Goal: Task Accomplishment & Management: Manage account settings

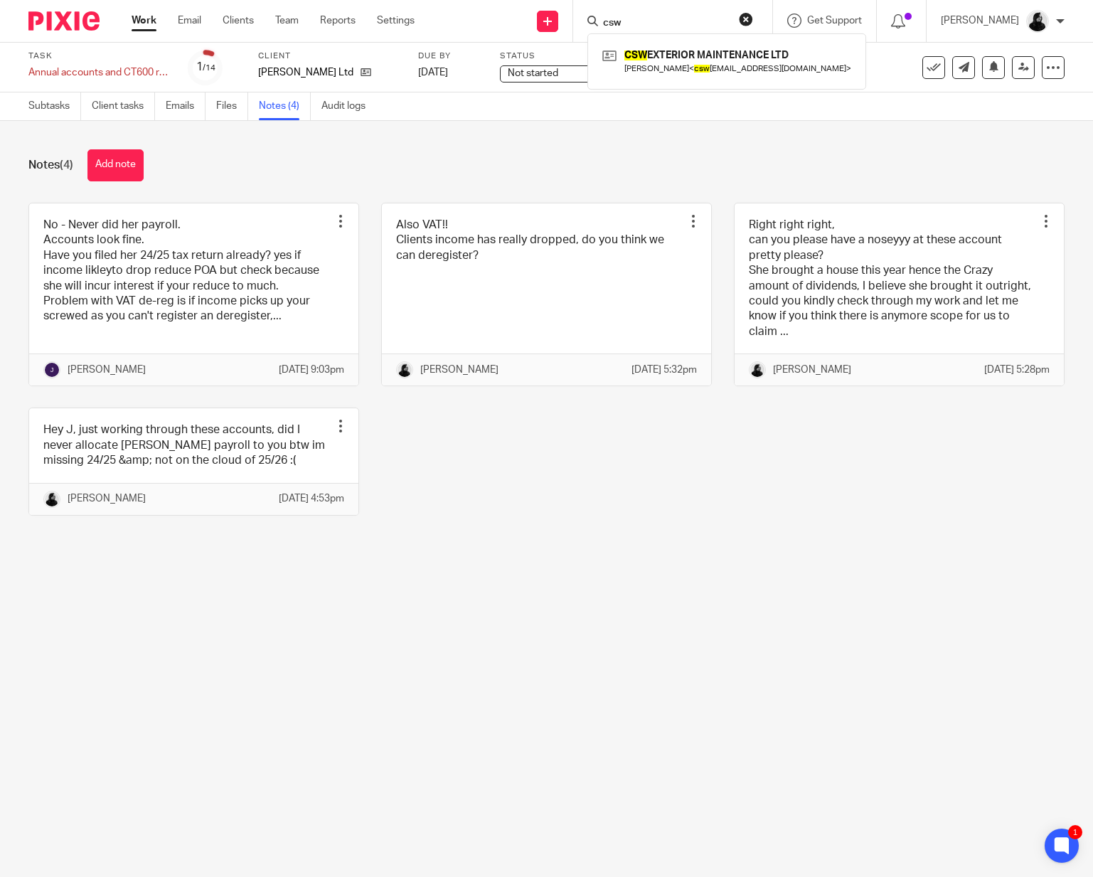
click at [729, 18] on input "csw" at bounding box center [665, 23] width 128 height 13
type input "vicki"
click at [731, 60] on link at bounding box center [703, 55] width 208 height 21
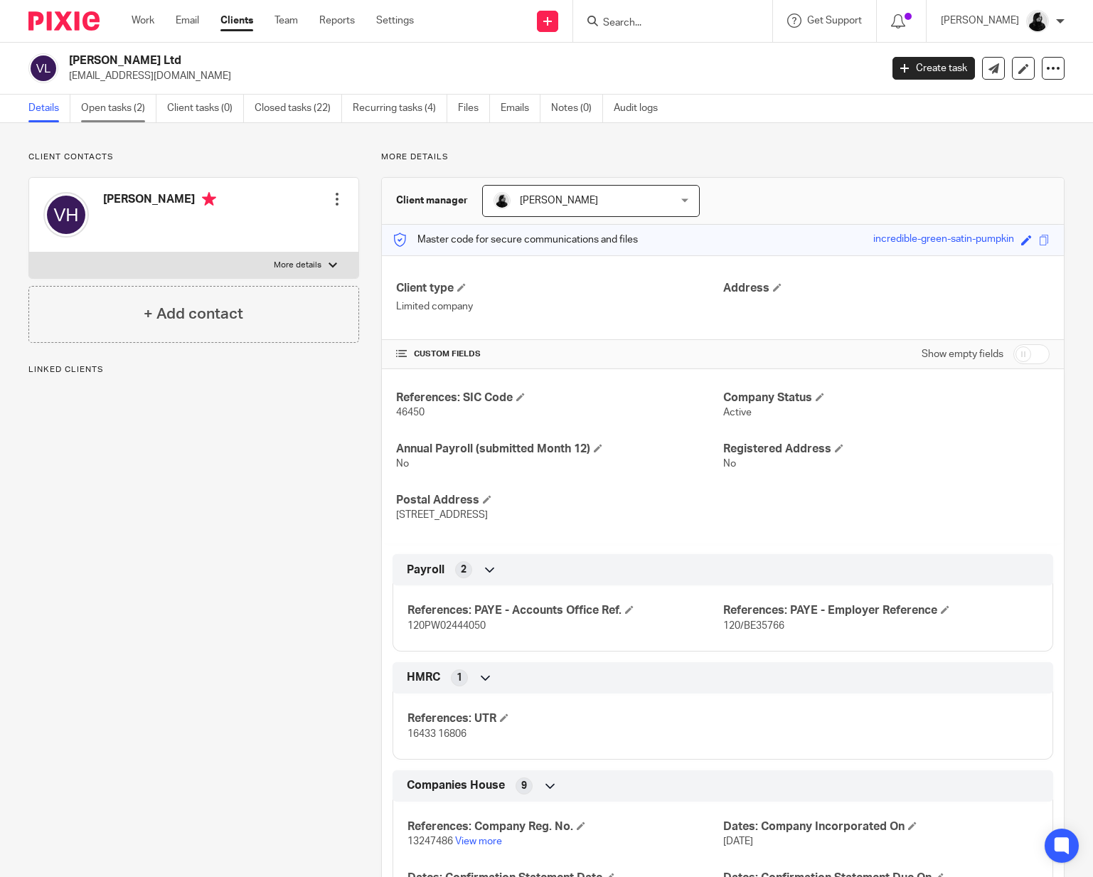
click at [107, 100] on link "Open tasks (2)" at bounding box center [118, 109] width 75 height 28
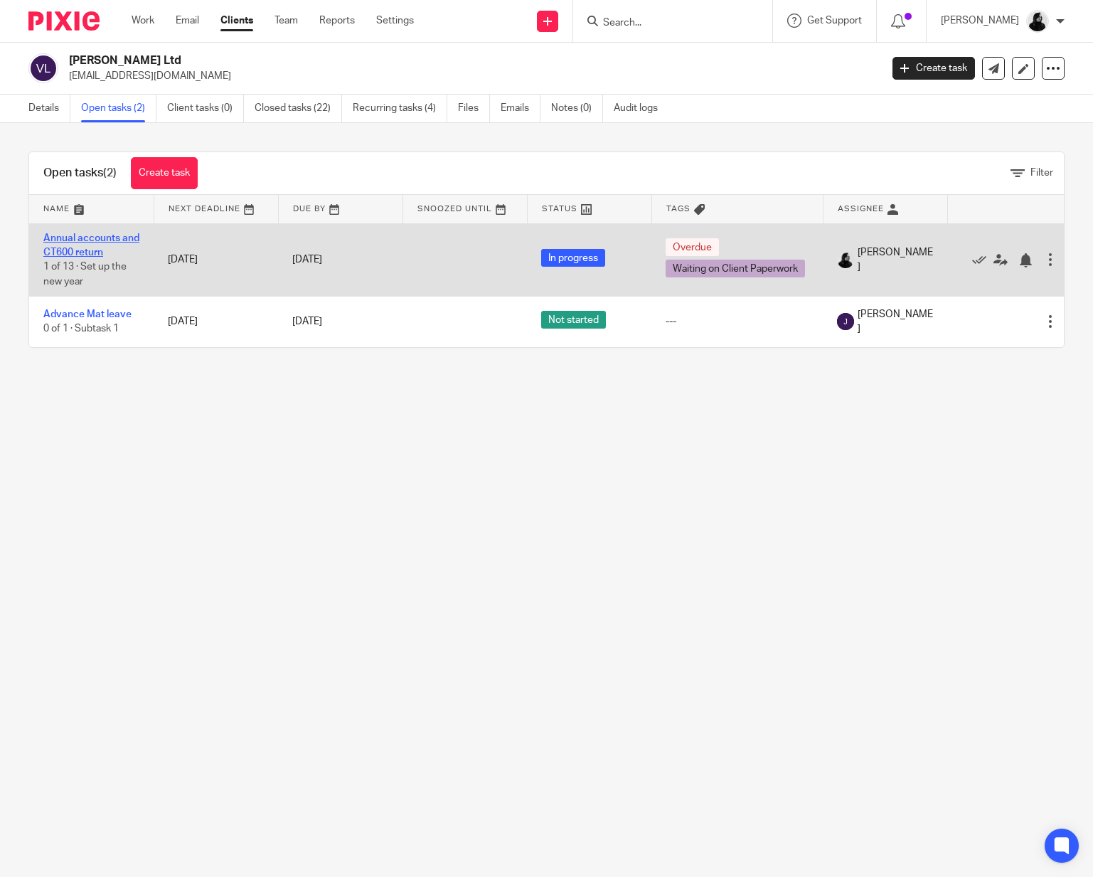
click at [94, 240] on link "Annual accounts and CT600 return" at bounding box center [91, 245] width 96 height 24
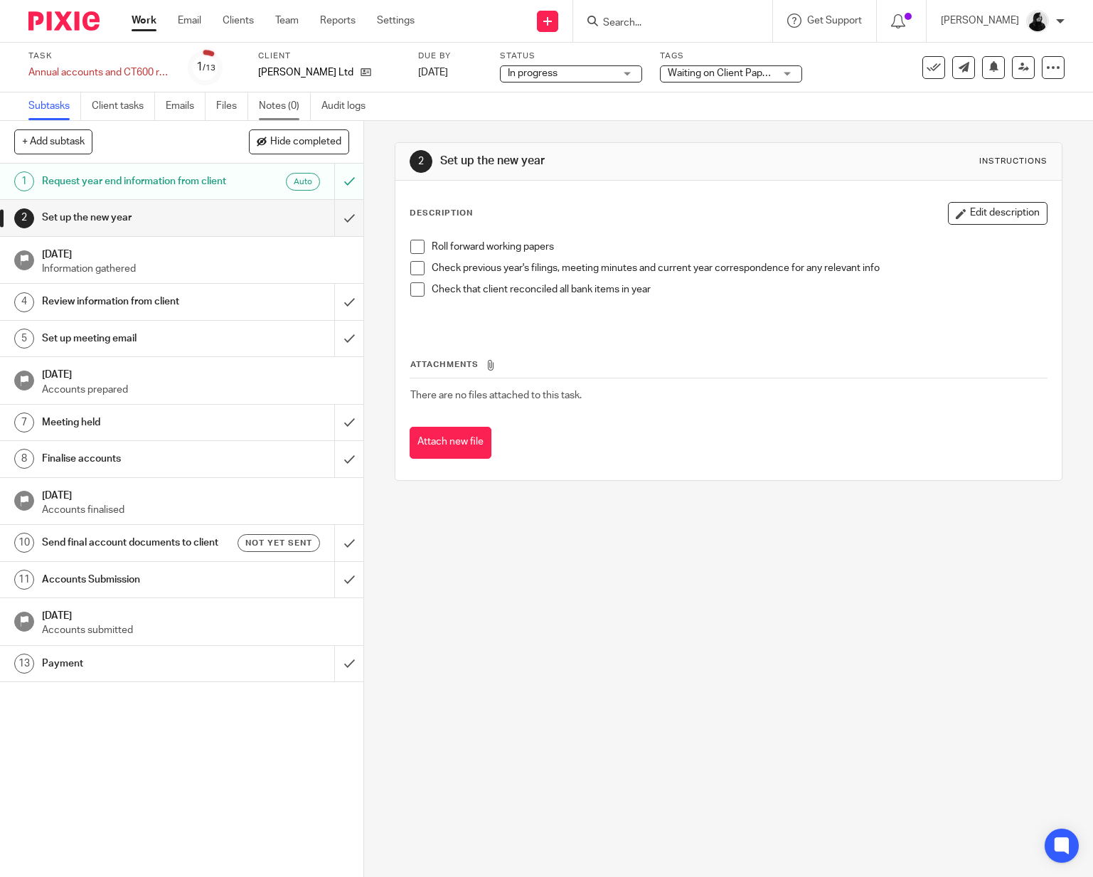
click at [263, 110] on link "Notes (0)" at bounding box center [285, 106] width 52 height 28
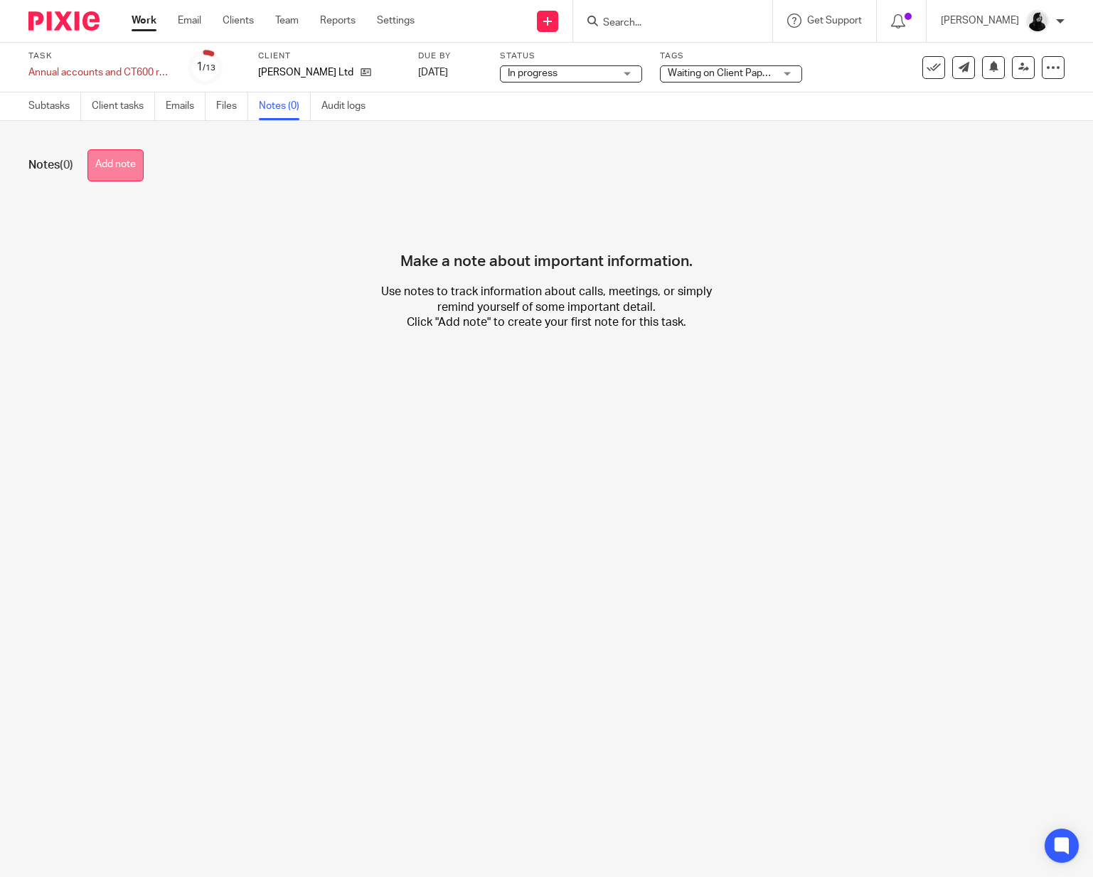
click at [117, 158] on button "Add note" at bounding box center [115, 165] width 56 height 32
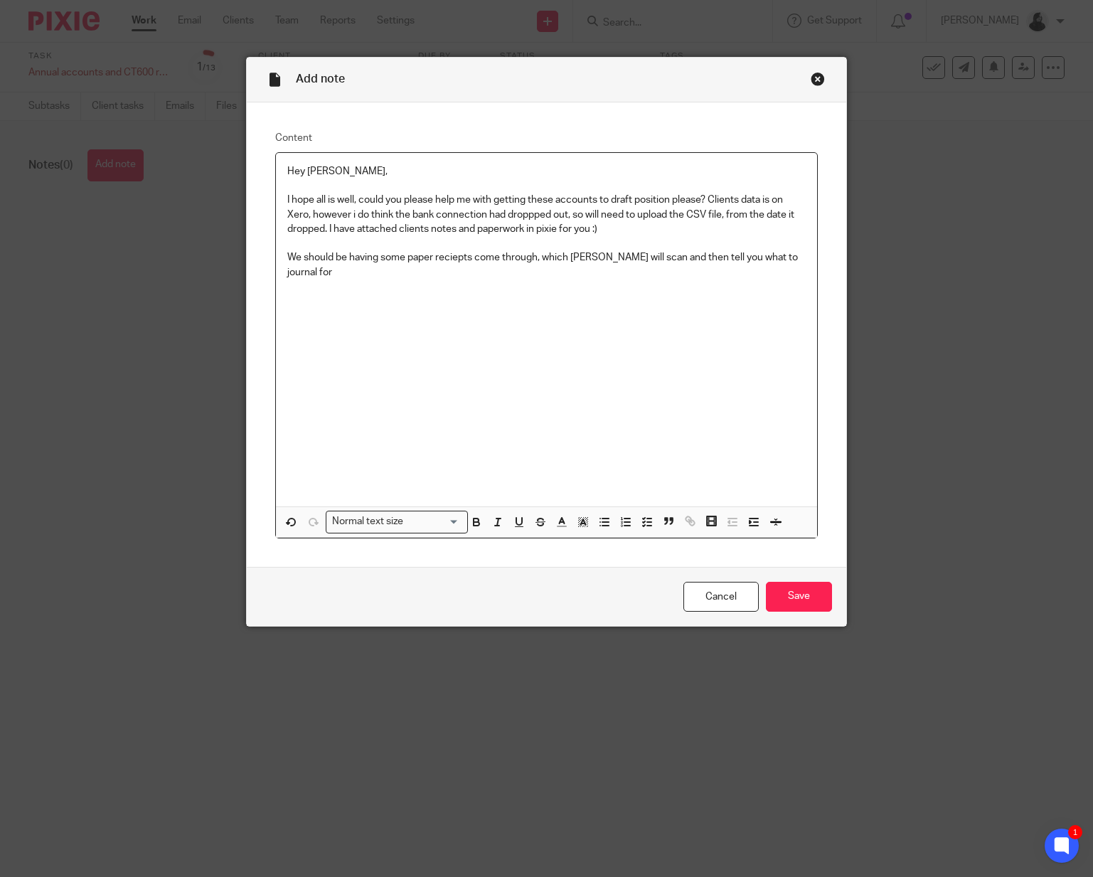
click at [442, 260] on p "We should be having some paper reciepts come through, which tiffany will scan a…" at bounding box center [546, 264] width 518 height 29
click at [540, 261] on p "We should be having some paper receipts come through, which tiffany will scan a…" at bounding box center [546, 264] width 518 height 29
click at [787, 604] on input "Save" at bounding box center [799, 597] width 66 height 31
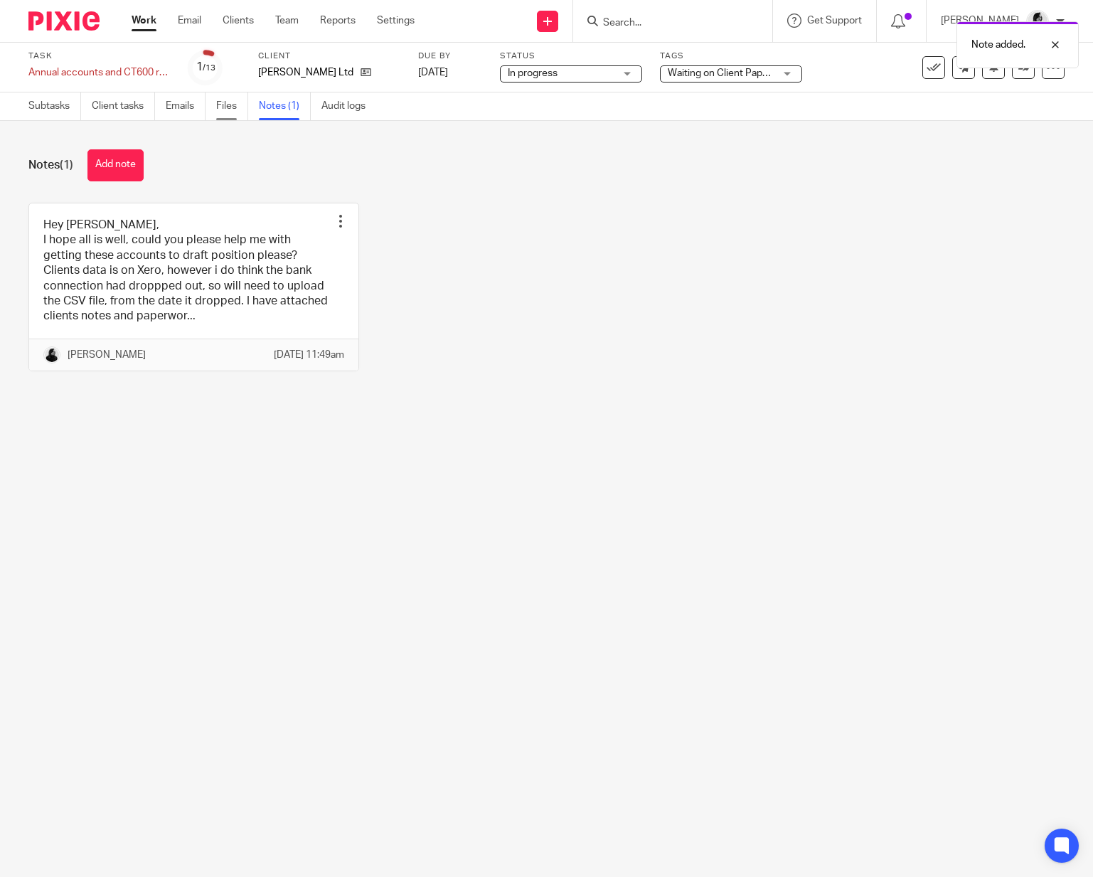
click at [223, 113] on link "Files" at bounding box center [232, 106] width 32 height 28
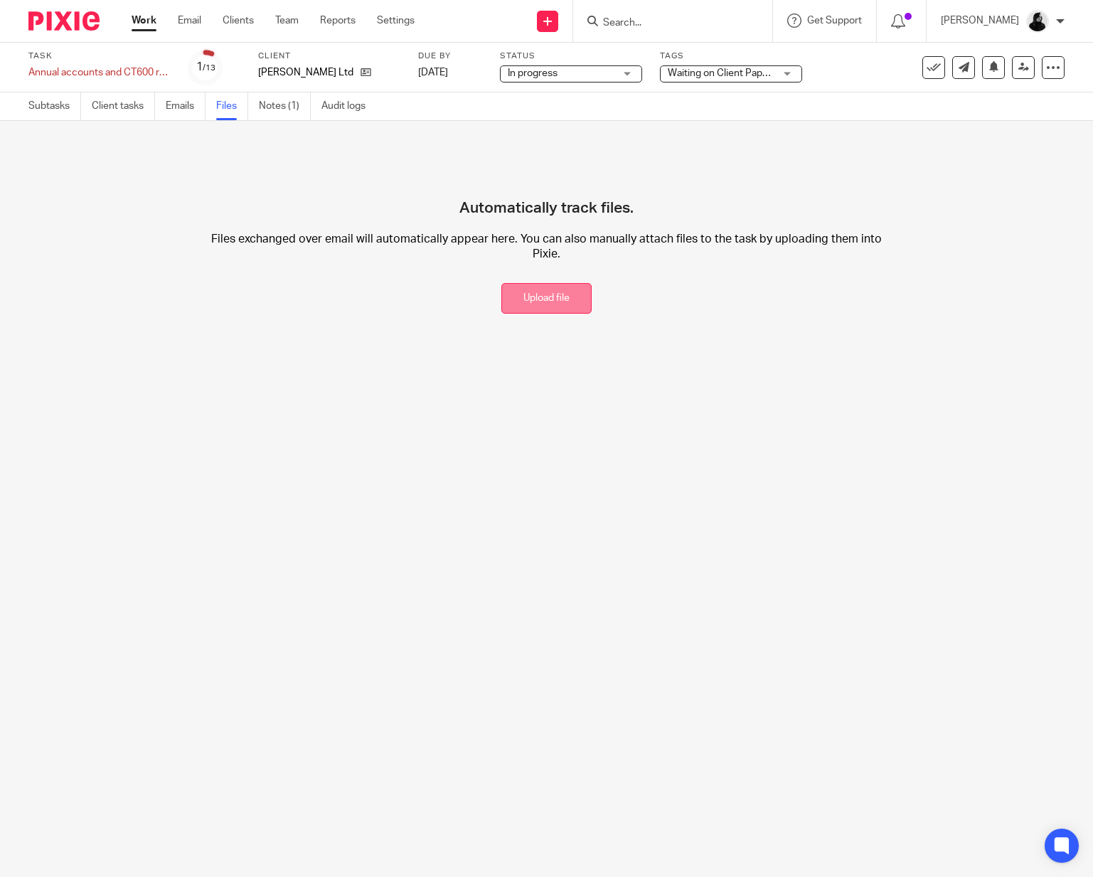
click at [534, 289] on button "Upload file" at bounding box center [546, 298] width 90 height 31
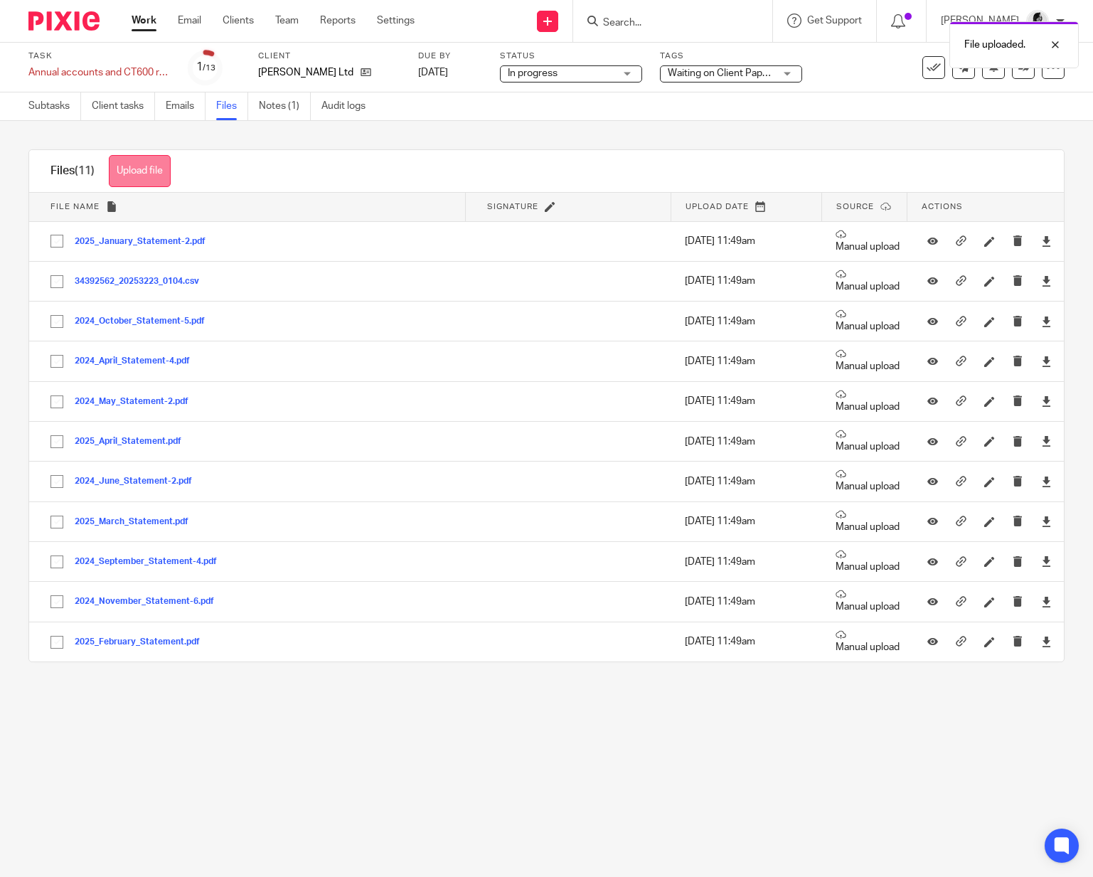
click at [122, 168] on button "Upload file" at bounding box center [140, 171] width 62 height 32
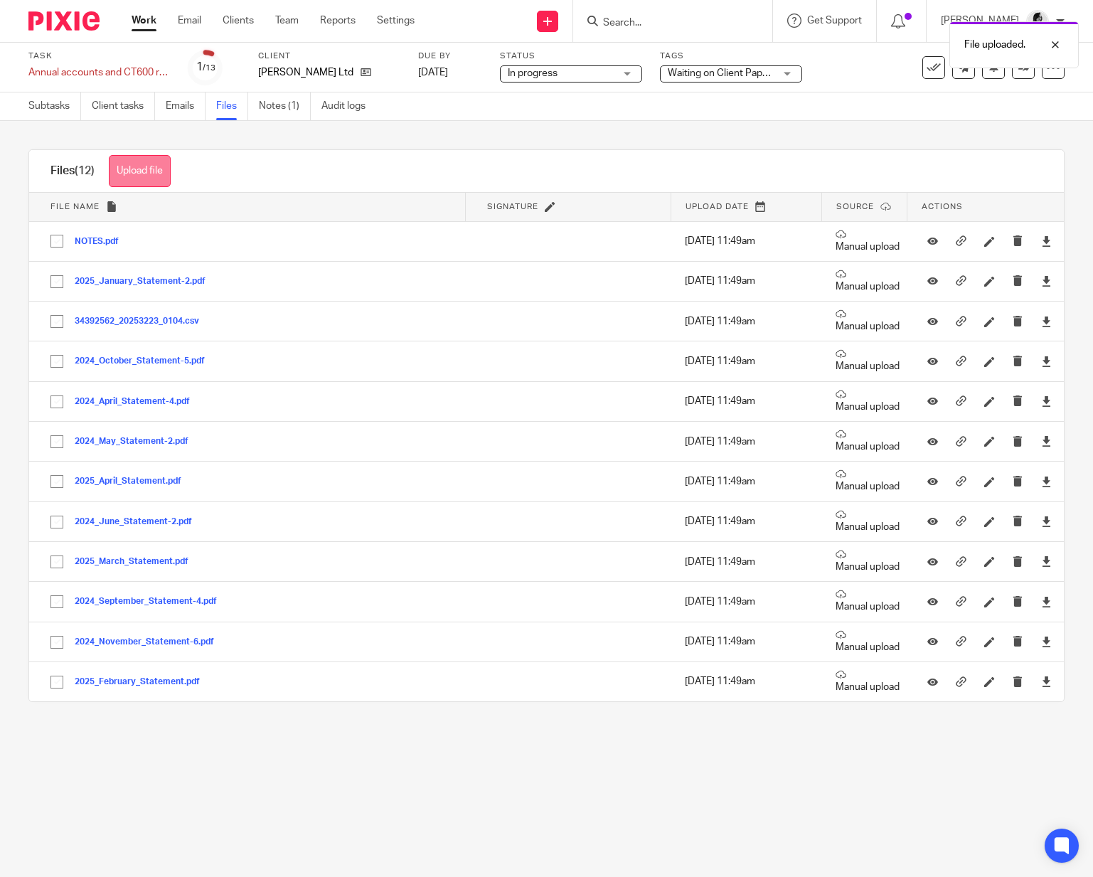
click at [158, 168] on button "Upload file" at bounding box center [140, 171] width 62 height 32
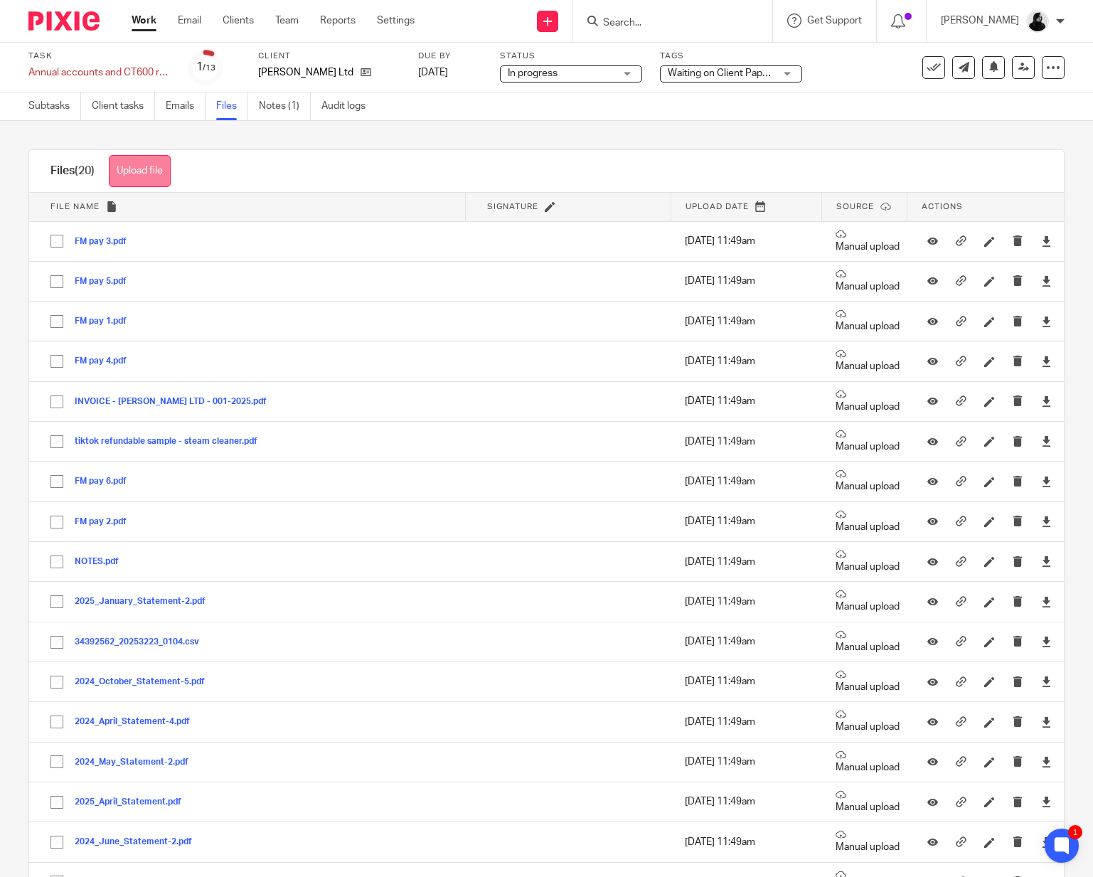
click at [148, 184] on button "Upload file" at bounding box center [140, 171] width 62 height 32
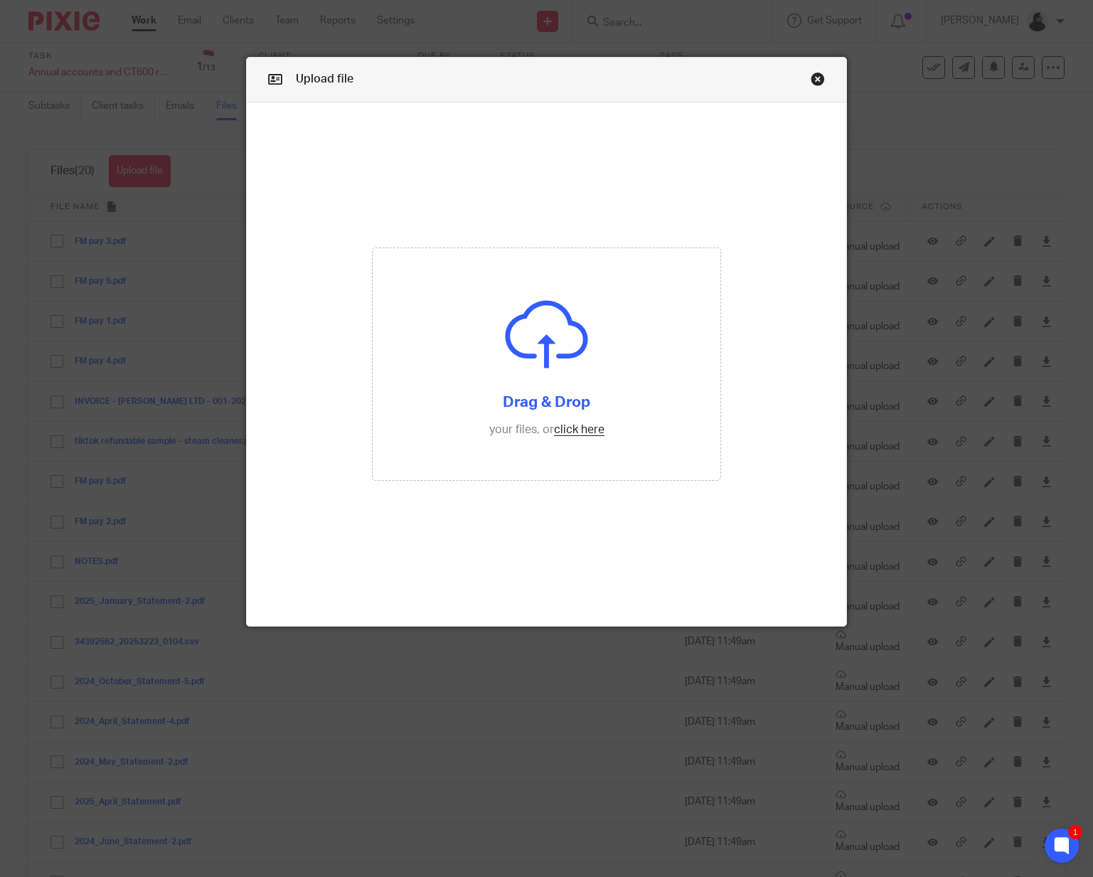
click at [820, 79] on link "Close this dialog window" at bounding box center [818, 81] width 14 height 19
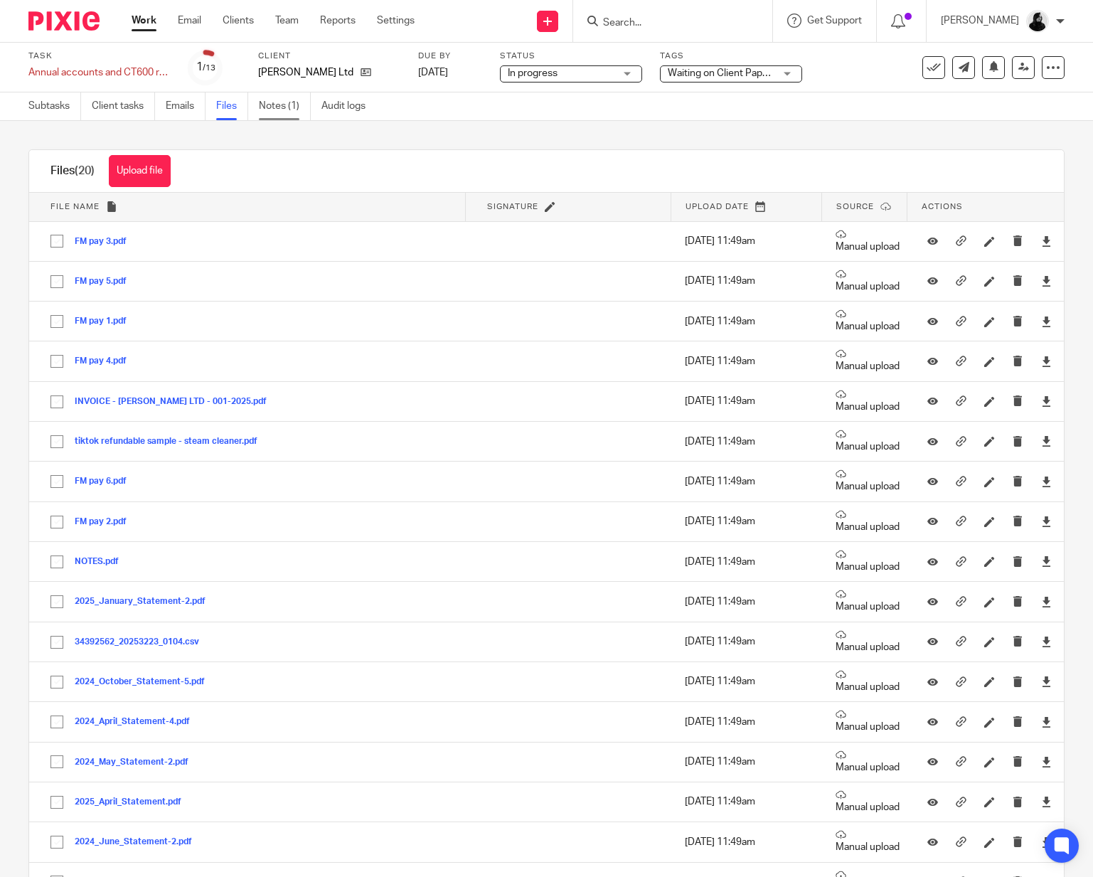
click at [264, 101] on link "Notes (1)" at bounding box center [285, 106] width 52 height 28
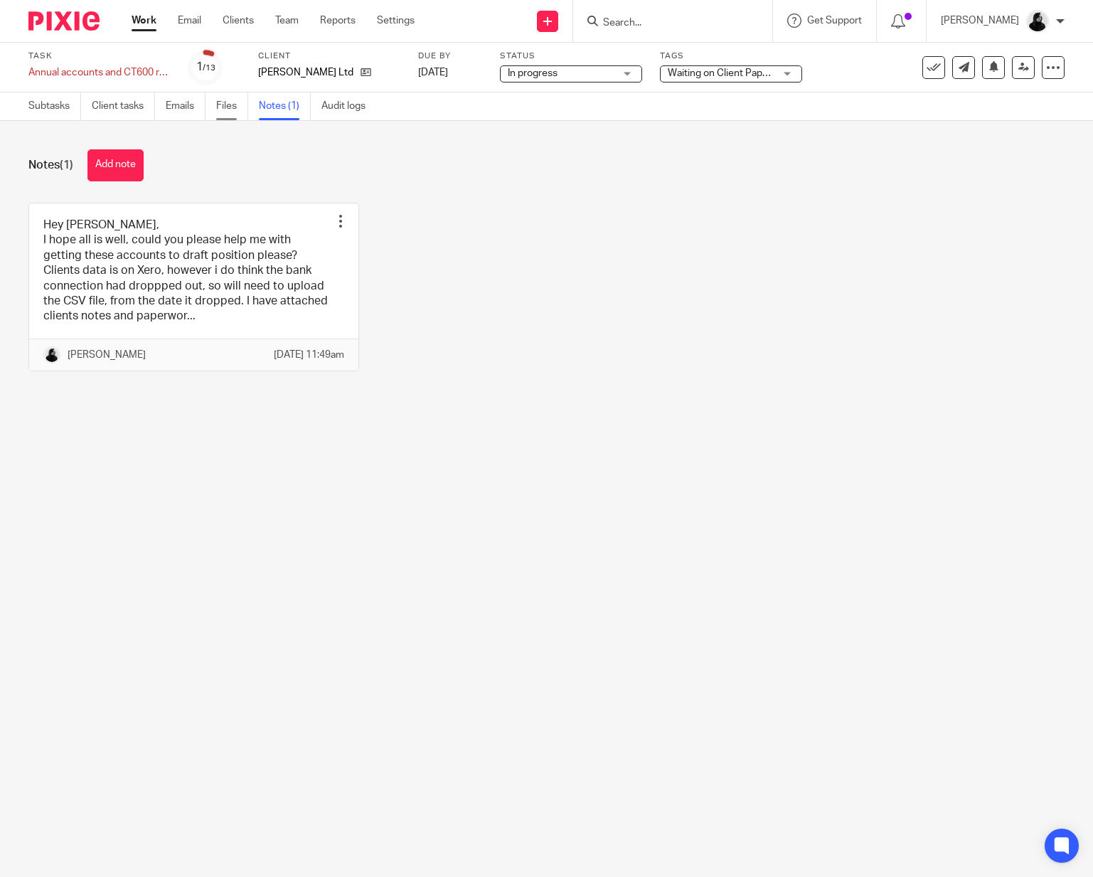
click at [235, 107] on link "Files" at bounding box center [232, 106] width 32 height 28
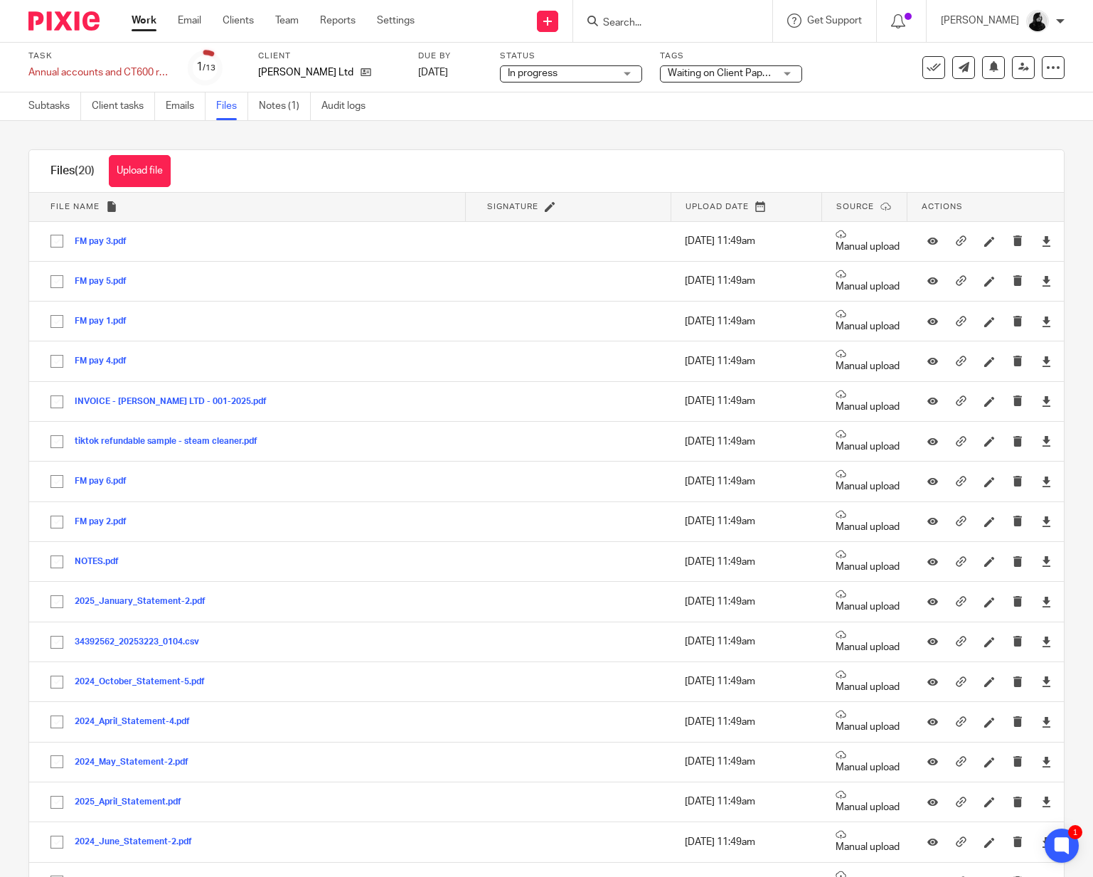
click at [646, 30] on div at bounding box center [672, 21] width 199 height 42
click at [646, 28] on form at bounding box center [676, 21] width 151 height 18
click at [646, 21] on input "Search" at bounding box center [665, 23] width 128 height 13
type input "dream"
click at [697, 88] on link at bounding box center [727, 83] width 257 height 33
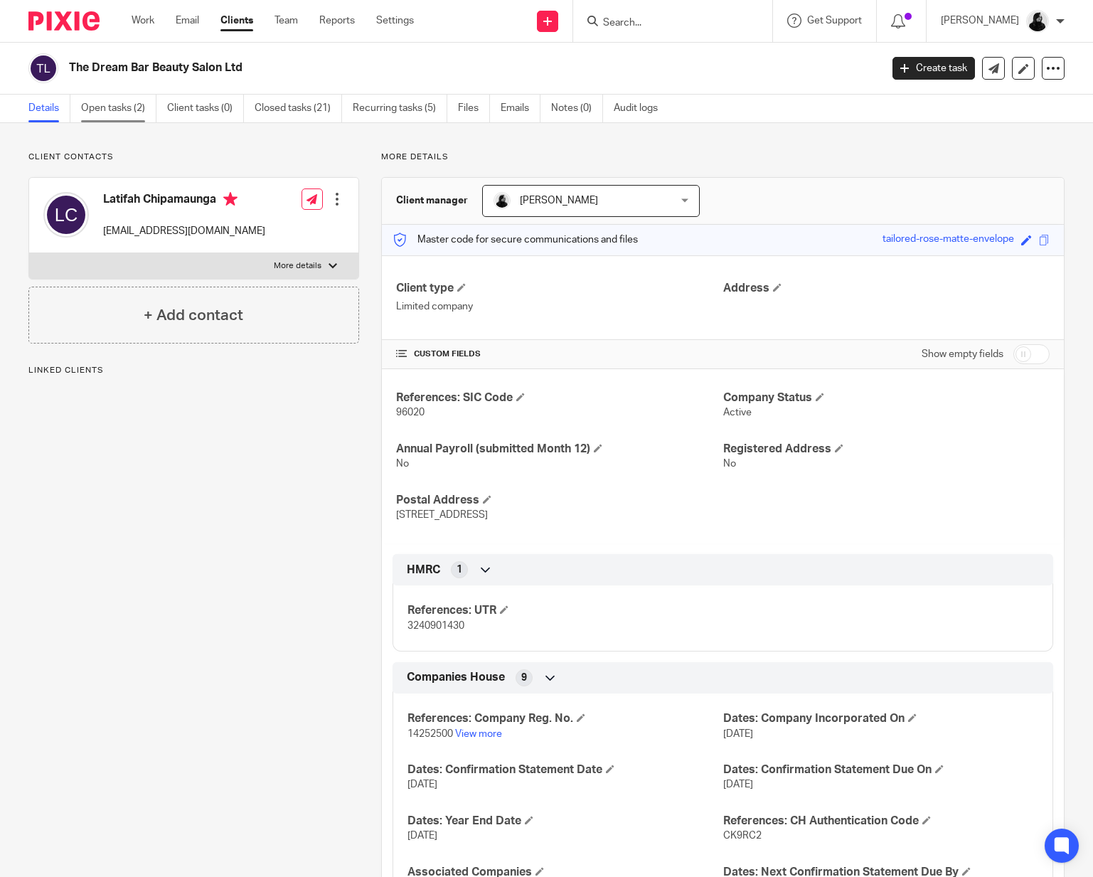
click at [103, 102] on link "Open tasks (2)" at bounding box center [118, 109] width 75 height 28
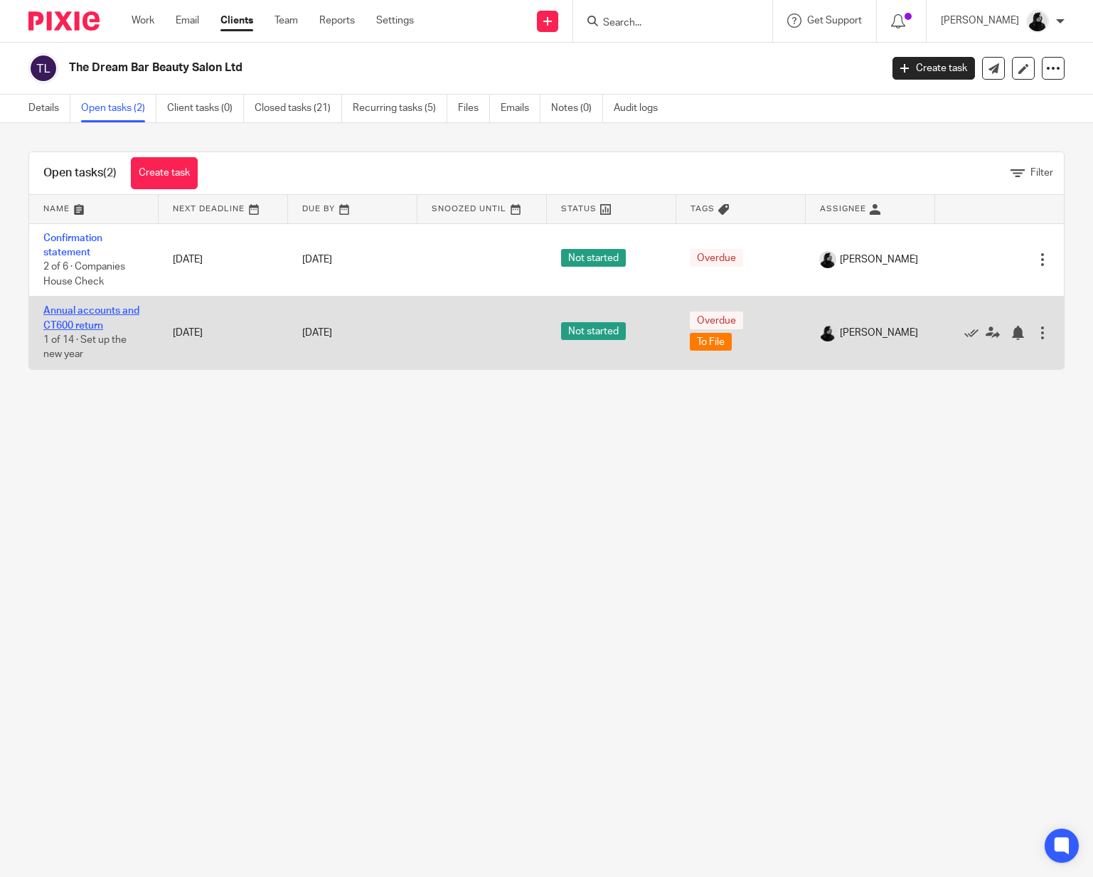
click at [86, 310] on link "Annual accounts and CT600 return" at bounding box center [91, 318] width 96 height 24
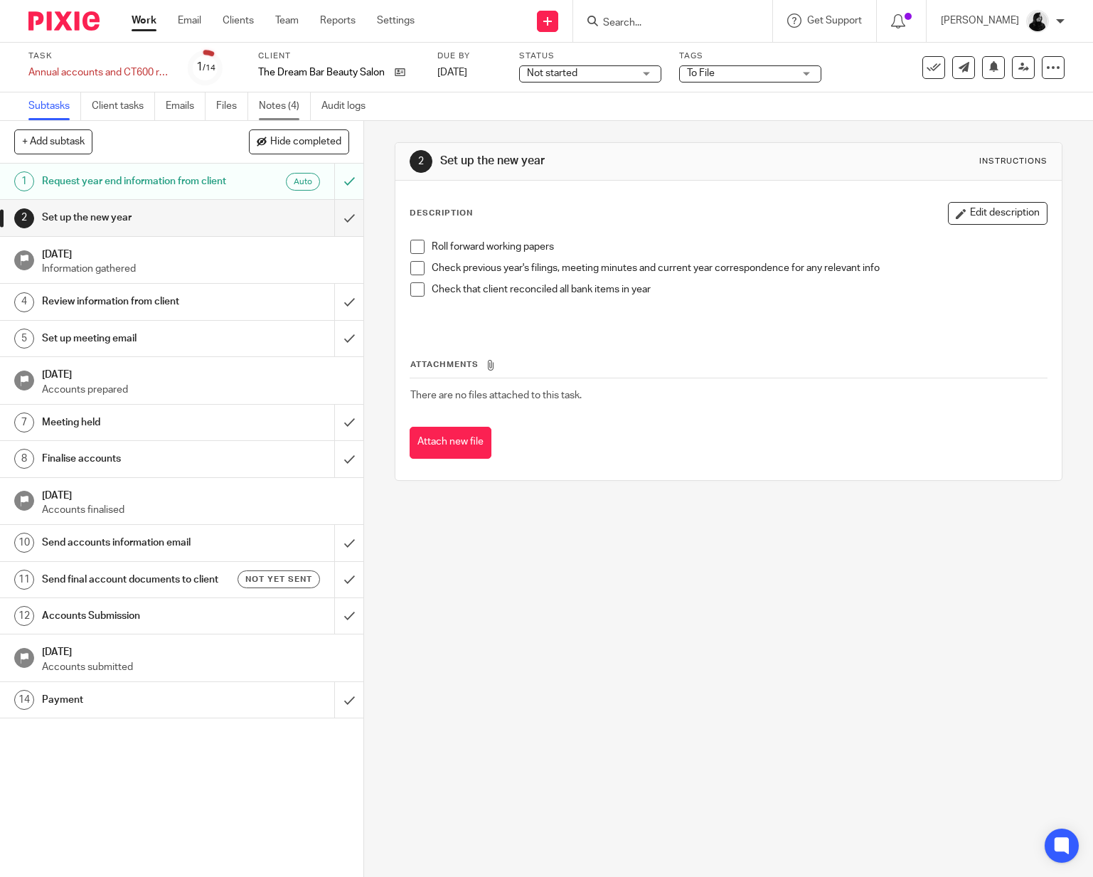
click at [289, 100] on link "Notes (4)" at bounding box center [285, 106] width 52 height 28
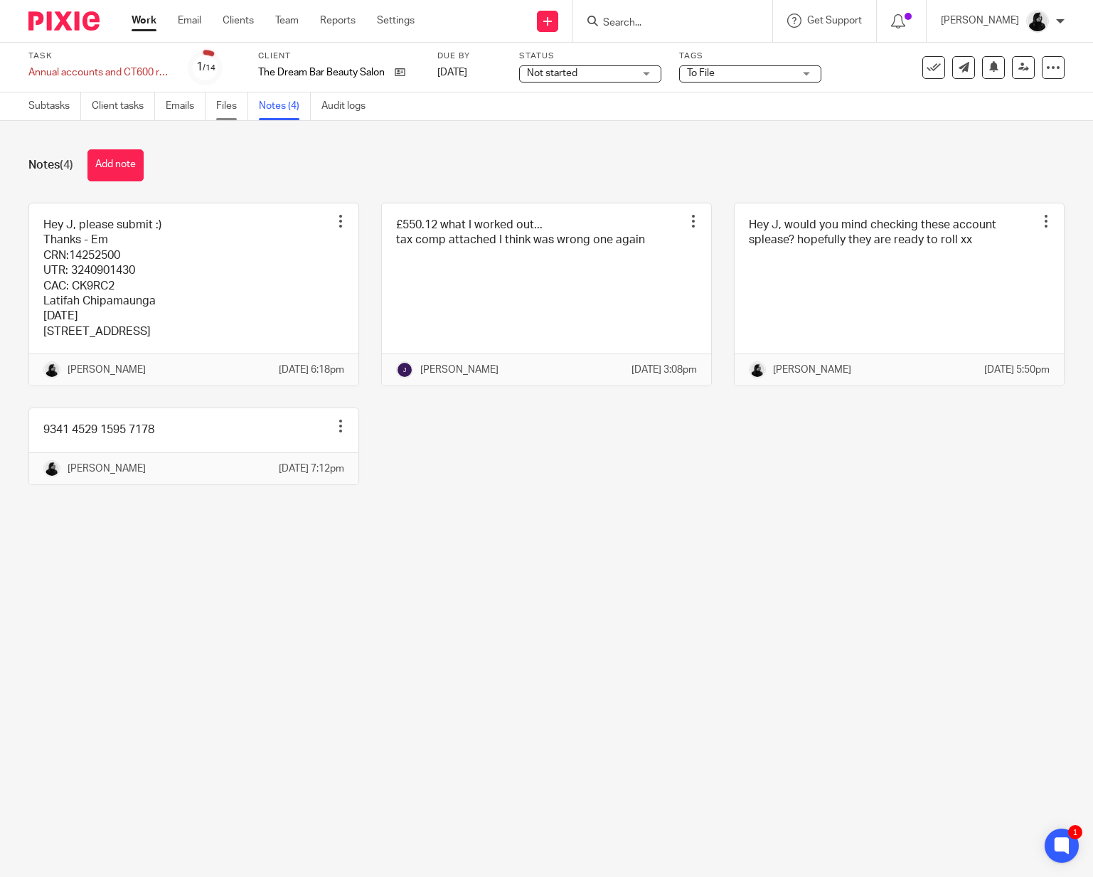
click at [219, 109] on link "Files" at bounding box center [232, 106] width 32 height 28
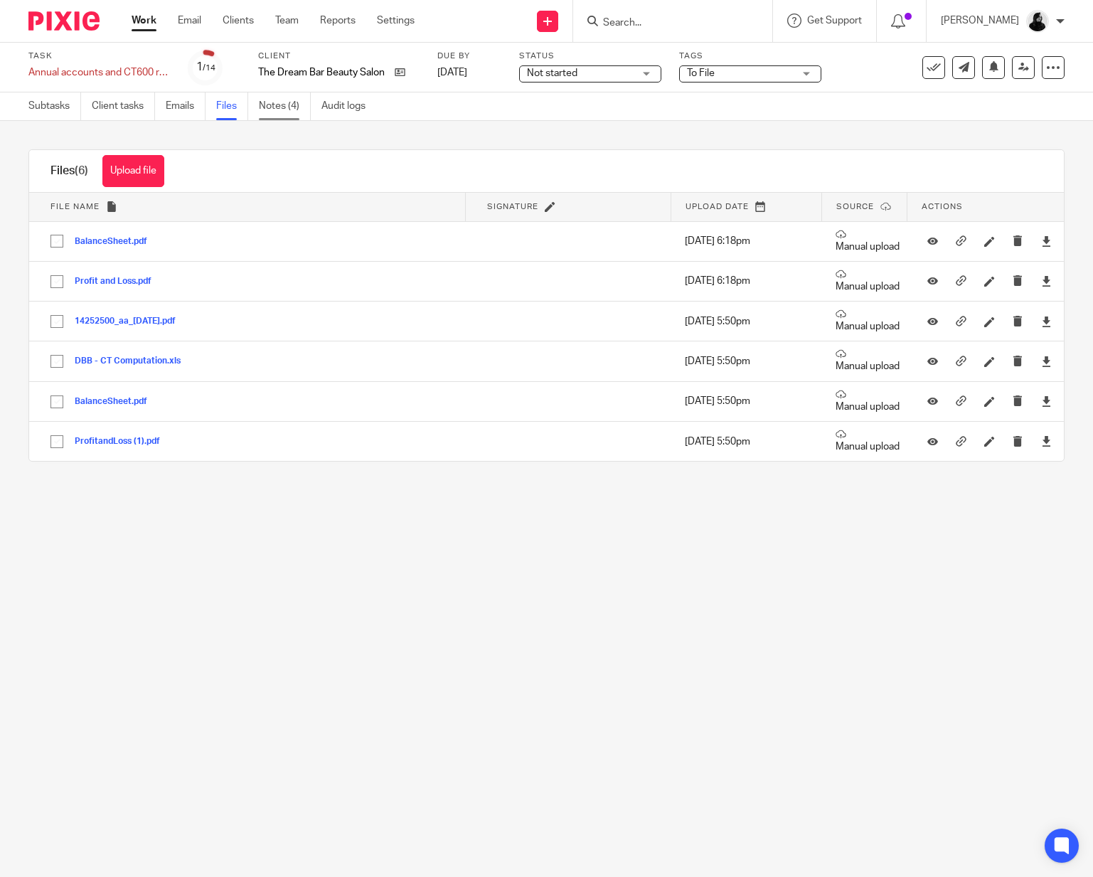
click at [275, 109] on link "Notes (4)" at bounding box center [285, 106] width 52 height 28
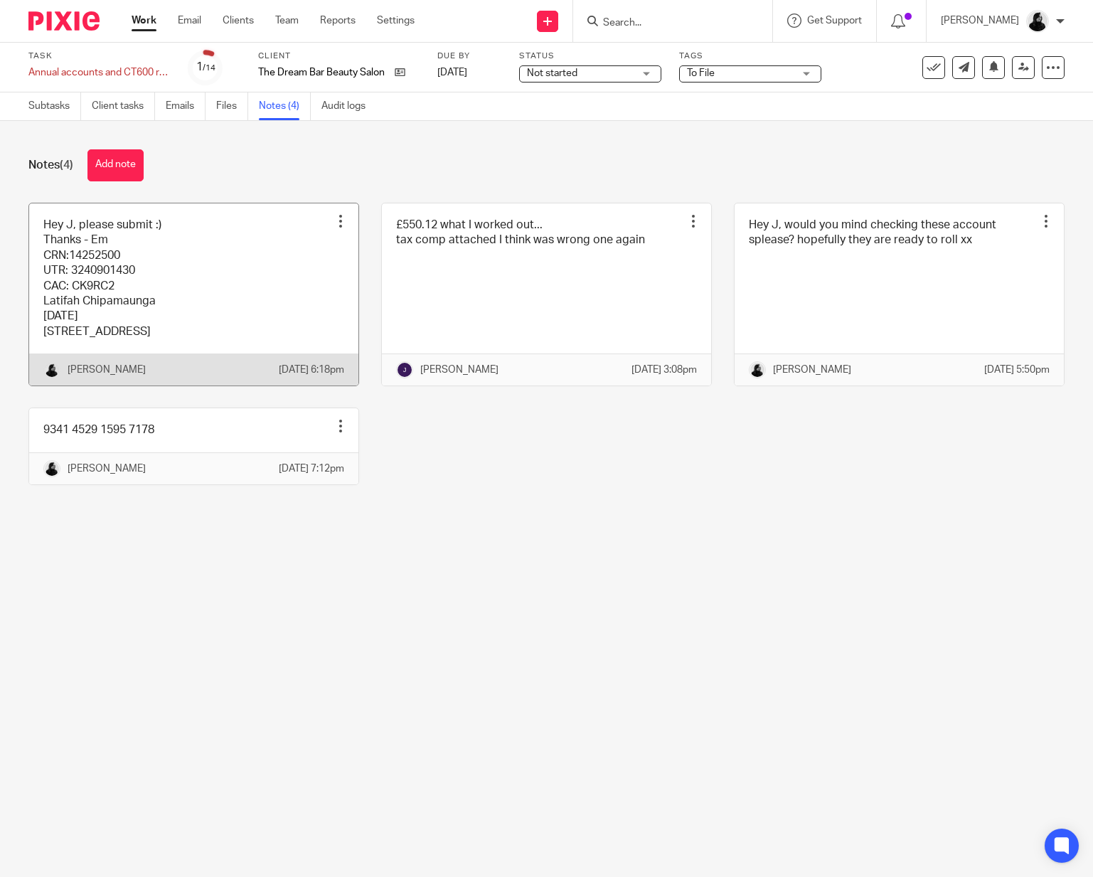
click at [232, 296] on link at bounding box center [193, 294] width 329 height 183
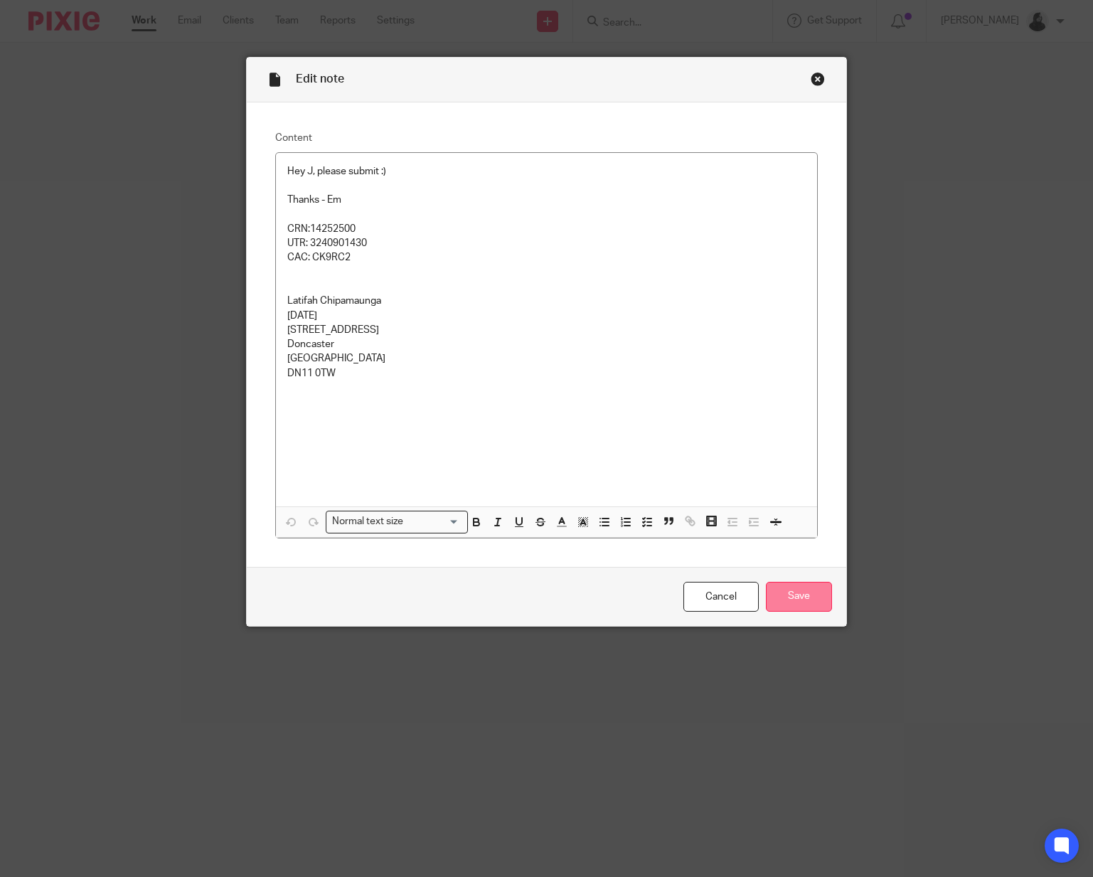
click at [830, 600] on input "Save" at bounding box center [799, 597] width 66 height 31
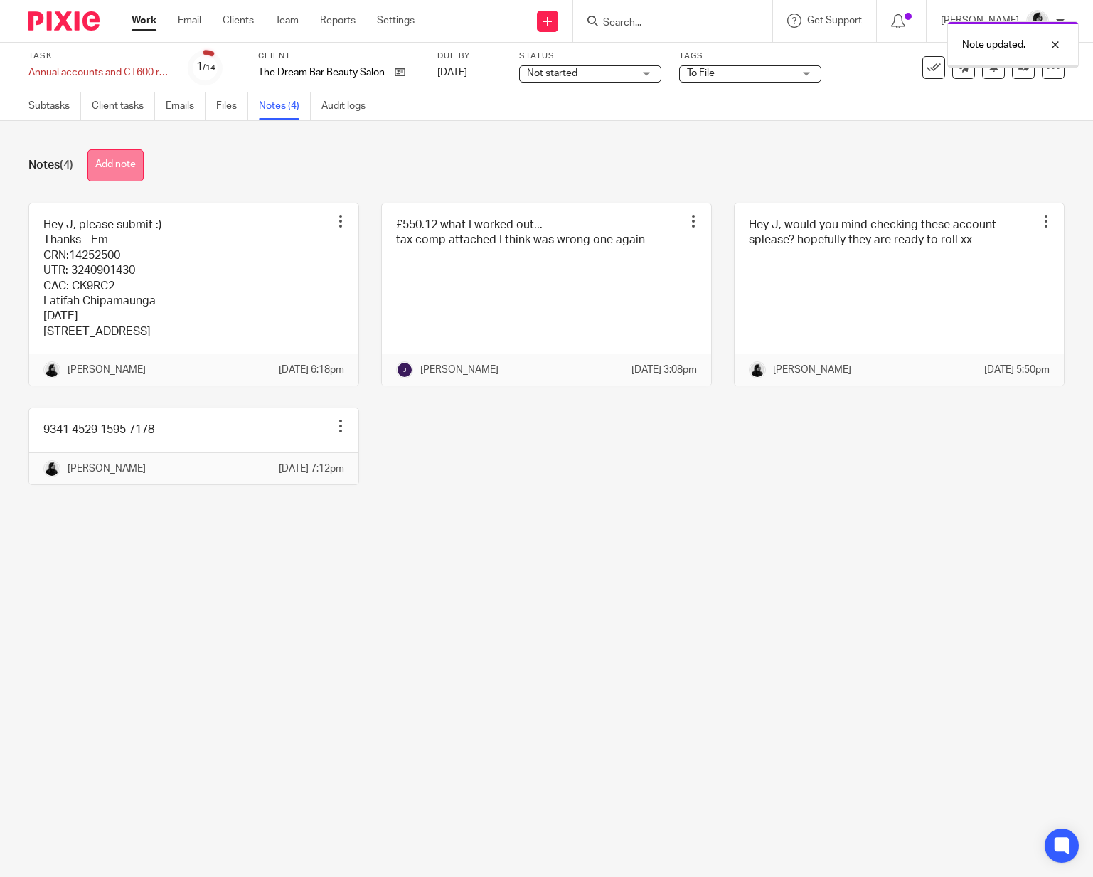
click at [114, 161] on button "Add note" at bounding box center [115, 165] width 56 height 32
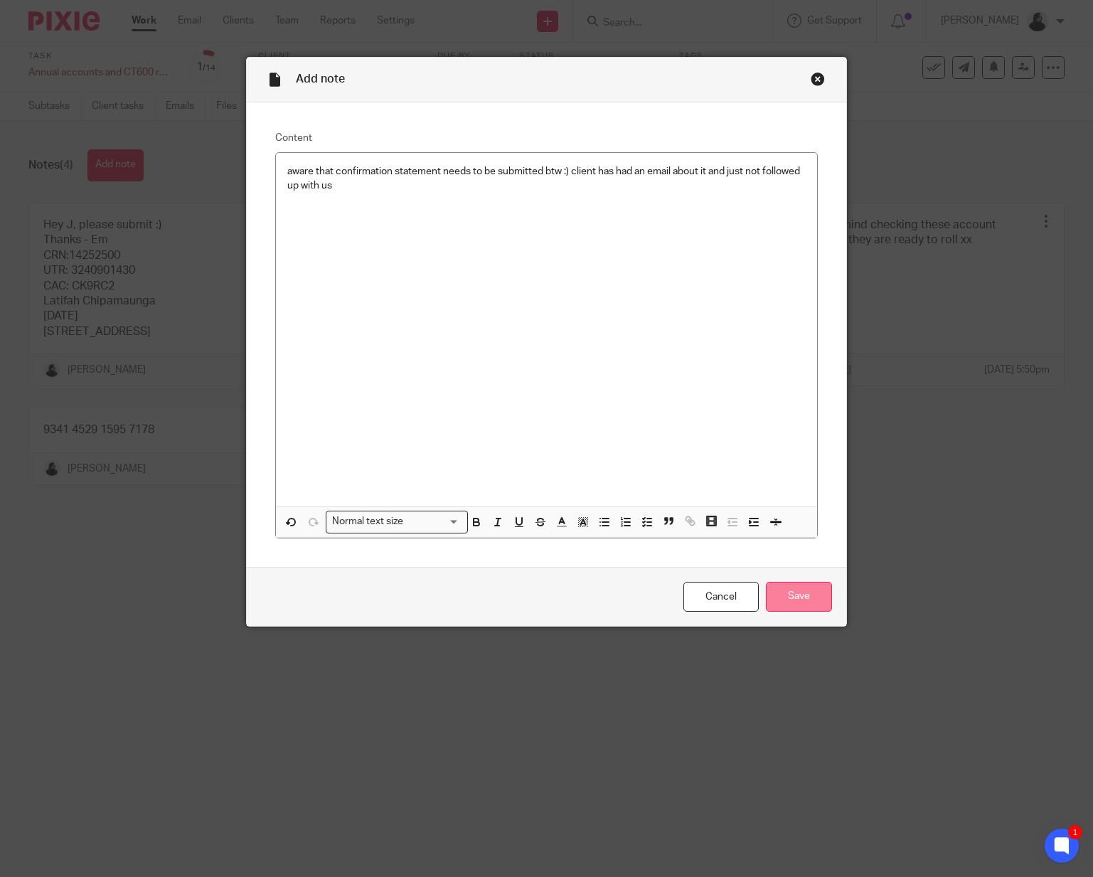
click at [810, 593] on input "Save" at bounding box center [799, 597] width 66 height 31
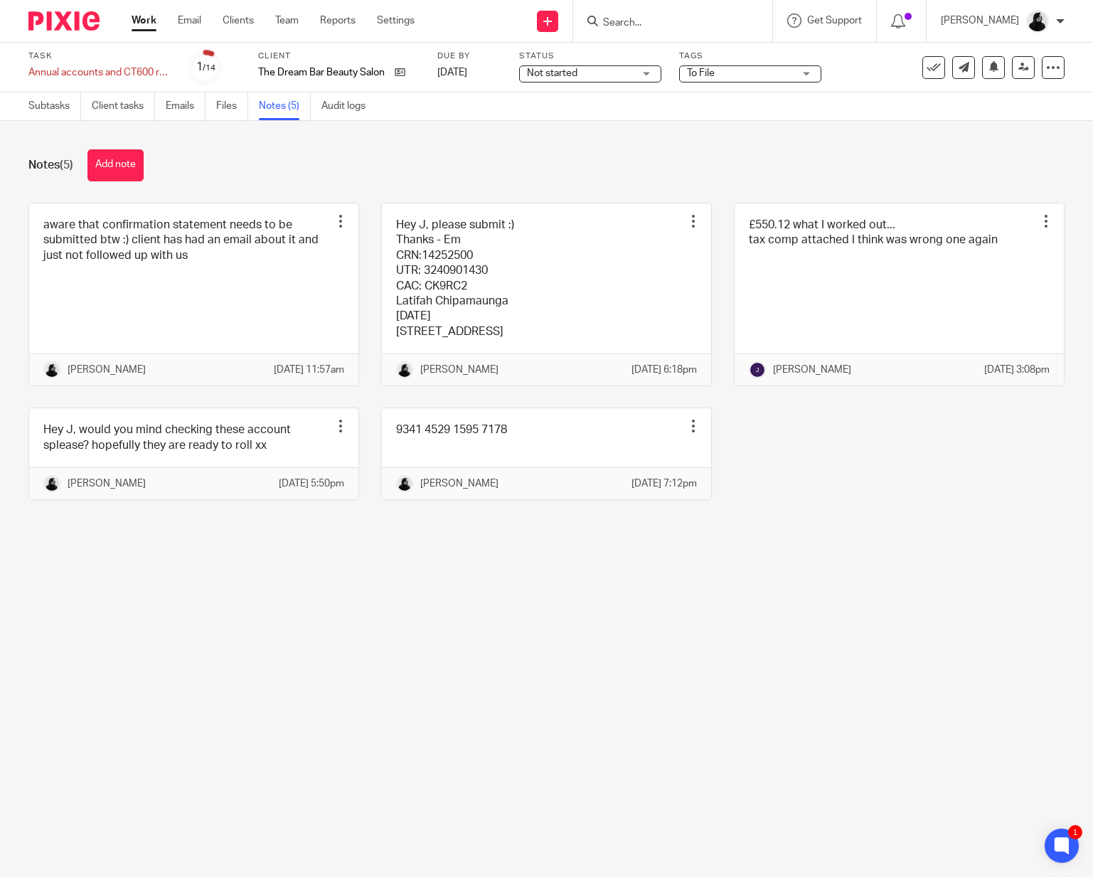
click at [662, 31] on div at bounding box center [672, 21] width 199 height 42
click at [662, 21] on input "Search" at bounding box center [665, 23] width 128 height 13
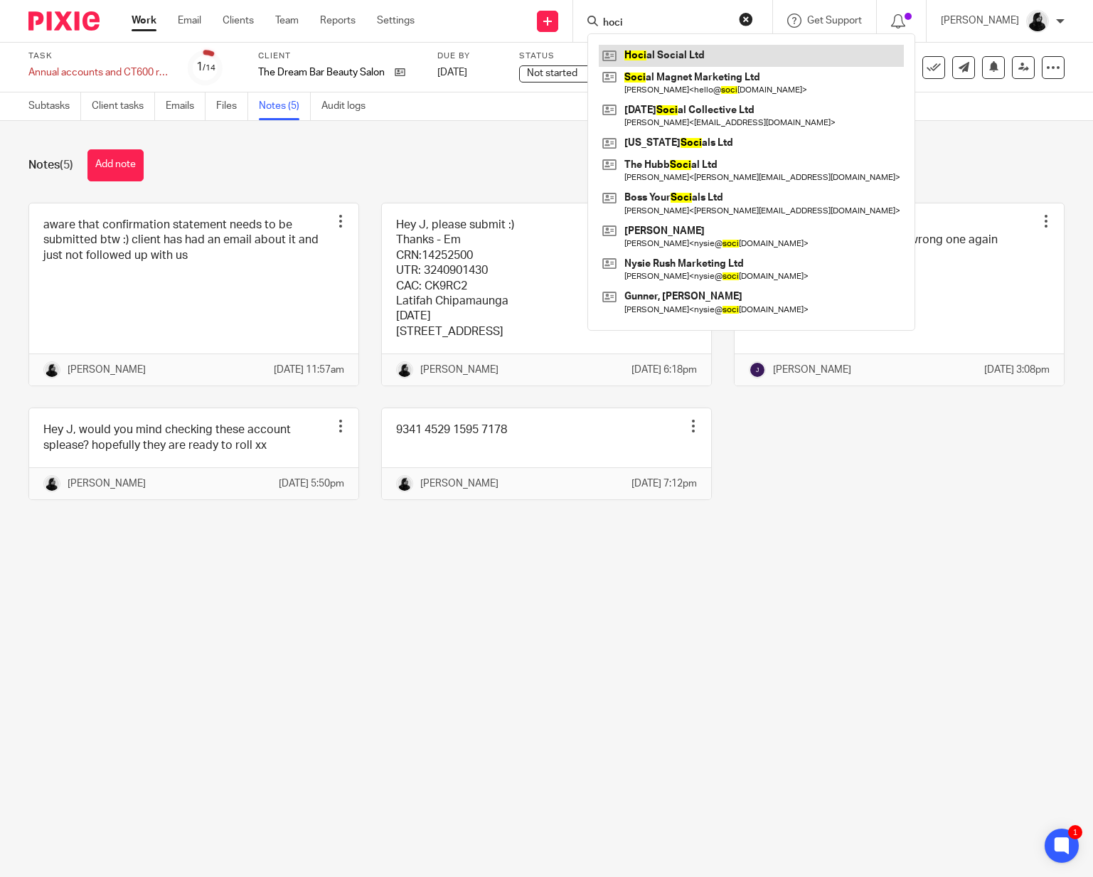
type input "hoci"
click at [664, 60] on link at bounding box center [751, 55] width 305 height 21
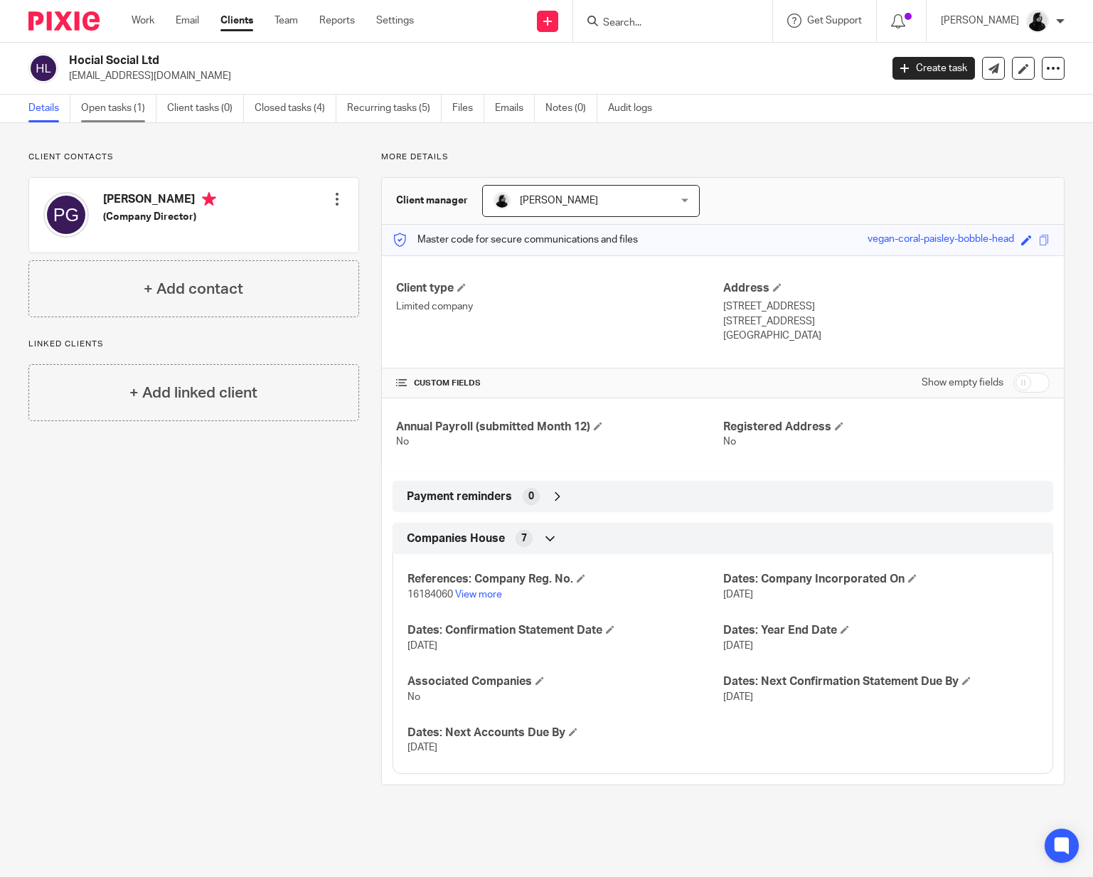
click at [93, 106] on link "Open tasks (1)" at bounding box center [118, 109] width 75 height 28
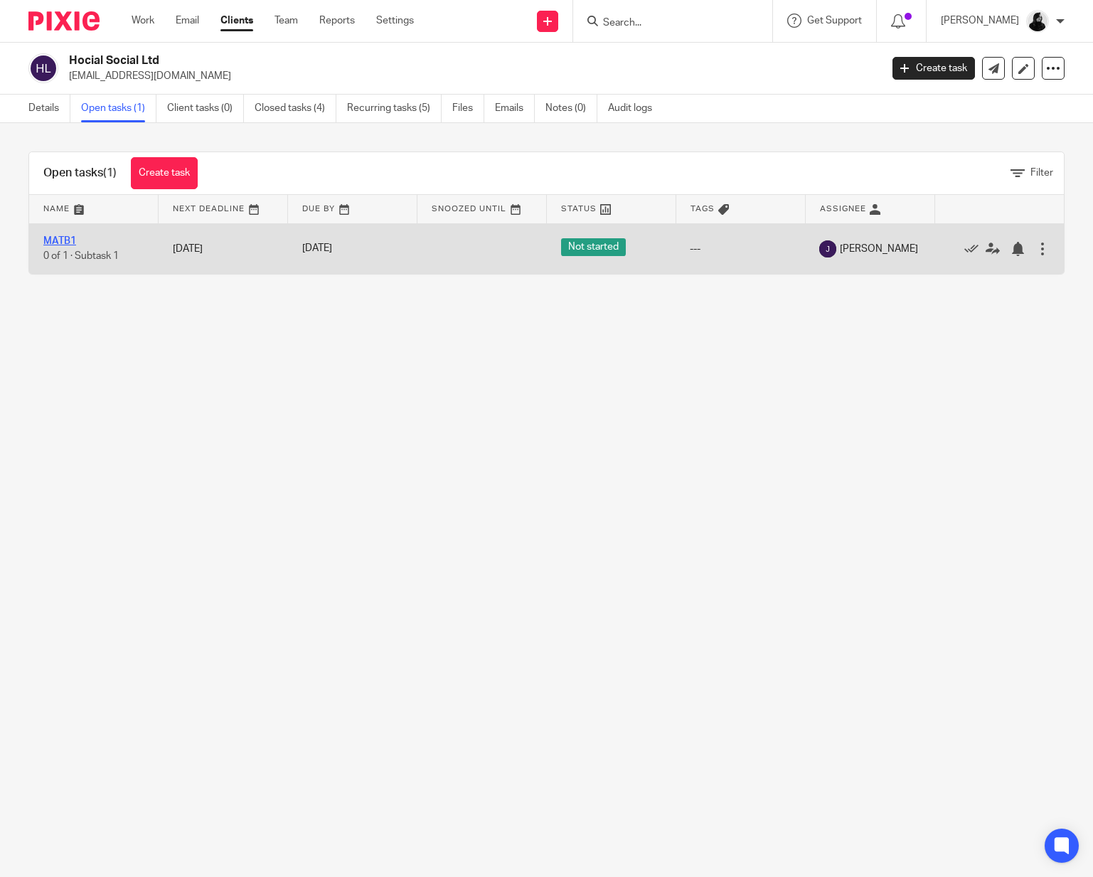
click at [63, 245] on link "MATB1" at bounding box center [59, 241] width 33 height 10
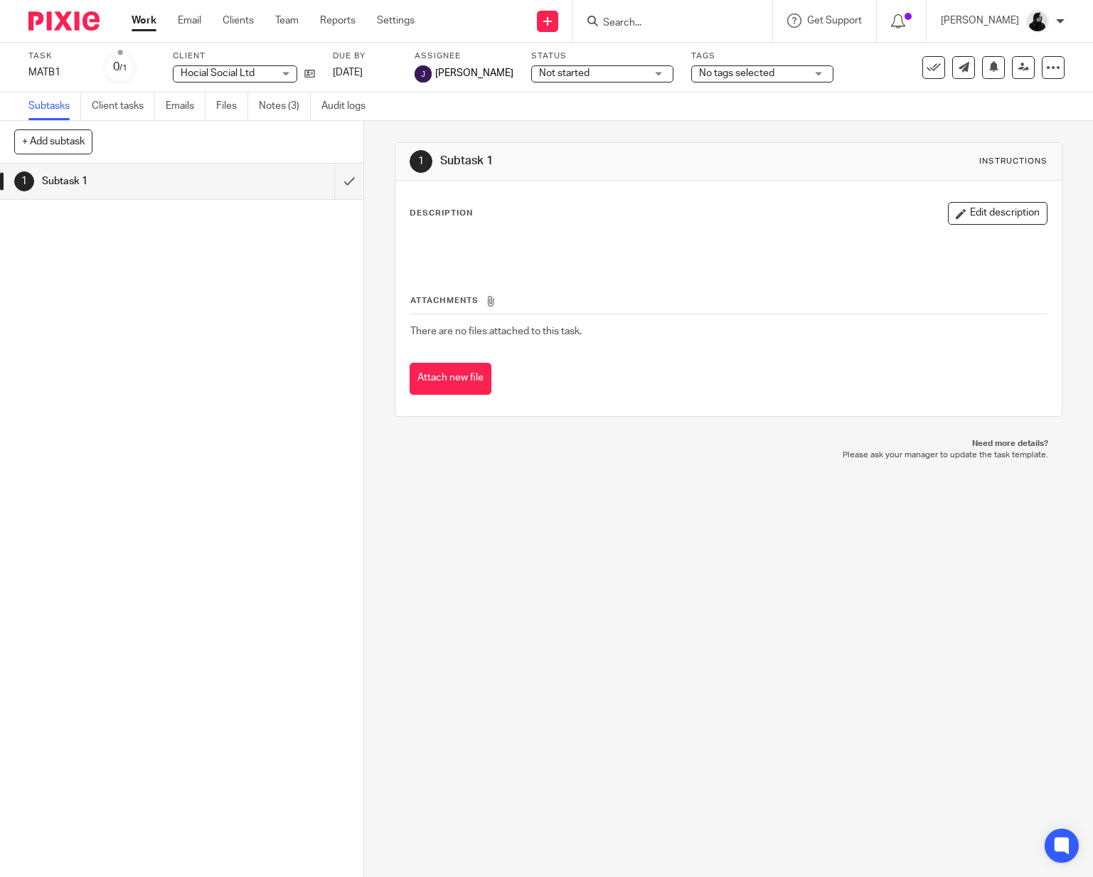
click at [258, 111] on ul "Subtasks Client tasks Emails Files Notes (3) Audit logs" at bounding box center [207, 106] width 358 height 28
click at [267, 111] on link "Notes (3)" at bounding box center [285, 106] width 52 height 28
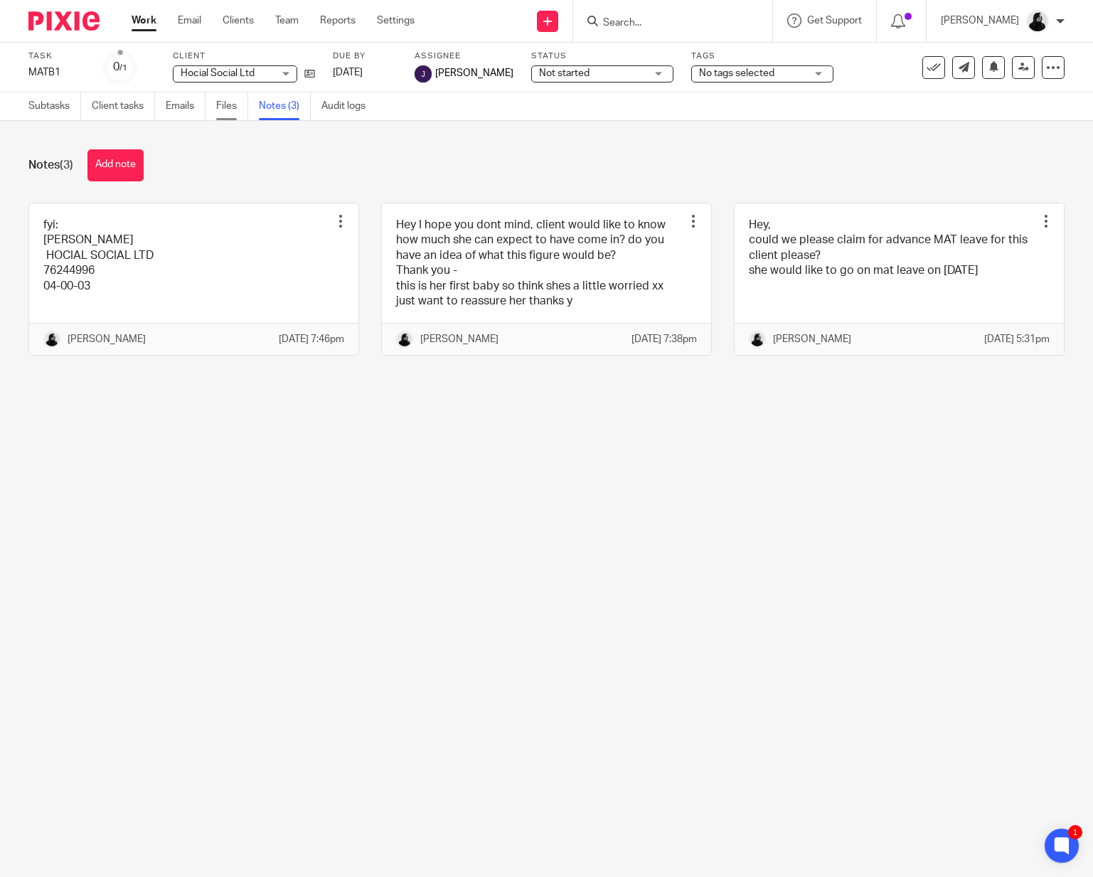
click at [226, 107] on link "Files" at bounding box center [232, 106] width 32 height 28
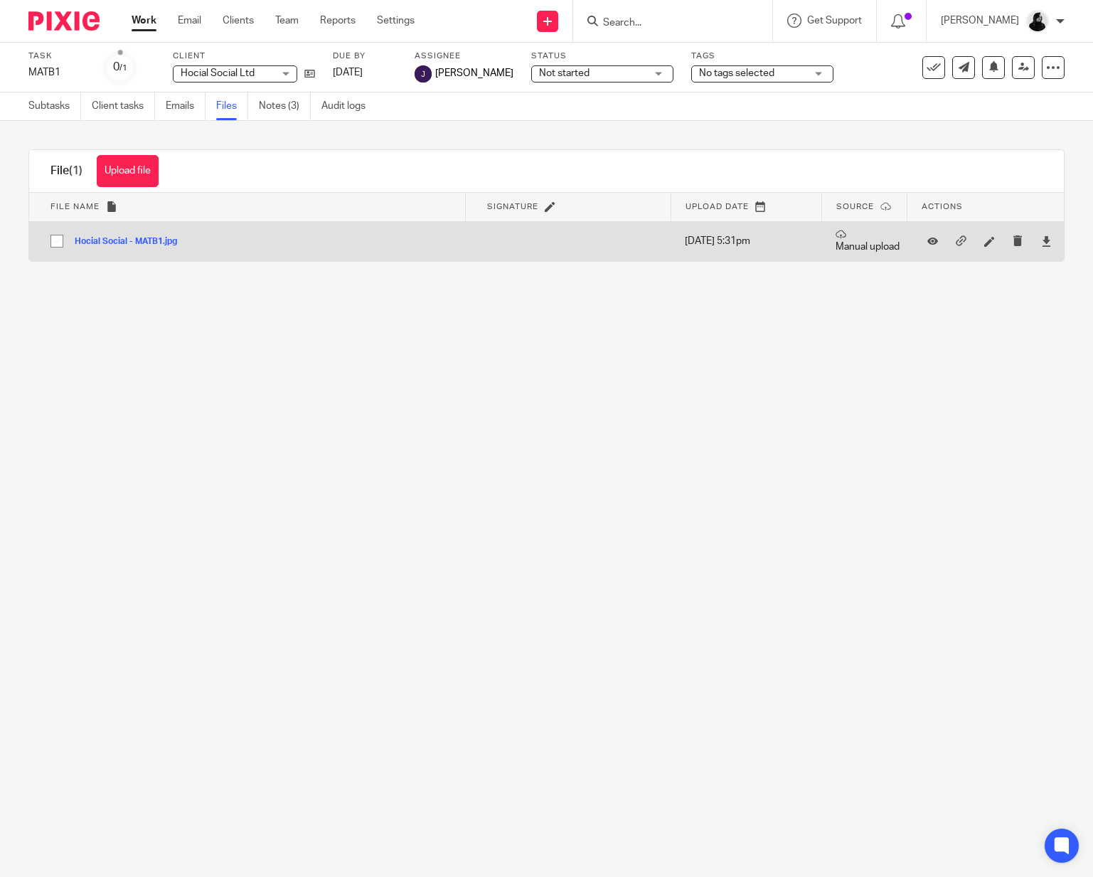
click at [48, 240] on input "checkbox" at bounding box center [56, 241] width 27 height 27
checkbox input "true"
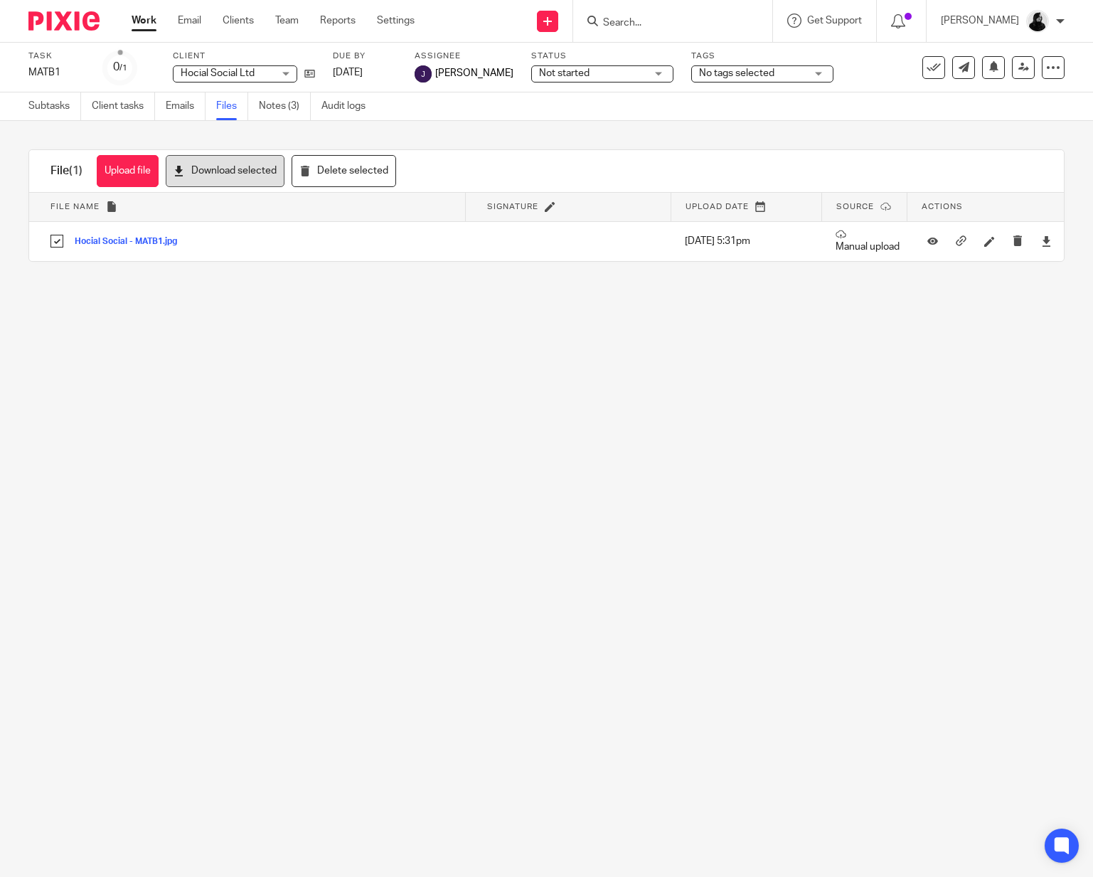
click at [264, 179] on button "Download selected" at bounding box center [225, 171] width 119 height 32
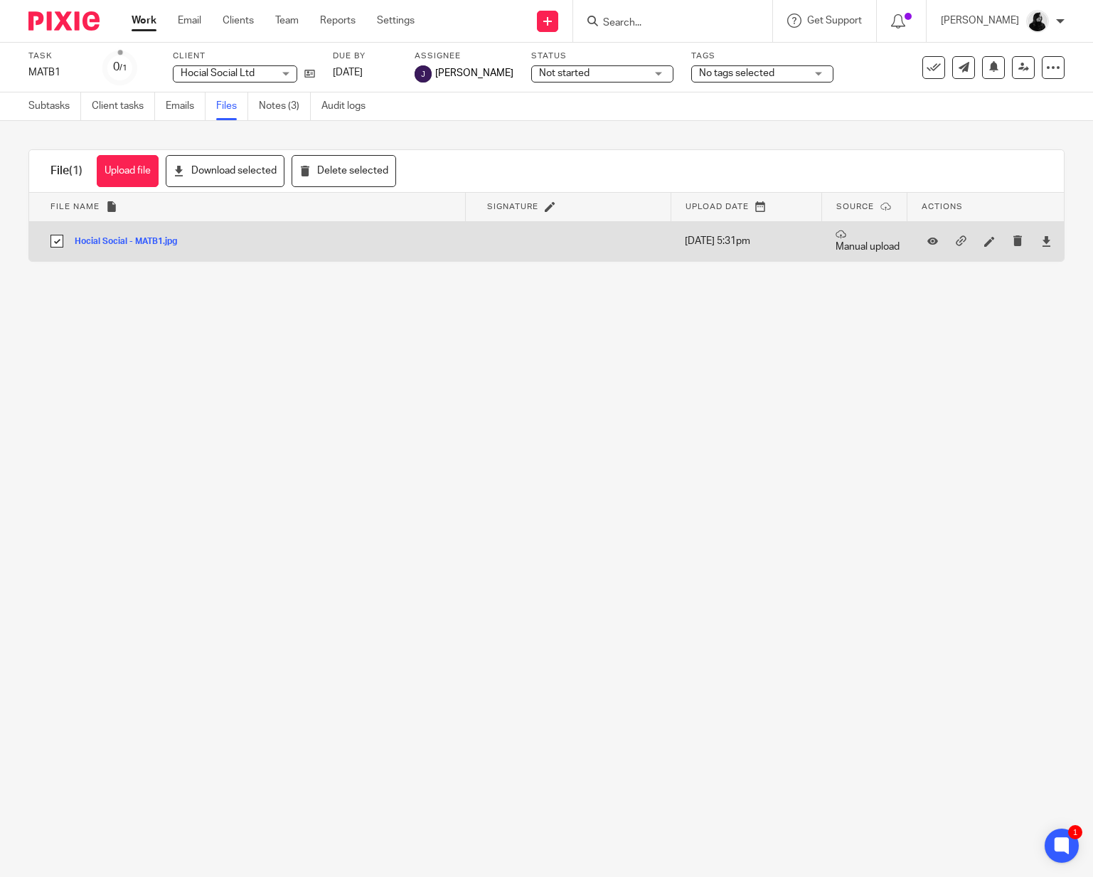
click at [124, 247] on div "Hocial Social - MATB1.jpg" at bounding box center [131, 241] width 113 height 14
click at [124, 242] on button "Hocial Social - MATB1.jpg" at bounding box center [131, 242] width 113 height 10
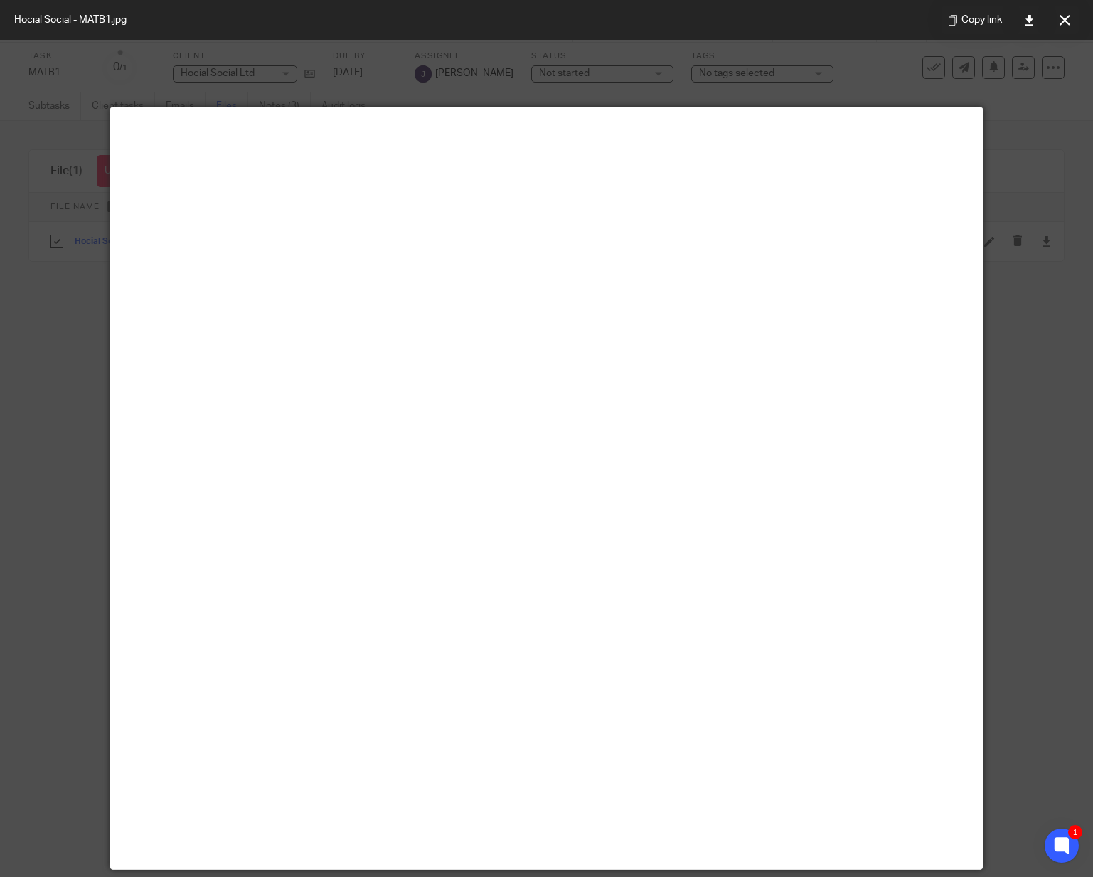
scroll to position [89, 0]
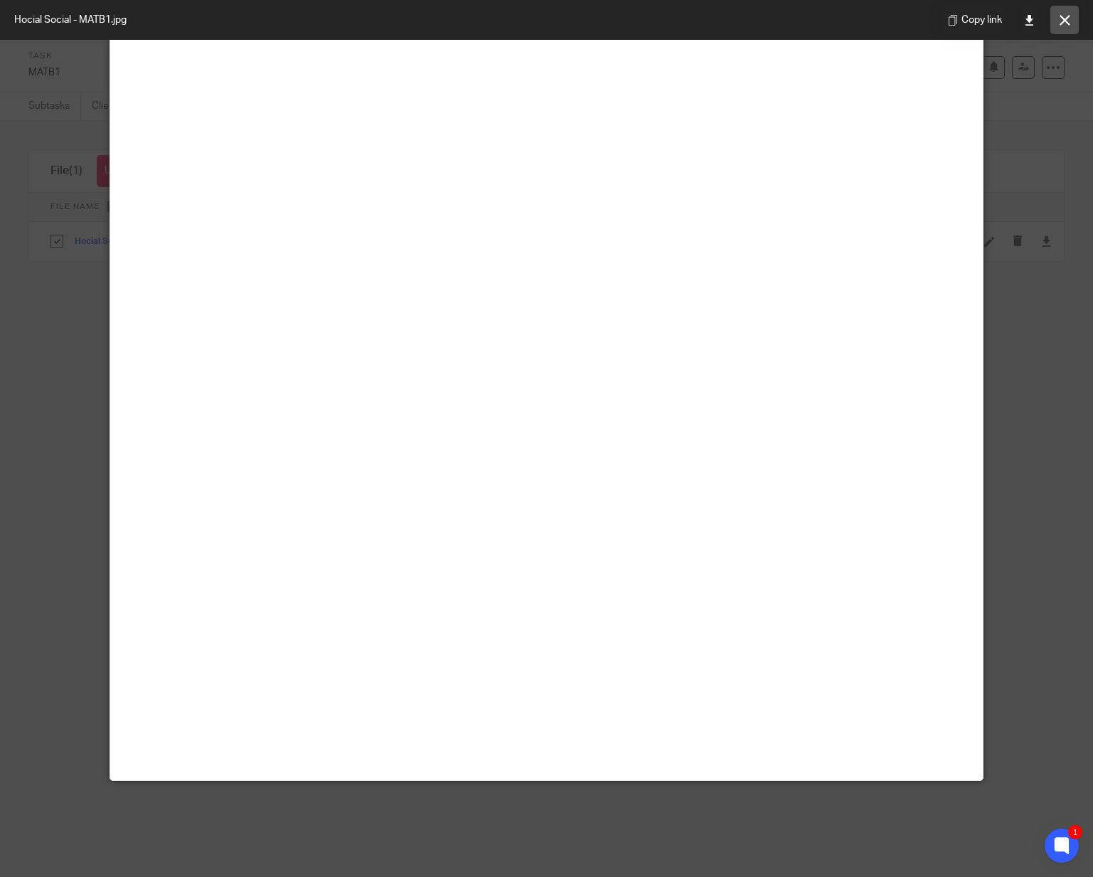
click at [1070, 23] on button at bounding box center [1064, 20] width 28 height 28
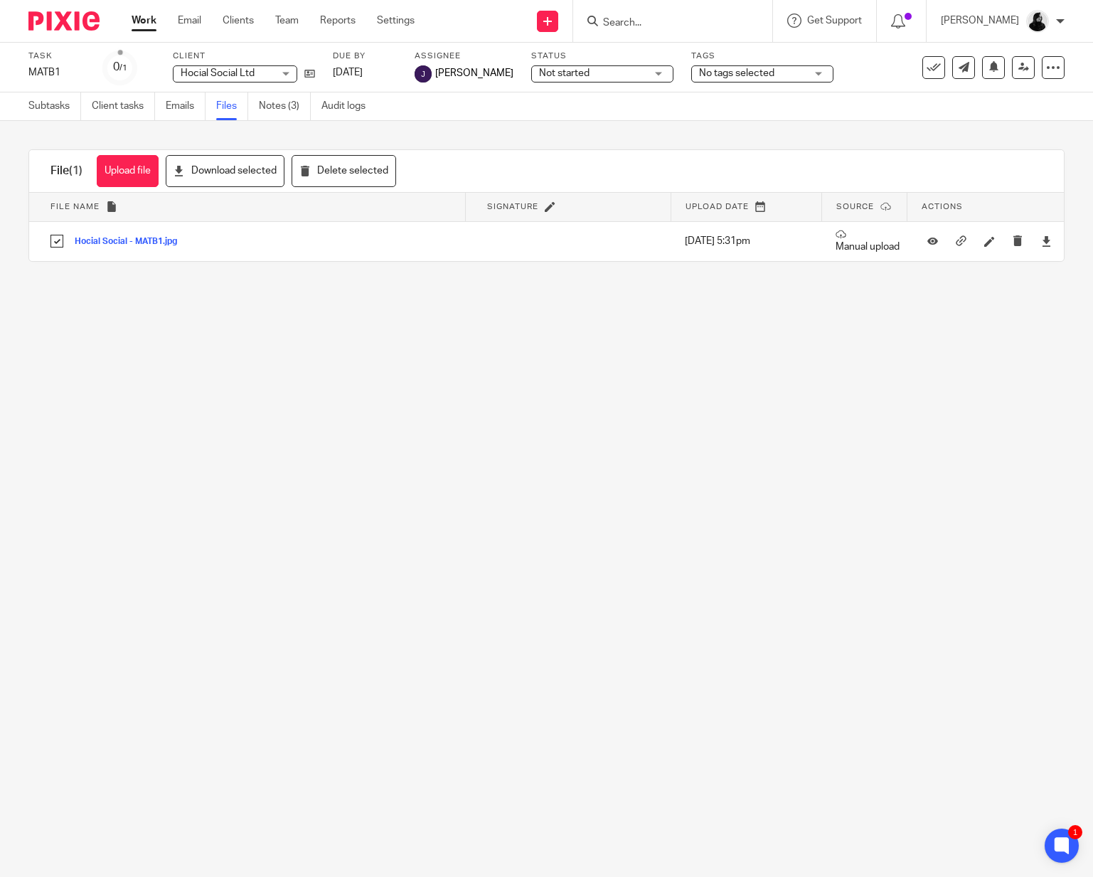
click at [683, 23] on input "Search" at bounding box center [665, 23] width 128 height 13
type input "dream"
click at [686, 75] on link at bounding box center [727, 83] width 257 height 33
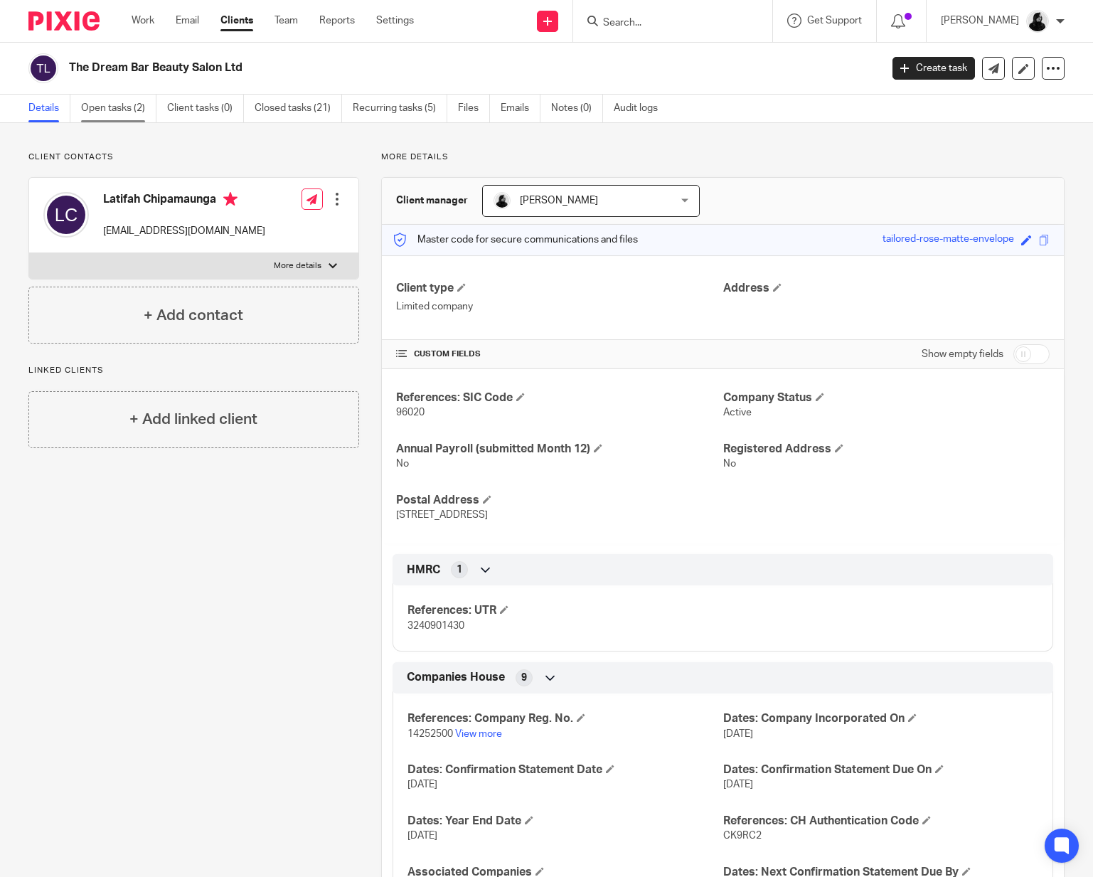
click at [124, 112] on link "Open tasks (2)" at bounding box center [118, 109] width 75 height 28
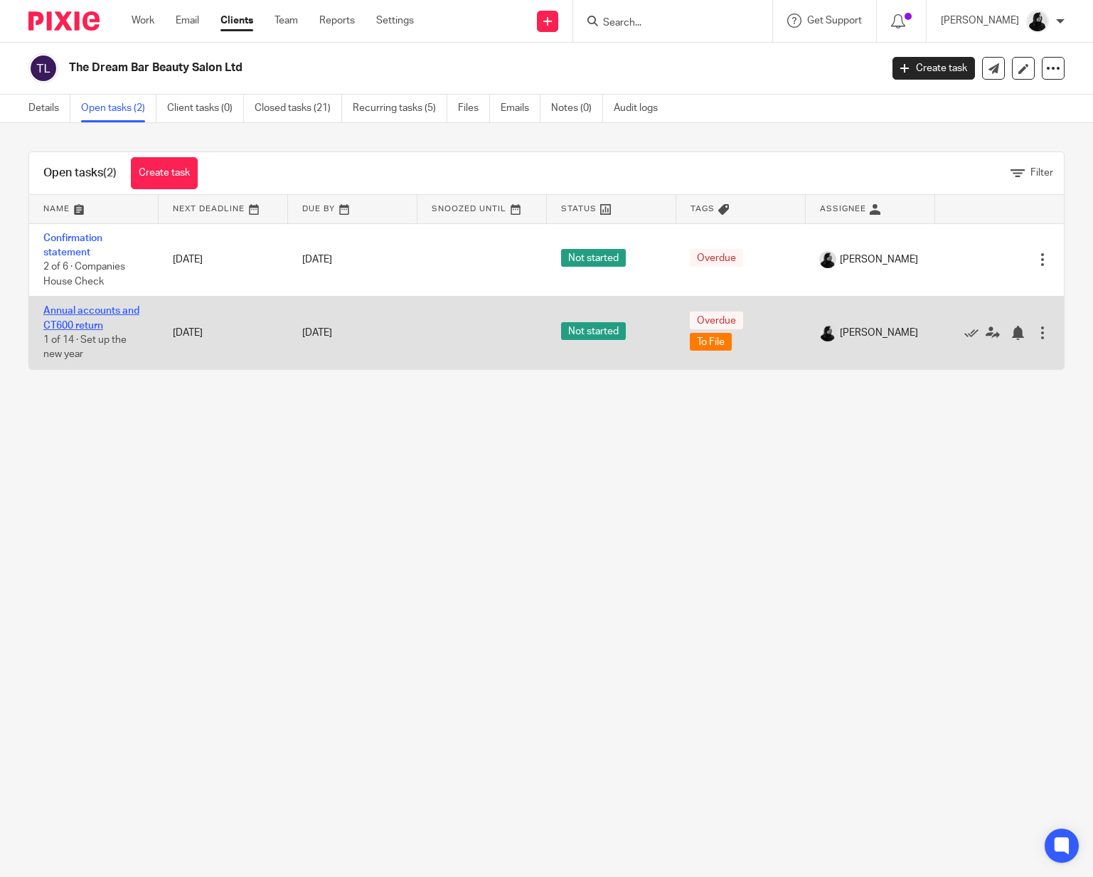
click at [98, 325] on link "Annual accounts and CT600 return" at bounding box center [91, 318] width 96 height 24
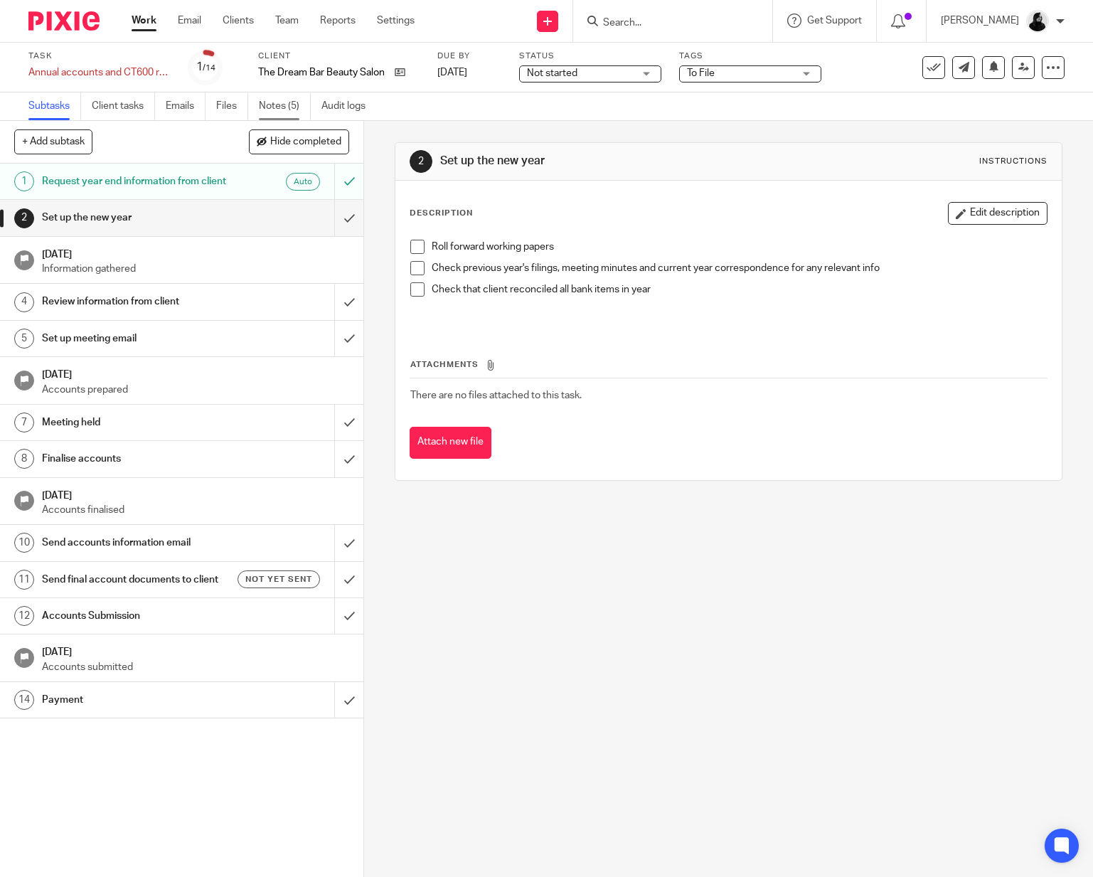
click at [295, 110] on link "Notes (5)" at bounding box center [285, 106] width 52 height 28
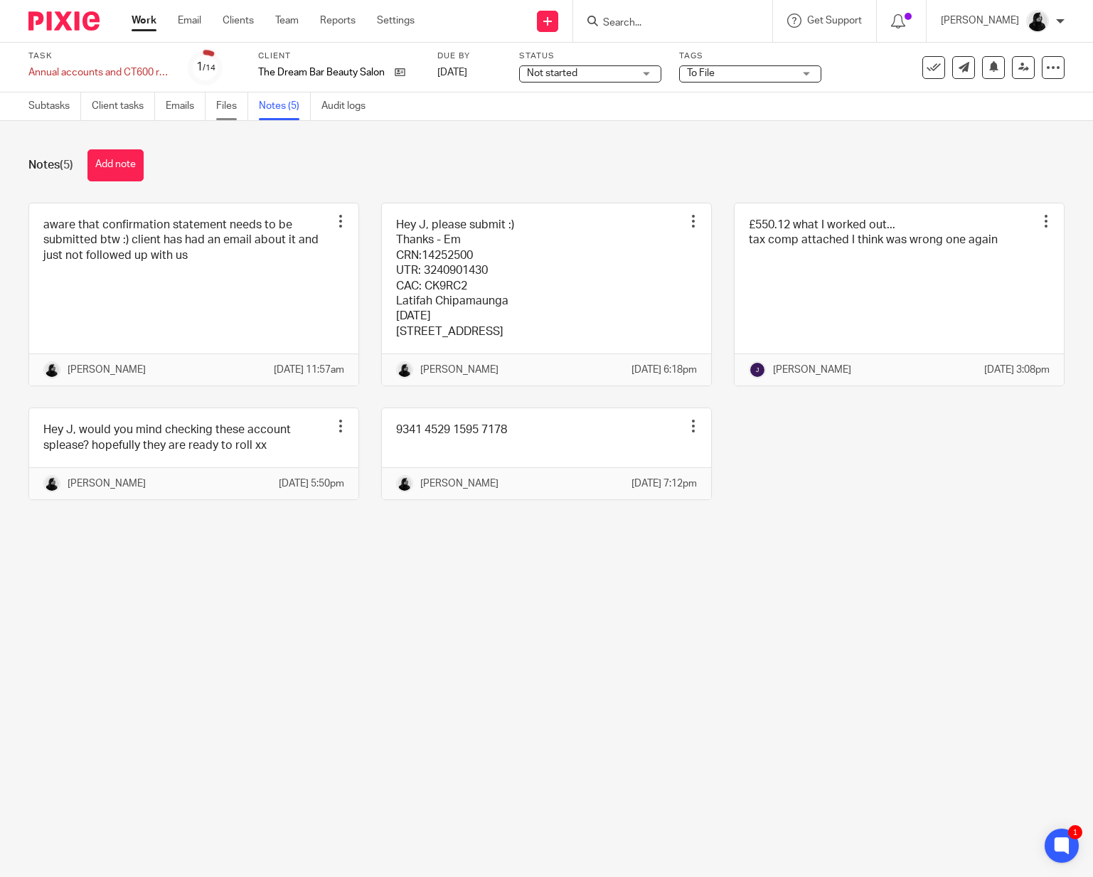
click at [234, 119] on link "Files" at bounding box center [232, 106] width 32 height 28
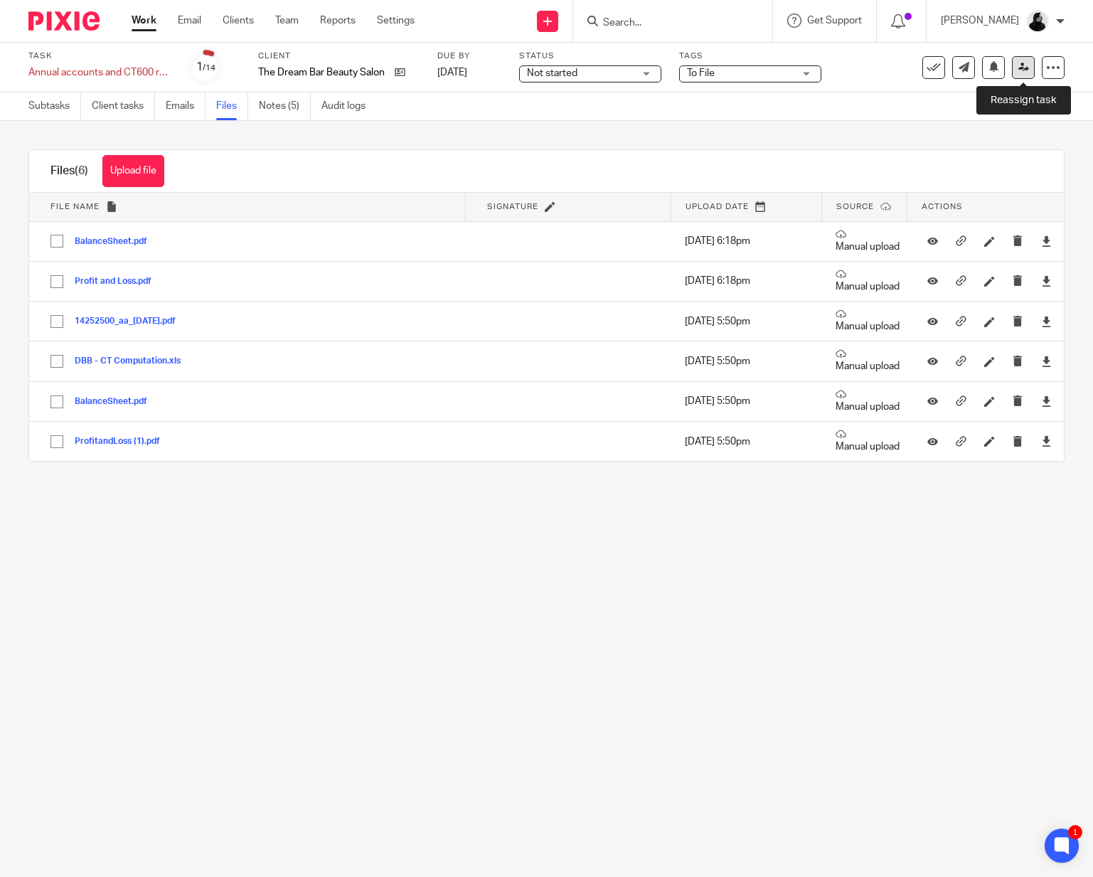
click at [1025, 65] on icon at bounding box center [1023, 67] width 11 height 11
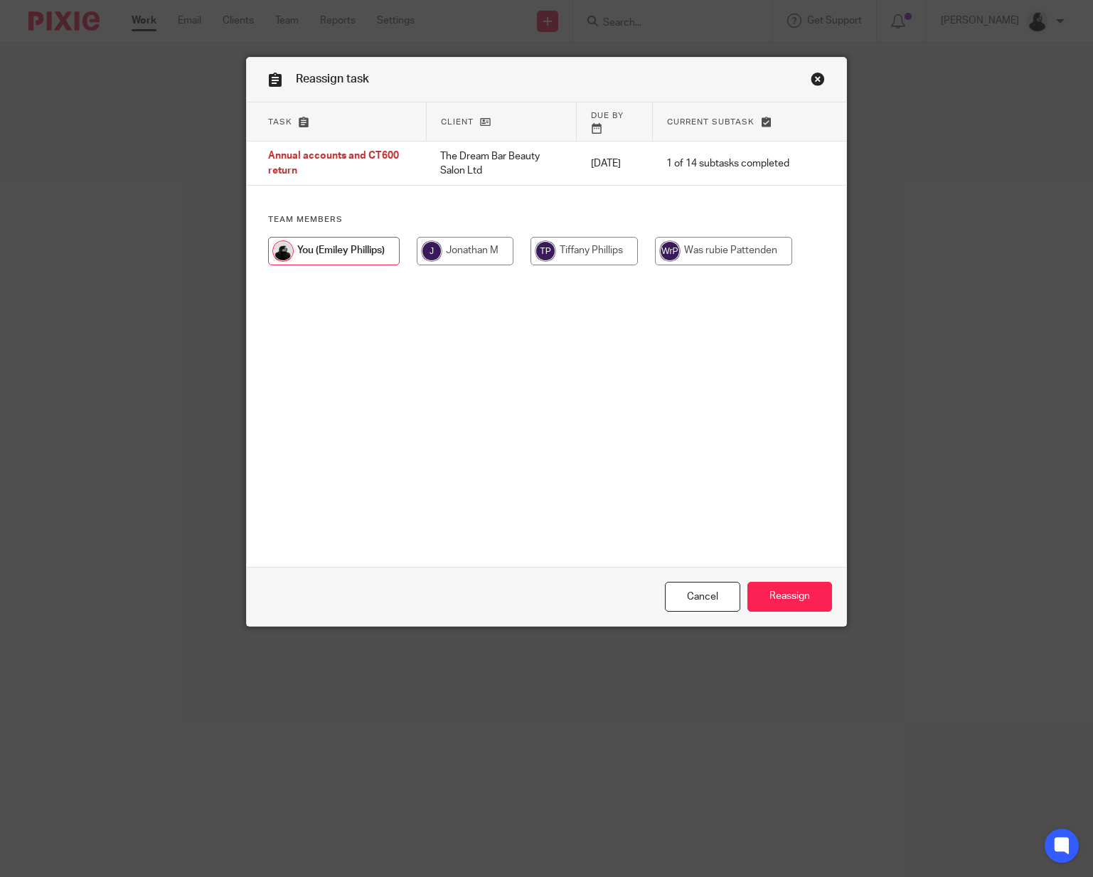
click at [485, 237] on input "radio" at bounding box center [465, 251] width 97 height 28
radio input "true"
click at [808, 586] on input "Reassign" at bounding box center [789, 597] width 85 height 31
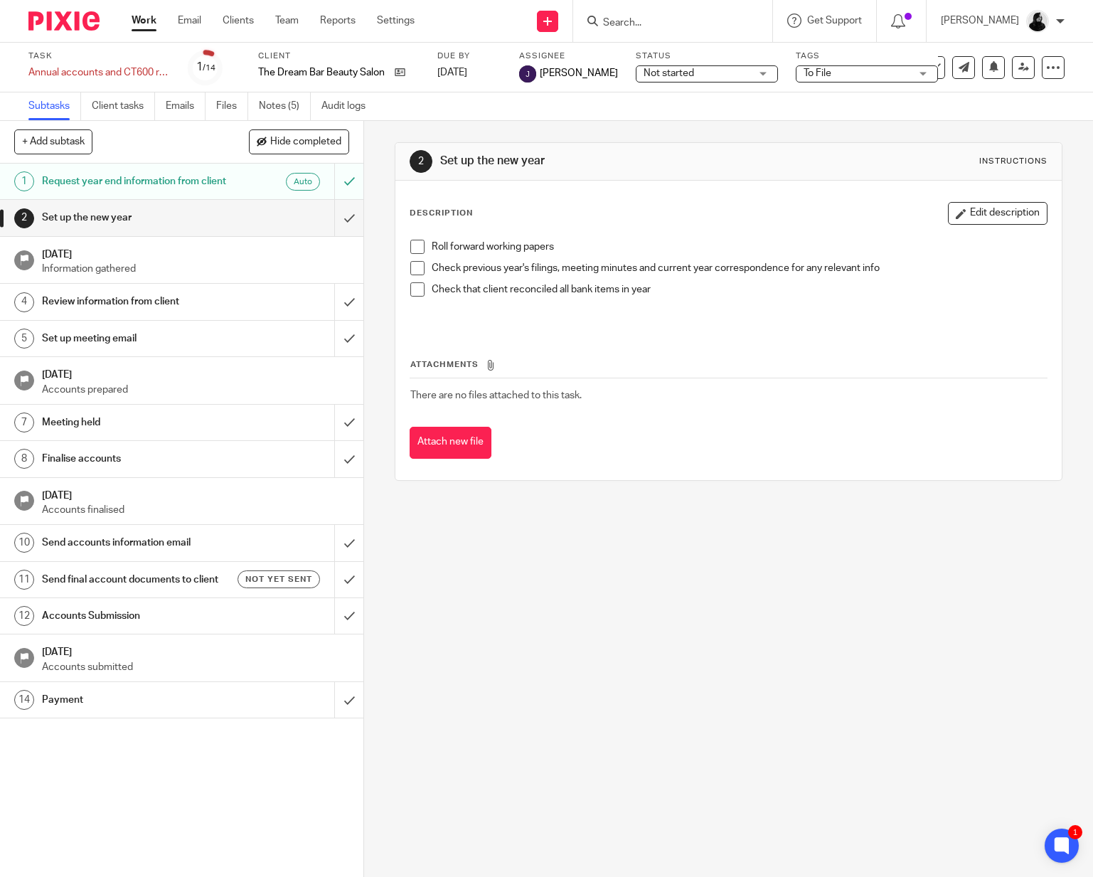
click at [700, 18] on input "Search" at bounding box center [665, 23] width 128 height 13
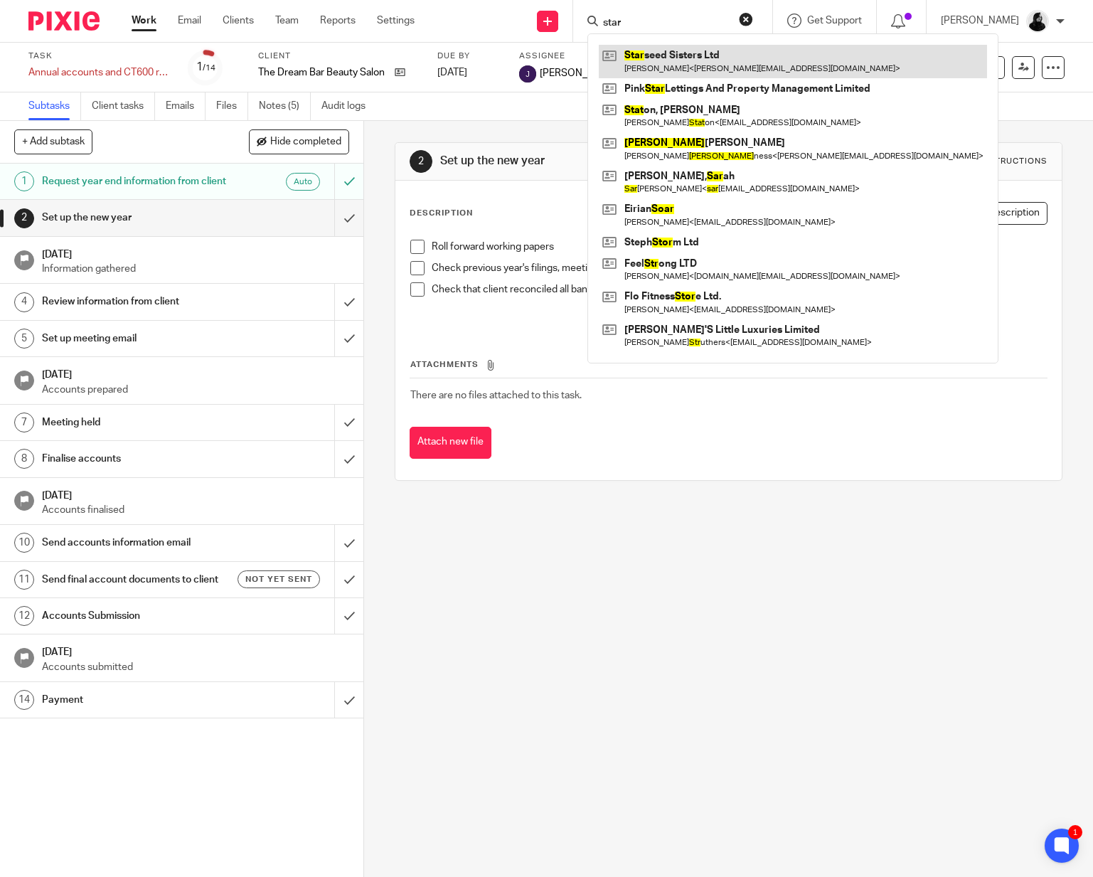
type input "star"
click at [736, 64] on link at bounding box center [793, 61] width 388 height 33
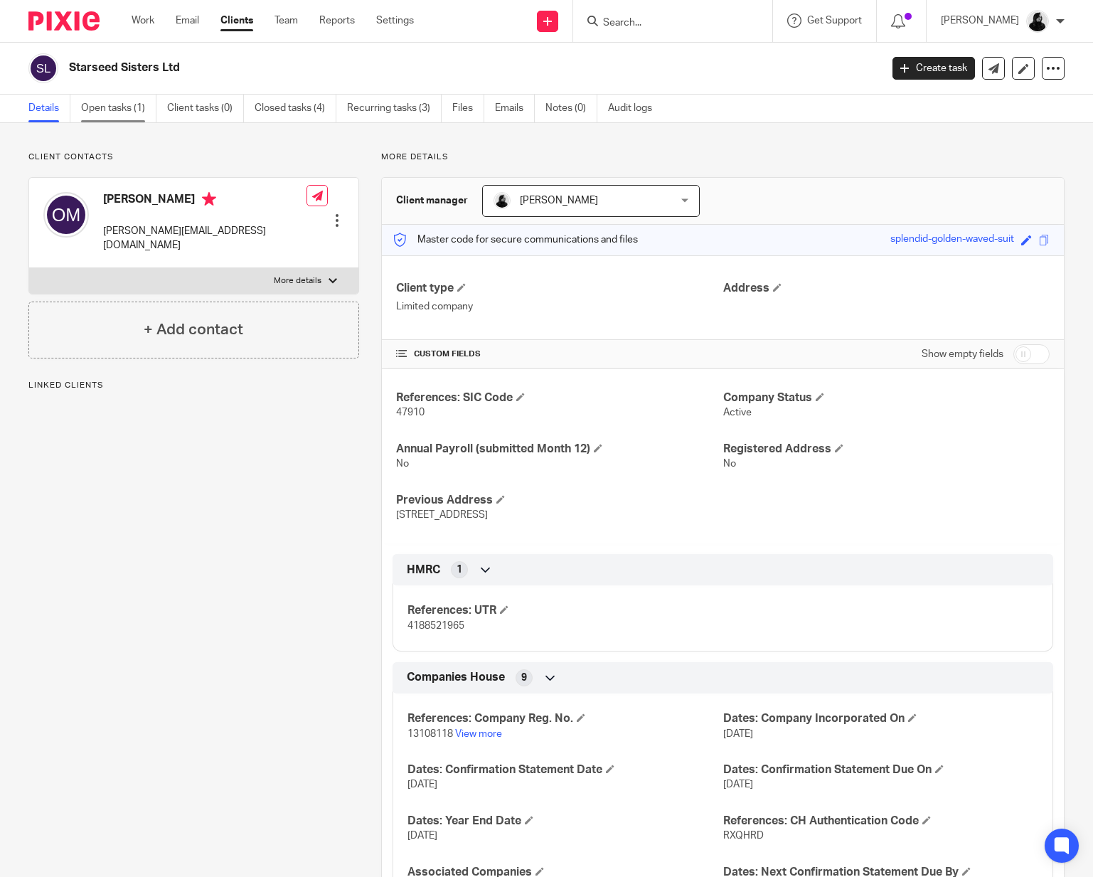
click at [117, 115] on link "Open tasks (1)" at bounding box center [118, 109] width 75 height 28
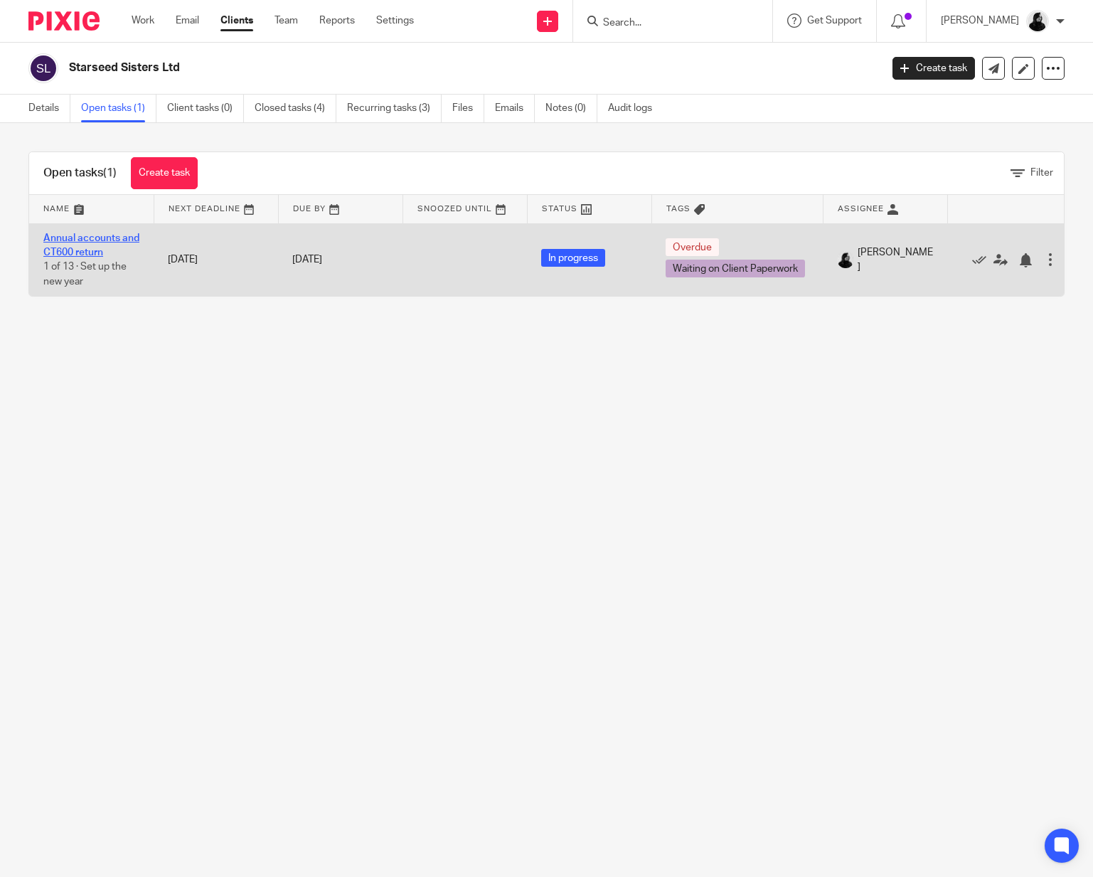
click at [76, 252] on link "Annual accounts and CT600 return" at bounding box center [91, 245] width 96 height 24
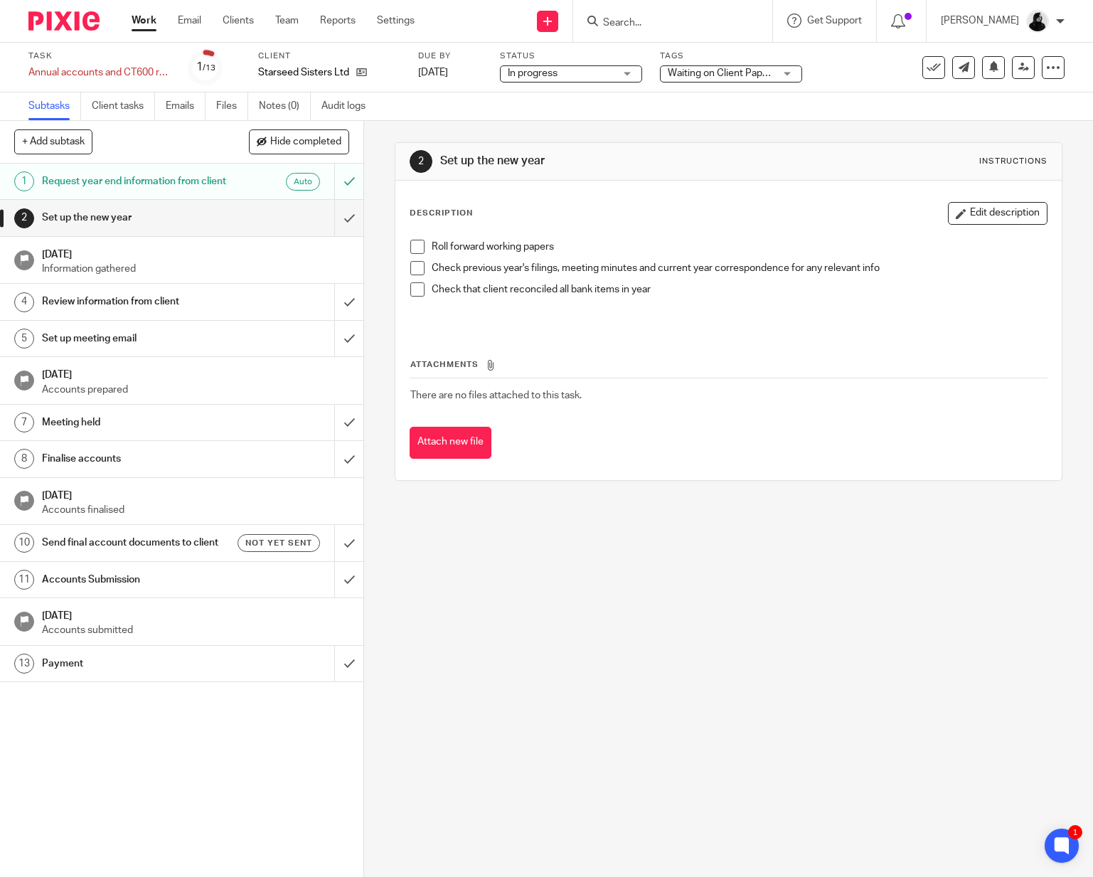
click at [217, 110] on ul "Subtasks Client tasks Emails Files Notes (0) Audit logs" at bounding box center [207, 106] width 358 height 28
click at [230, 110] on link "Files" at bounding box center [232, 106] width 32 height 28
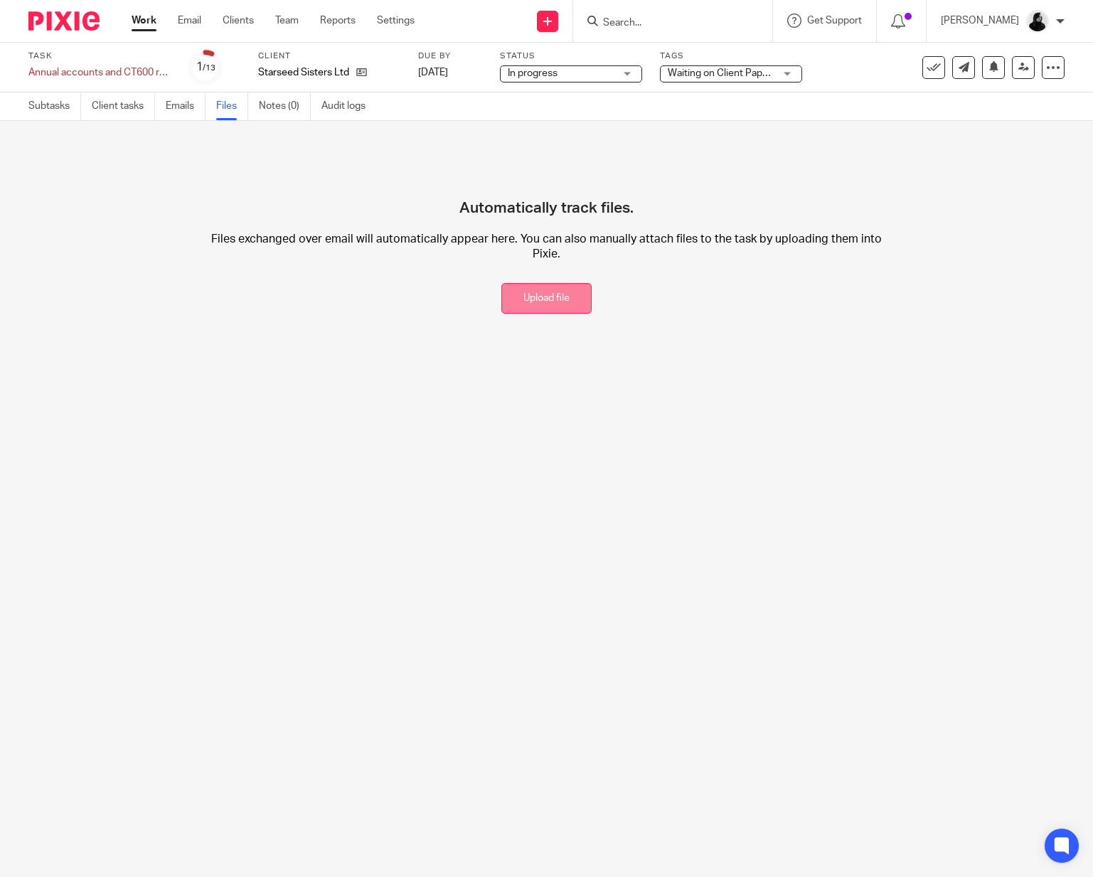
click at [557, 295] on button "Upload file" at bounding box center [546, 298] width 90 height 31
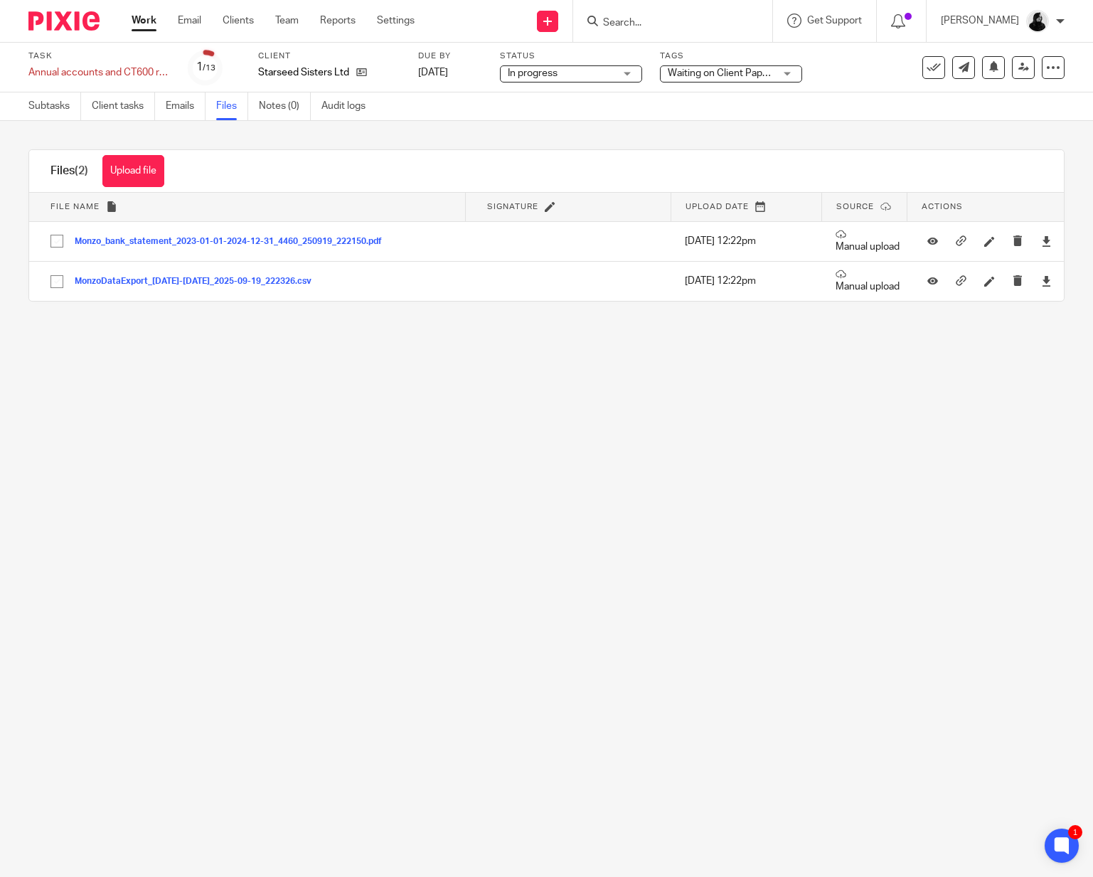
click at [658, 26] on input "Search" at bounding box center [665, 23] width 128 height 13
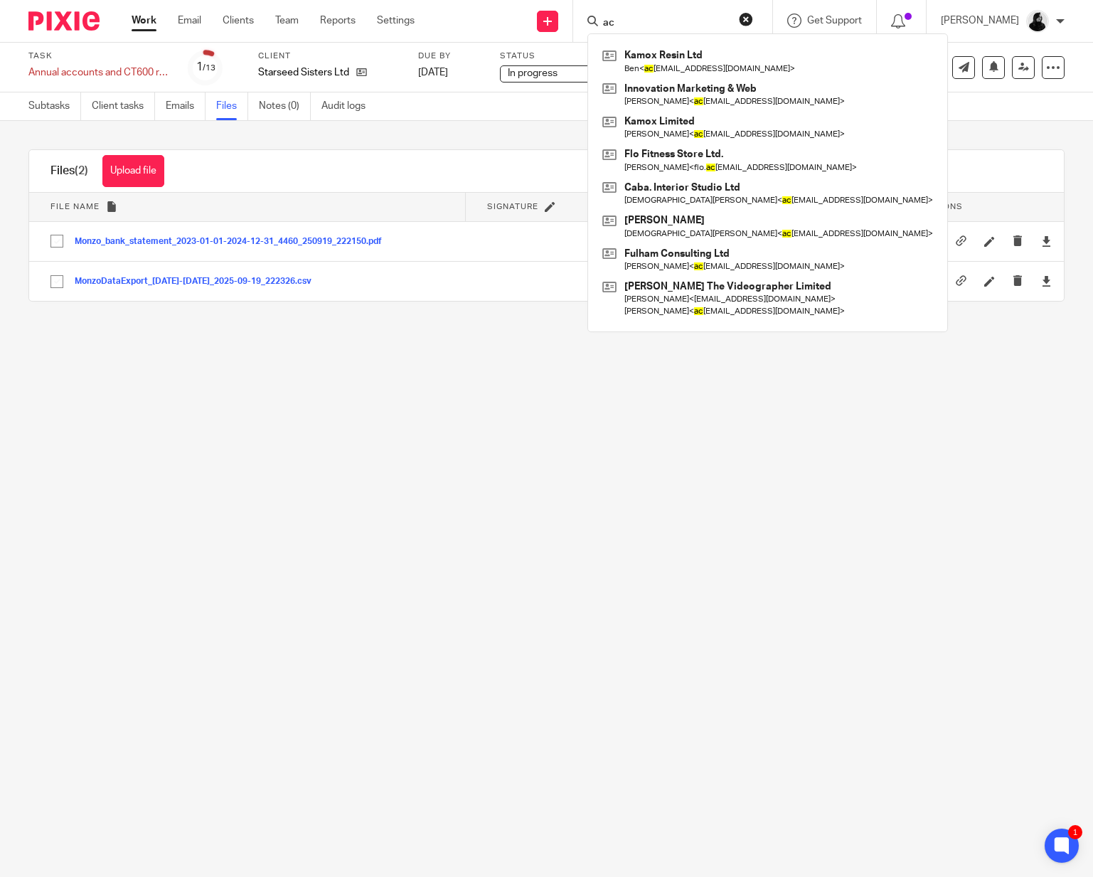
type input "a"
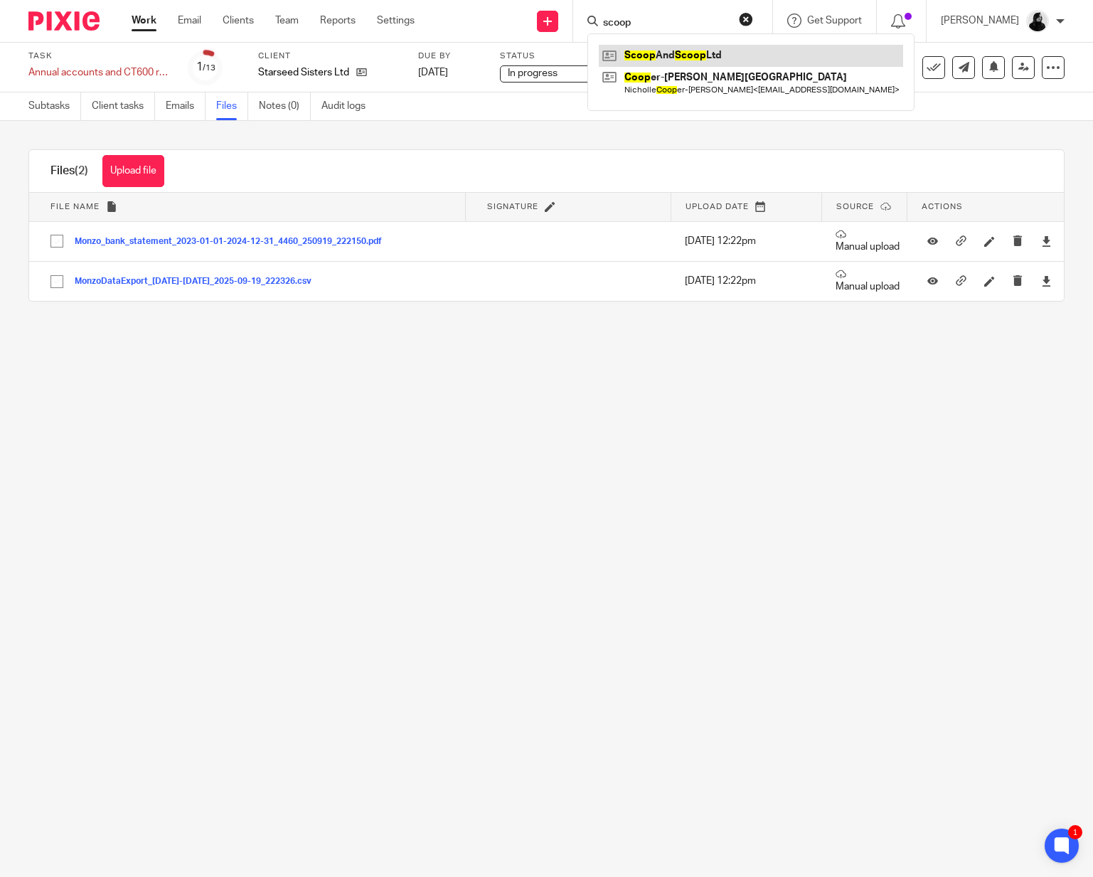
type input "scoop"
click at [680, 56] on link at bounding box center [751, 55] width 304 height 21
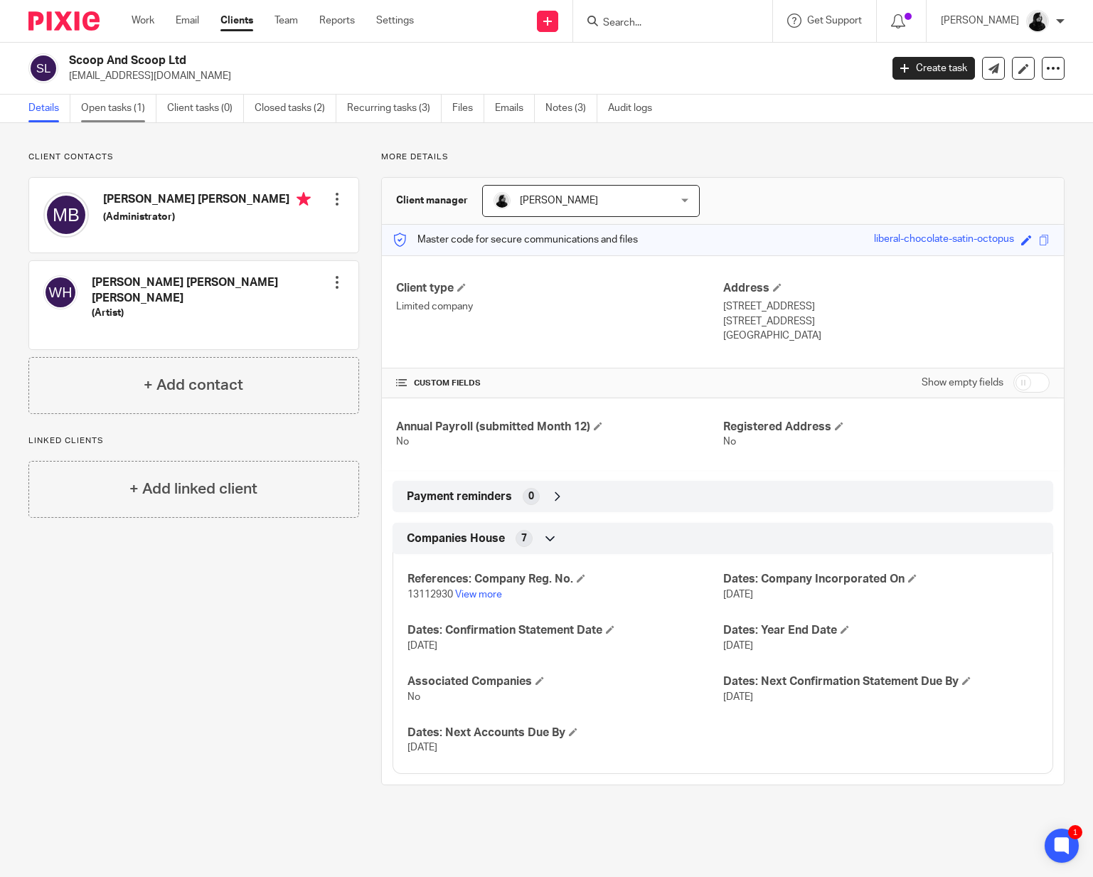
click at [134, 101] on link "Open tasks (1)" at bounding box center [118, 109] width 75 height 28
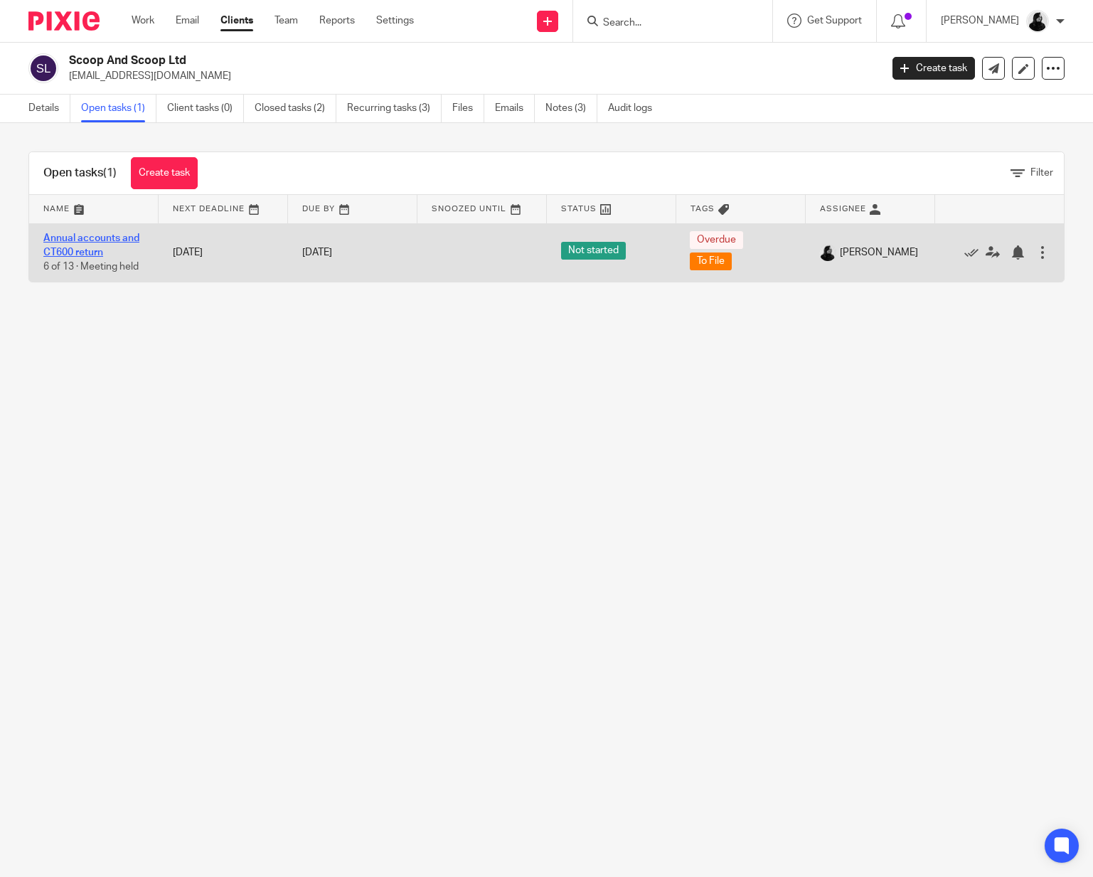
click at [92, 250] on link "Annual accounts and CT600 return" at bounding box center [91, 245] width 96 height 24
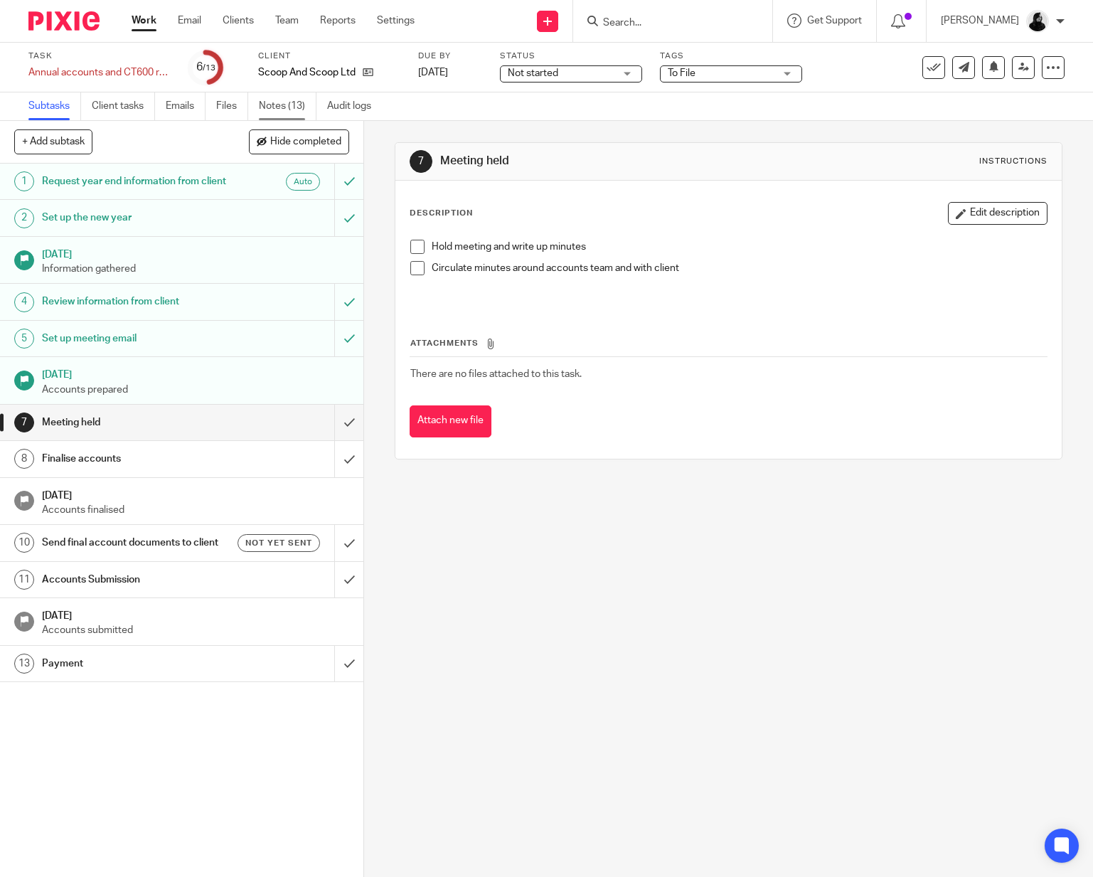
click at [289, 109] on link "Notes (13)" at bounding box center [288, 106] width 58 height 28
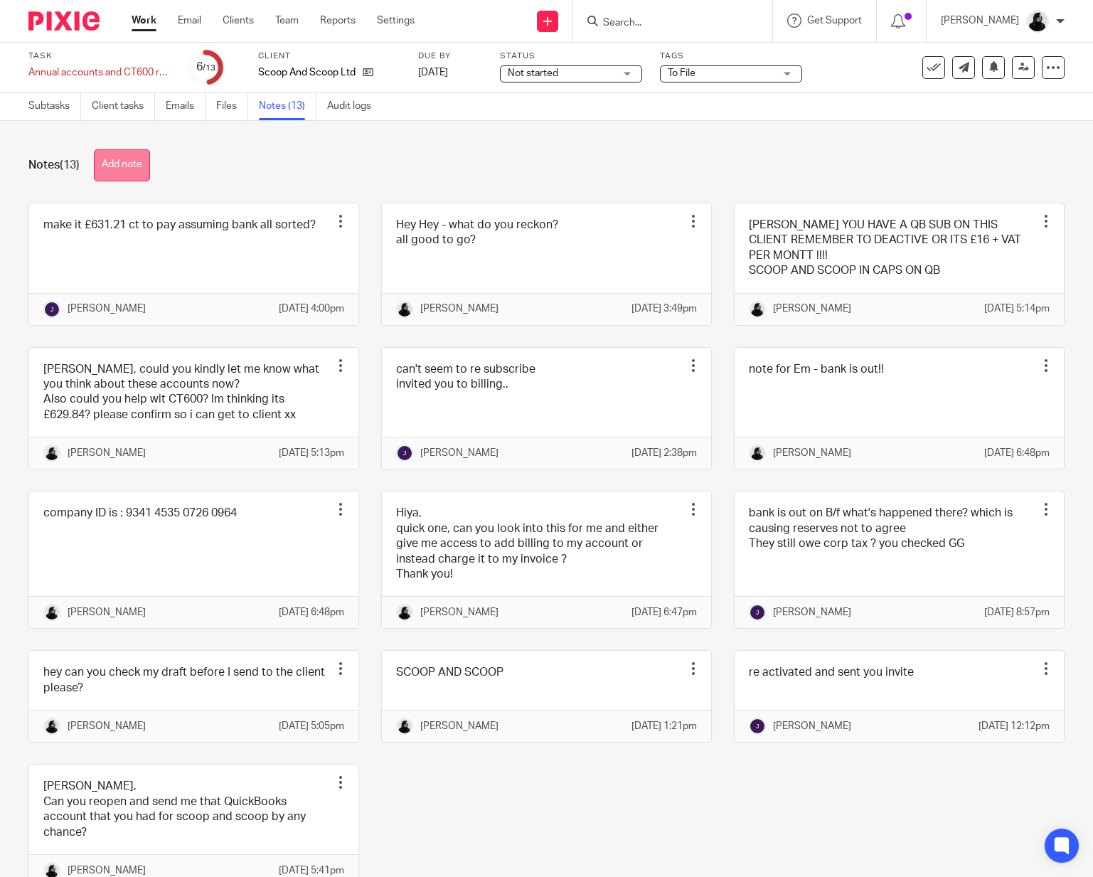
click at [122, 169] on button "Add note" at bounding box center [122, 165] width 56 height 32
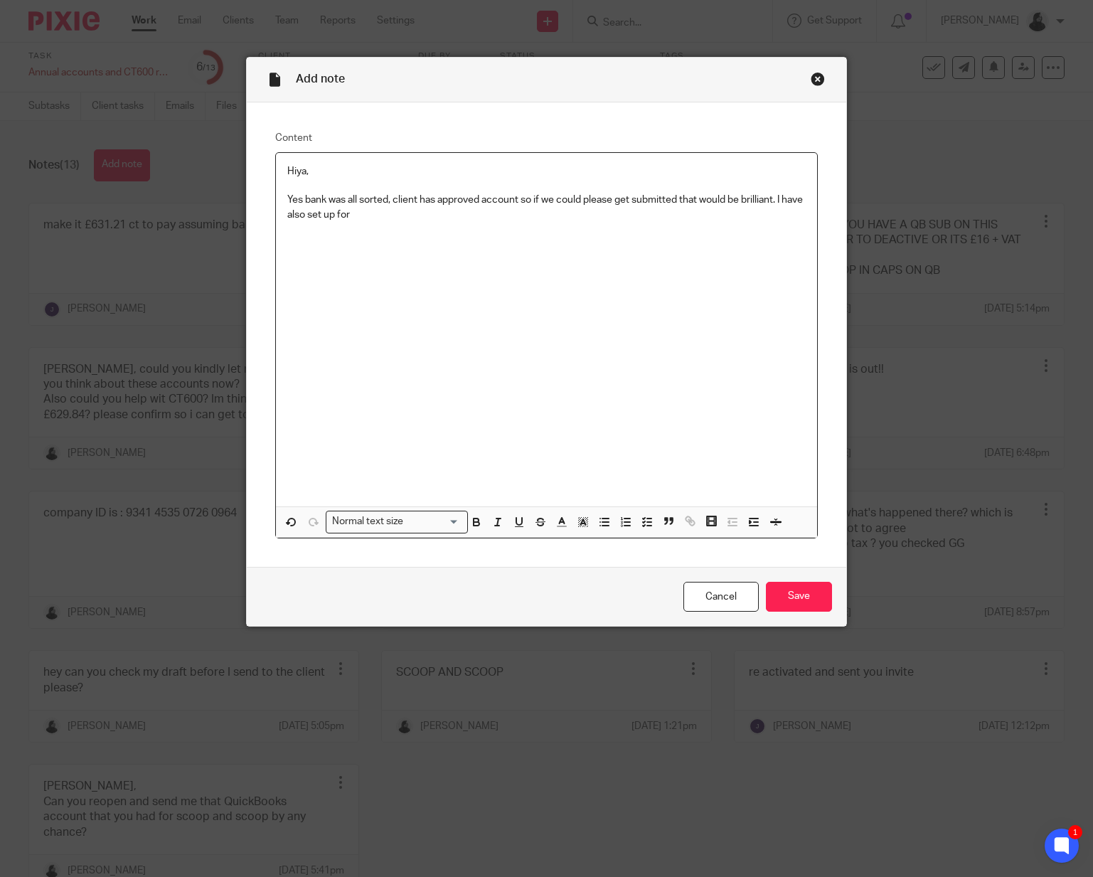
click at [609, 339] on div "Hiya, Yes bank was all sorted, client has approved account so if we could pleas…" at bounding box center [546, 330] width 541 height 354
click at [509, 213] on p "Yes bank was all sorted, client has approved account so if we could please get …" at bounding box center [546, 207] width 518 height 29
click at [520, 329] on div "Hiya, Yes bank was all sorted, client has approved account so if we could pleas…" at bounding box center [546, 330] width 541 height 354
click at [495, 294] on p "UTR: 1949200123" at bounding box center [546, 286] width 518 height 14
drag, startPoint x: 460, startPoint y: 231, endPoint x: 775, endPoint y: 223, distance: 315.1
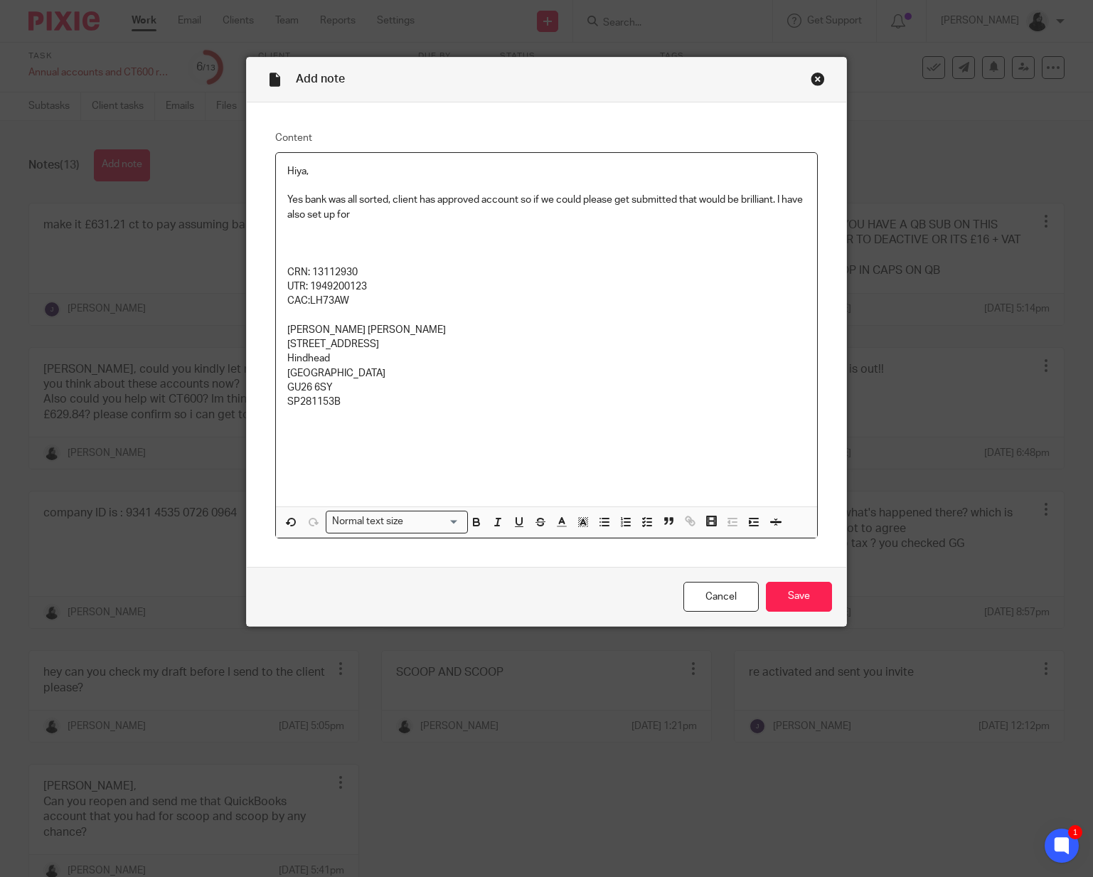
click at [775, 223] on p at bounding box center [546, 229] width 518 height 14
drag, startPoint x: 775, startPoint y: 223, endPoint x: 784, endPoint y: 202, distance: 22.6
click at [784, 202] on div "Hiya, Yes bank was all sorted, client has approved account so if we could pleas…" at bounding box center [546, 330] width 541 height 354
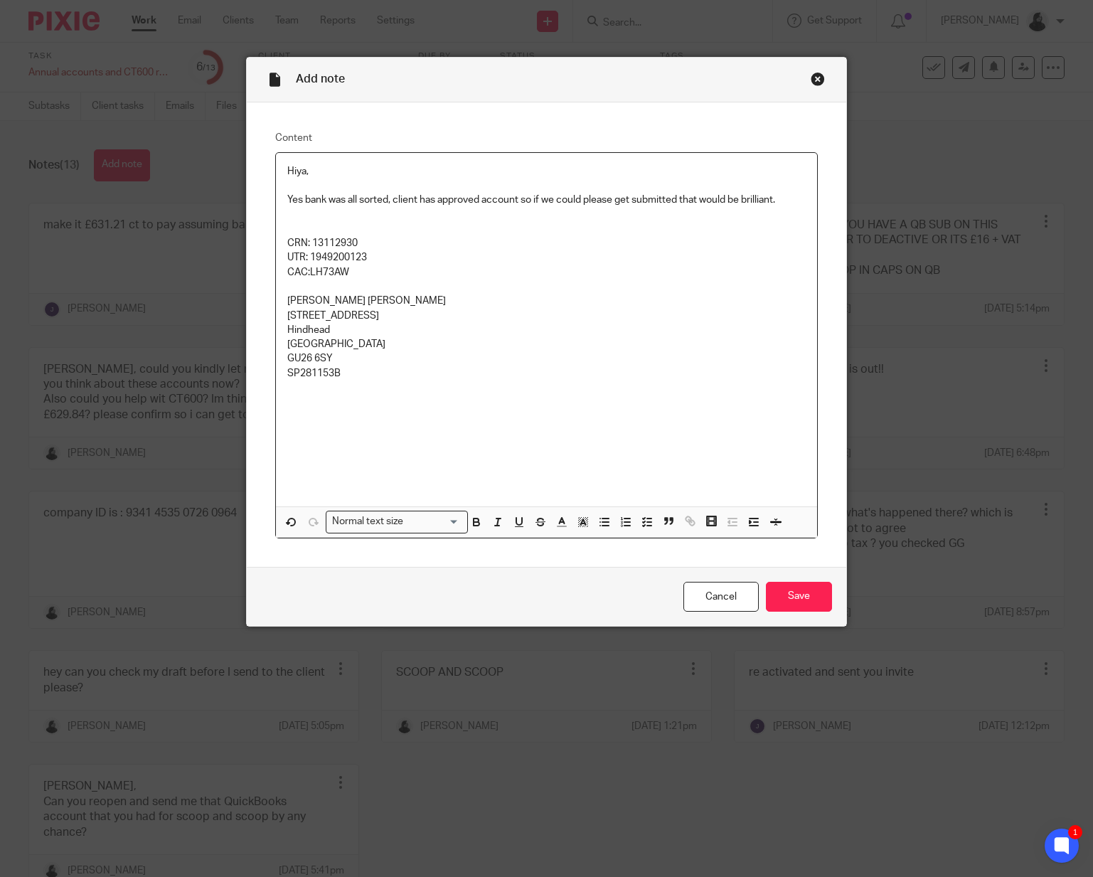
click at [530, 402] on div "Hiya, Yes bank was all sorted, client has approved account so if we could pleas…" at bounding box center [546, 330] width 541 height 354
click at [823, 594] on input "Save" at bounding box center [799, 597] width 66 height 31
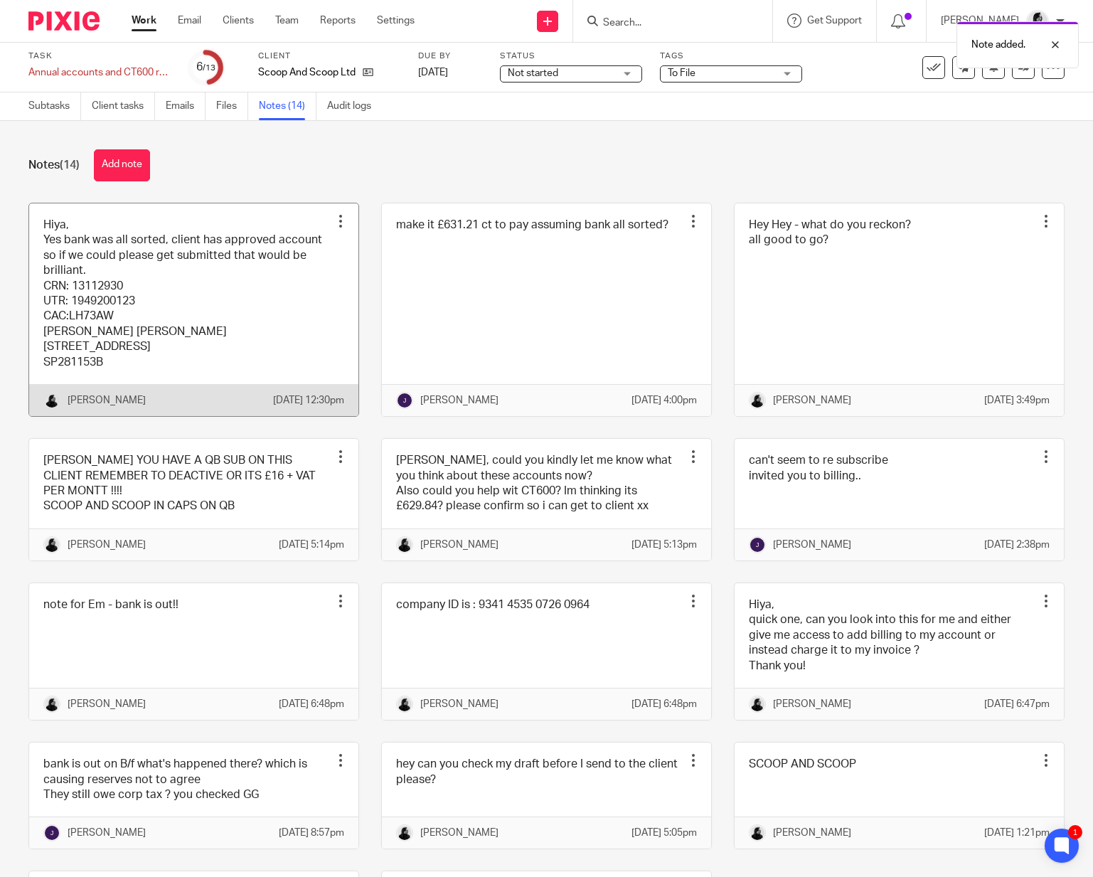
click at [287, 339] on link at bounding box center [193, 309] width 329 height 213
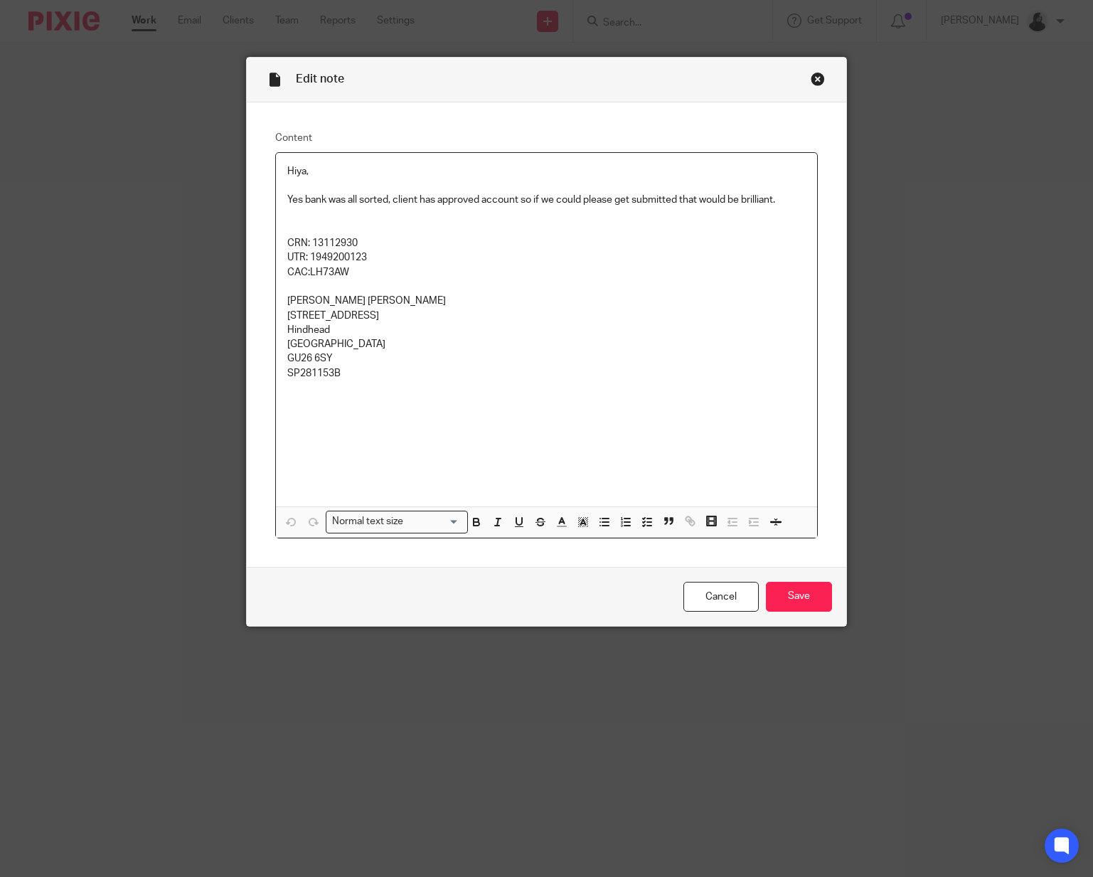
click at [499, 221] on p at bounding box center [546, 222] width 518 height 29
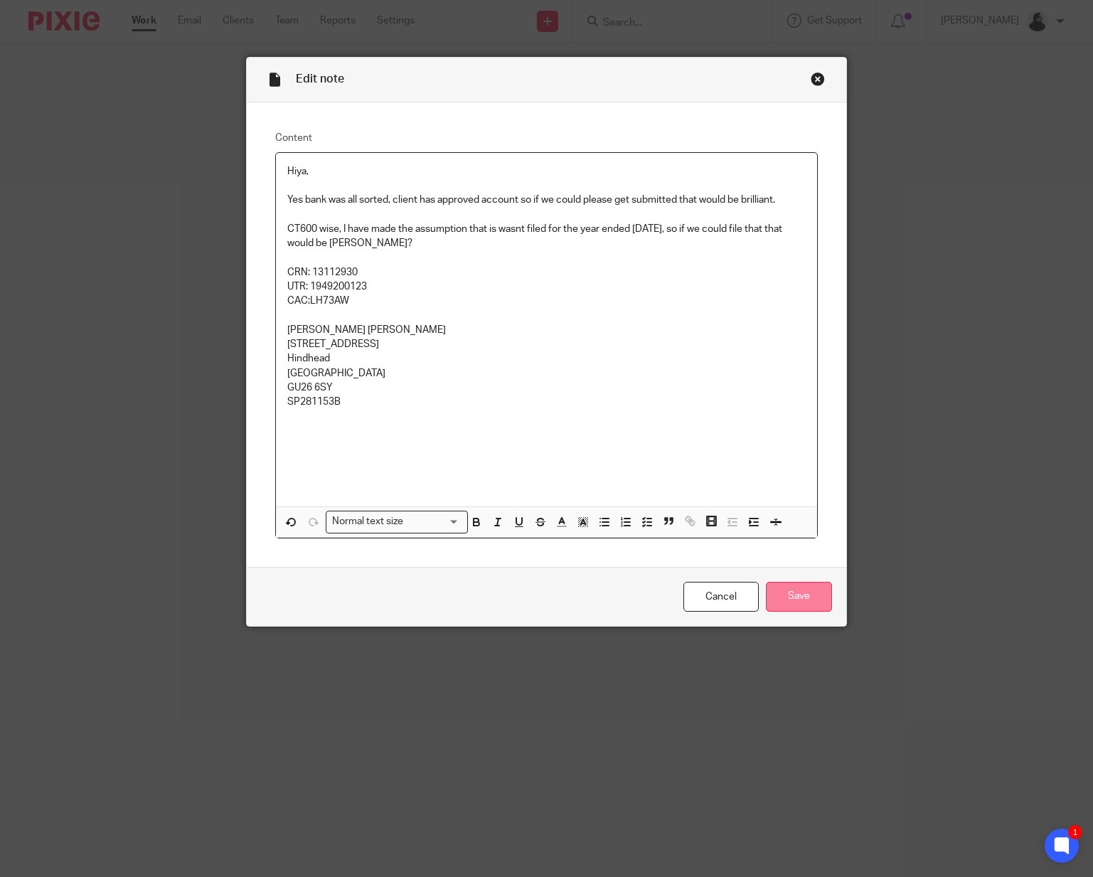
click at [798, 587] on input "Save" at bounding box center [799, 597] width 66 height 31
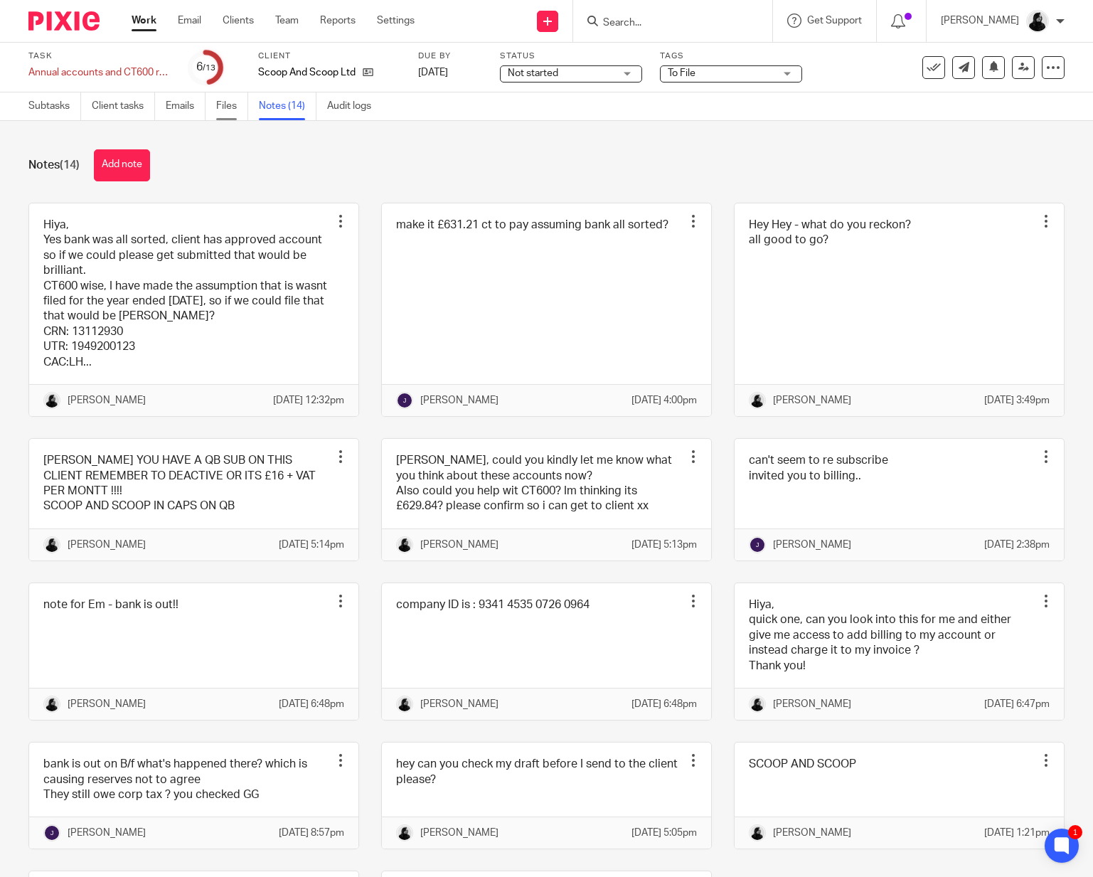
click at [239, 104] on link "Files" at bounding box center [232, 106] width 32 height 28
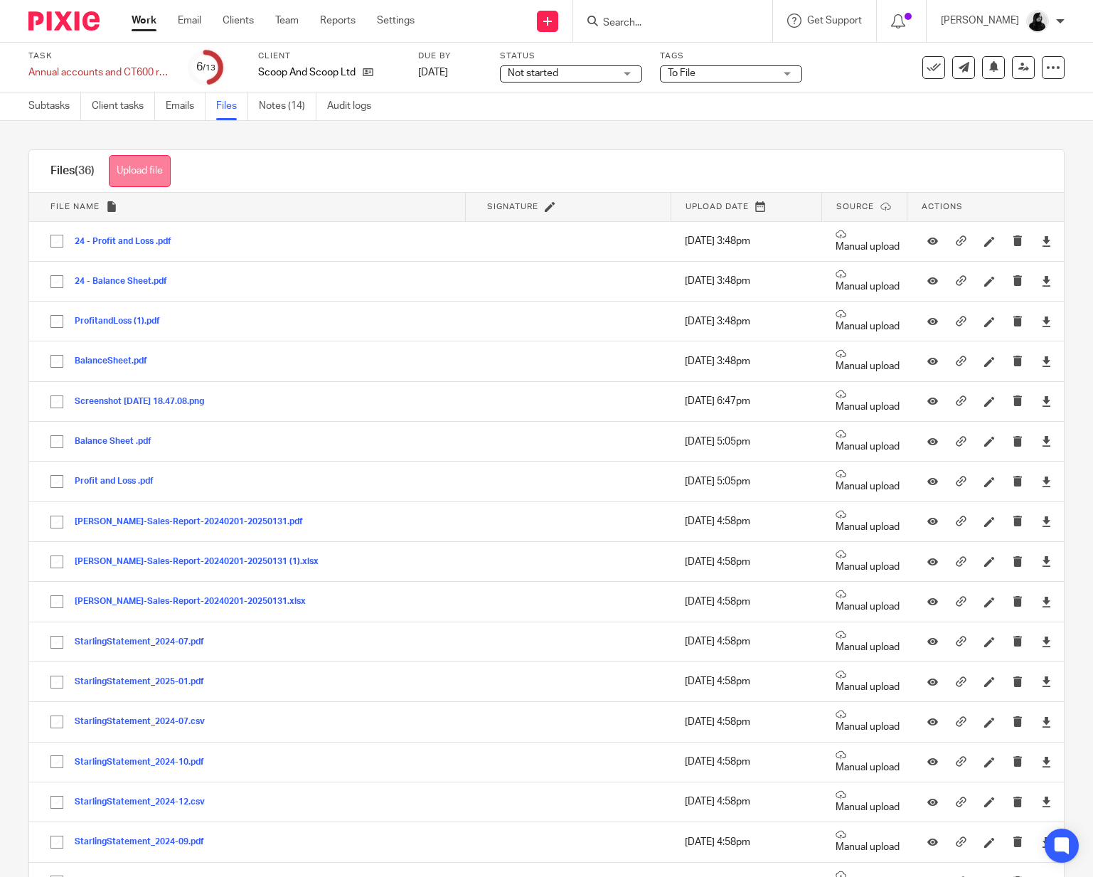
click at [140, 174] on button "Upload file" at bounding box center [140, 171] width 62 height 32
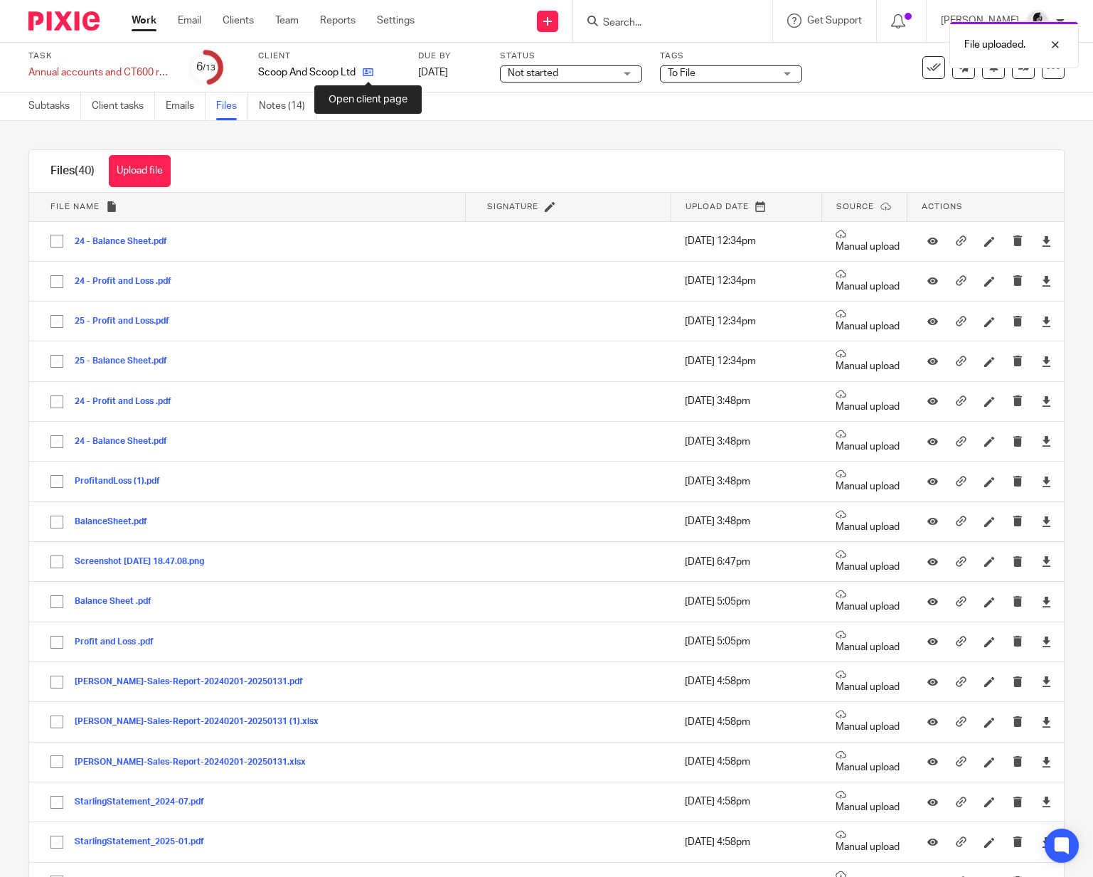
click at [365, 68] on icon at bounding box center [368, 72] width 11 height 11
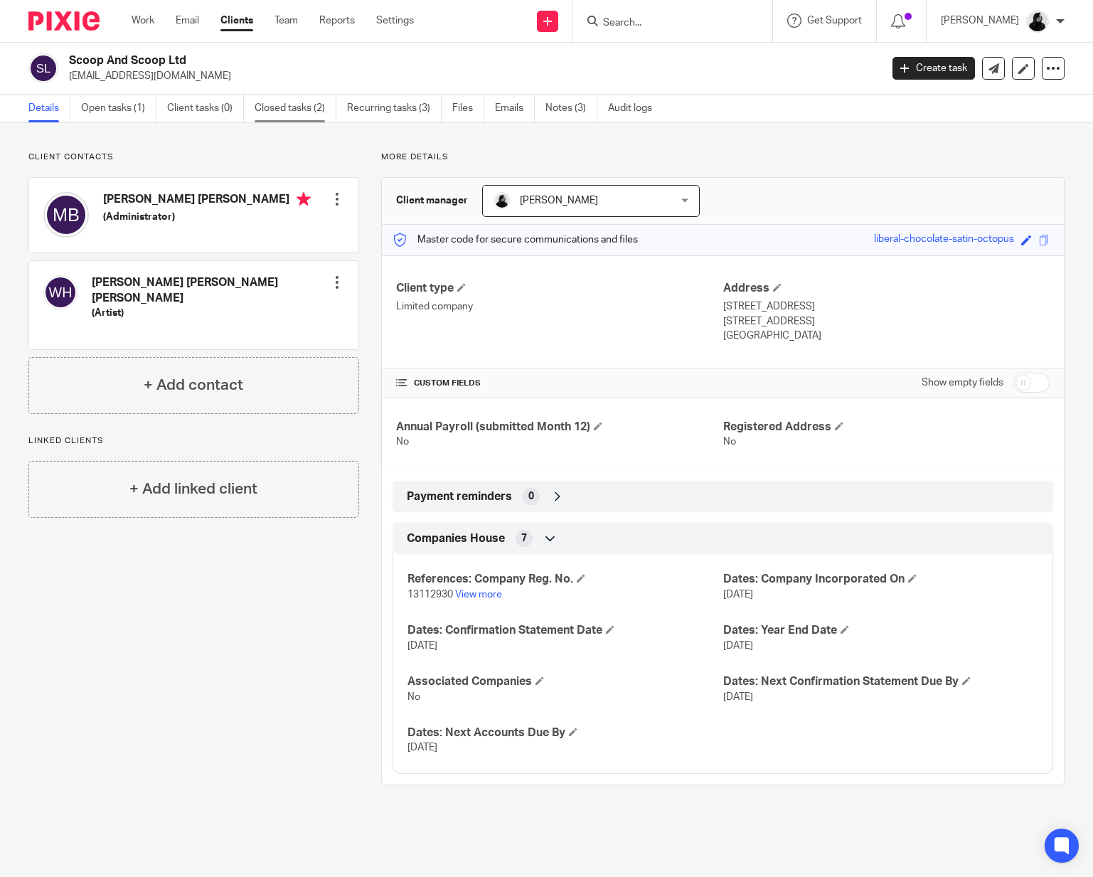
click at [299, 109] on link "Closed tasks (2)" at bounding box center [296, 109] width 82 height 28
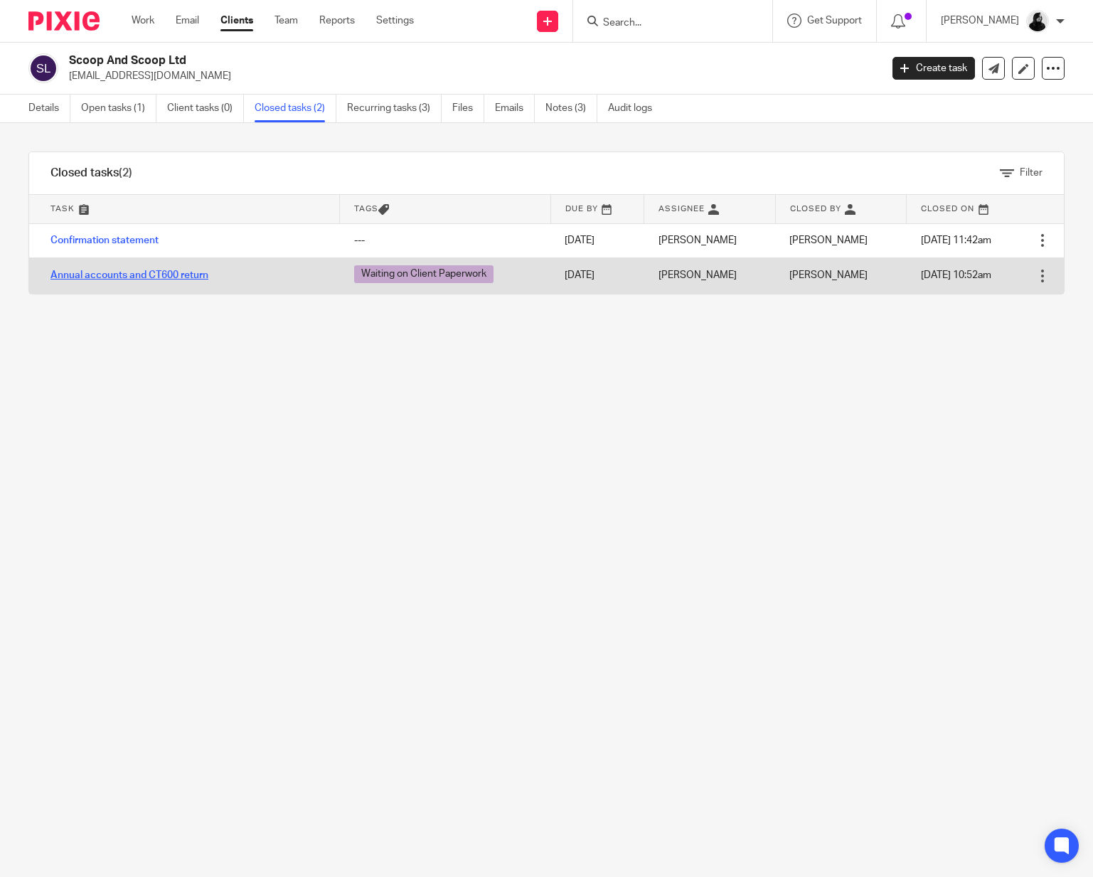
click at [150, 271] on link "Annual accounts and CT600 return" at bounding box center [129, 275] width 158 height 10
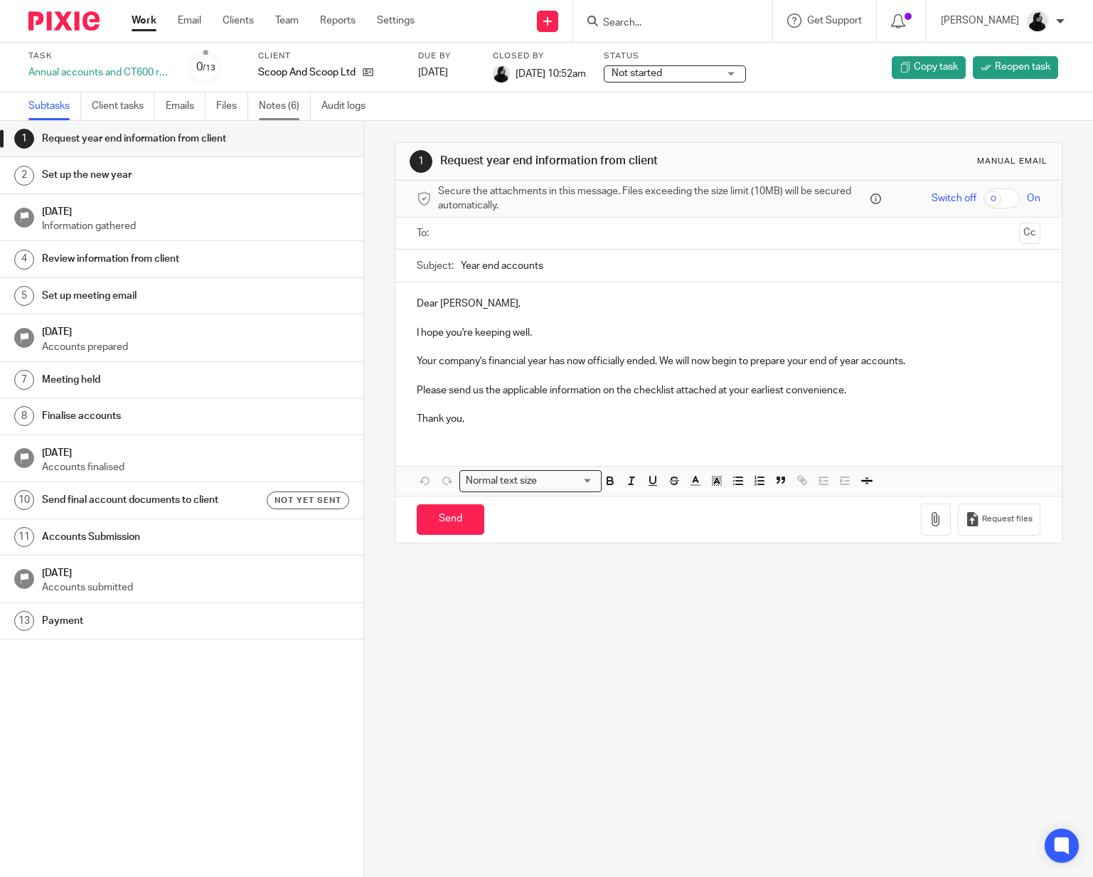
click at [281, 100] on link "Notes (6)" at bounding box center [285, 106] width 52 height 28
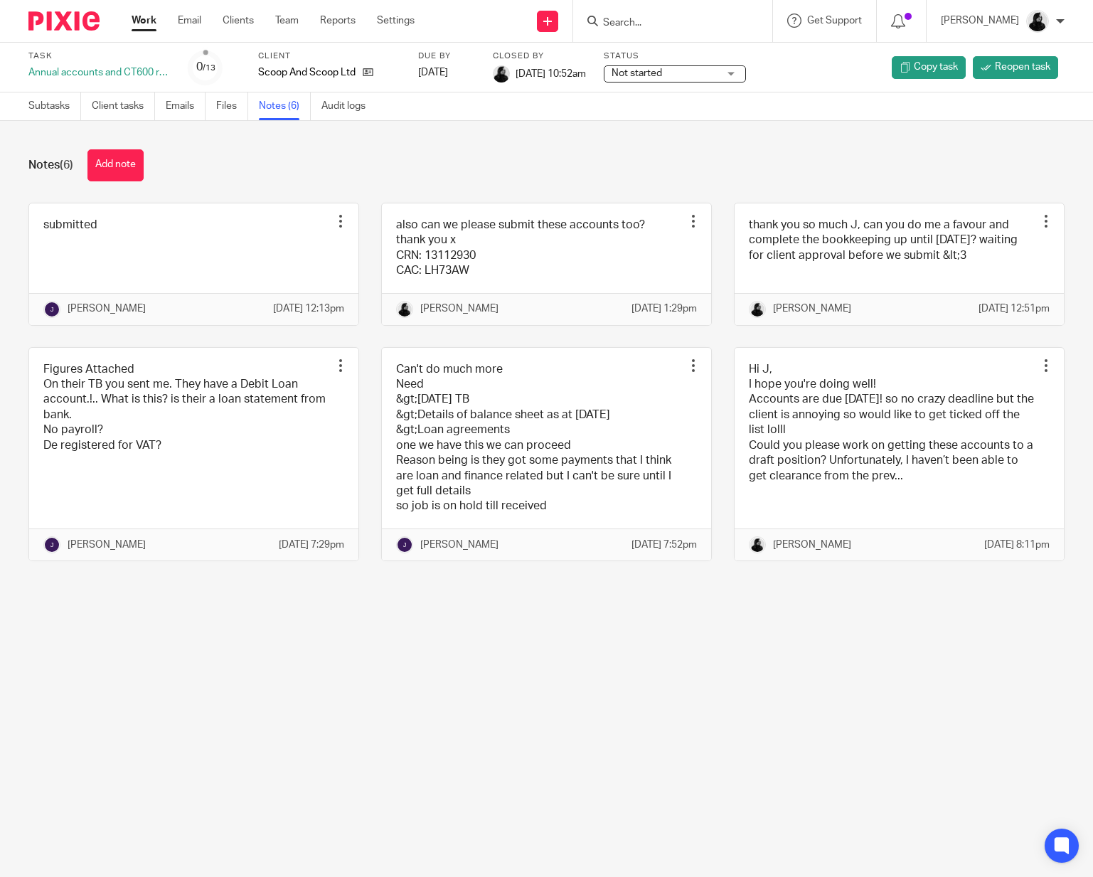
click at [236, 103] on link "Files" at bounding box center [232, 106] width 32 height 28
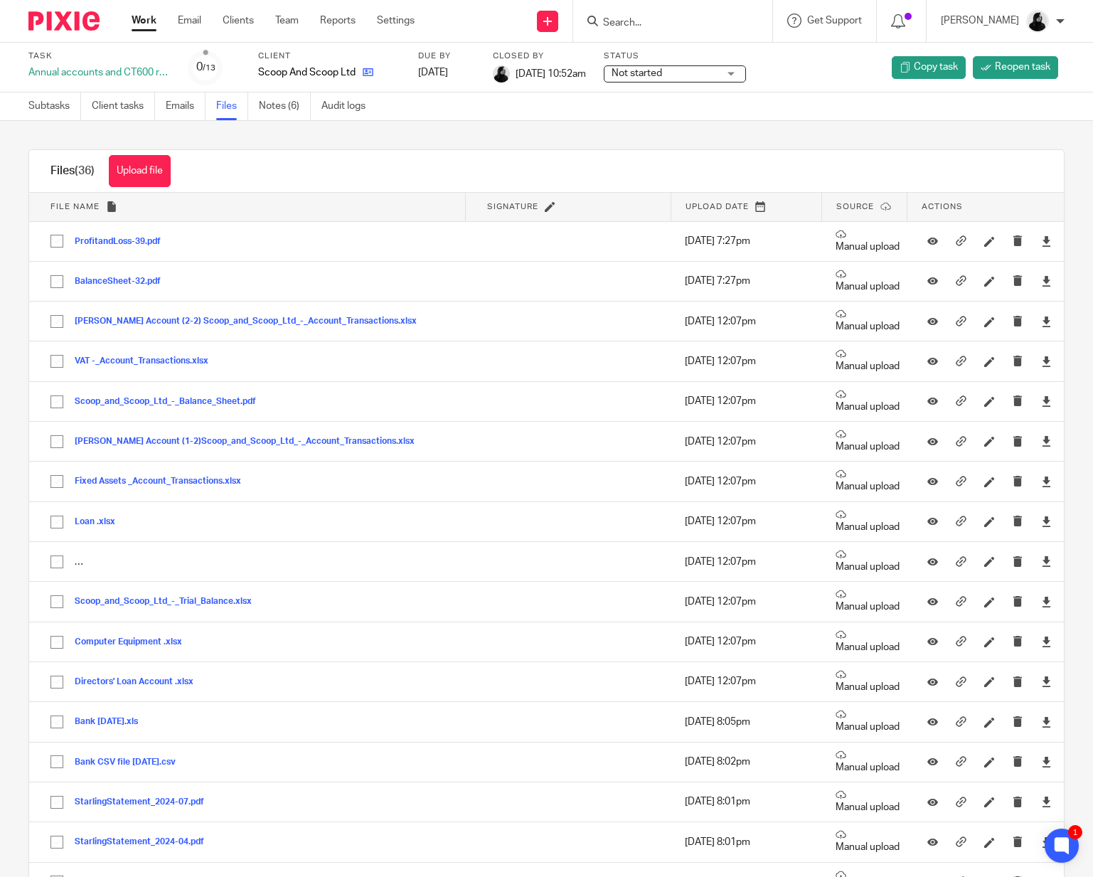
click at [372, 73] on icon at bounding box center [368, 72] width 11 height 11
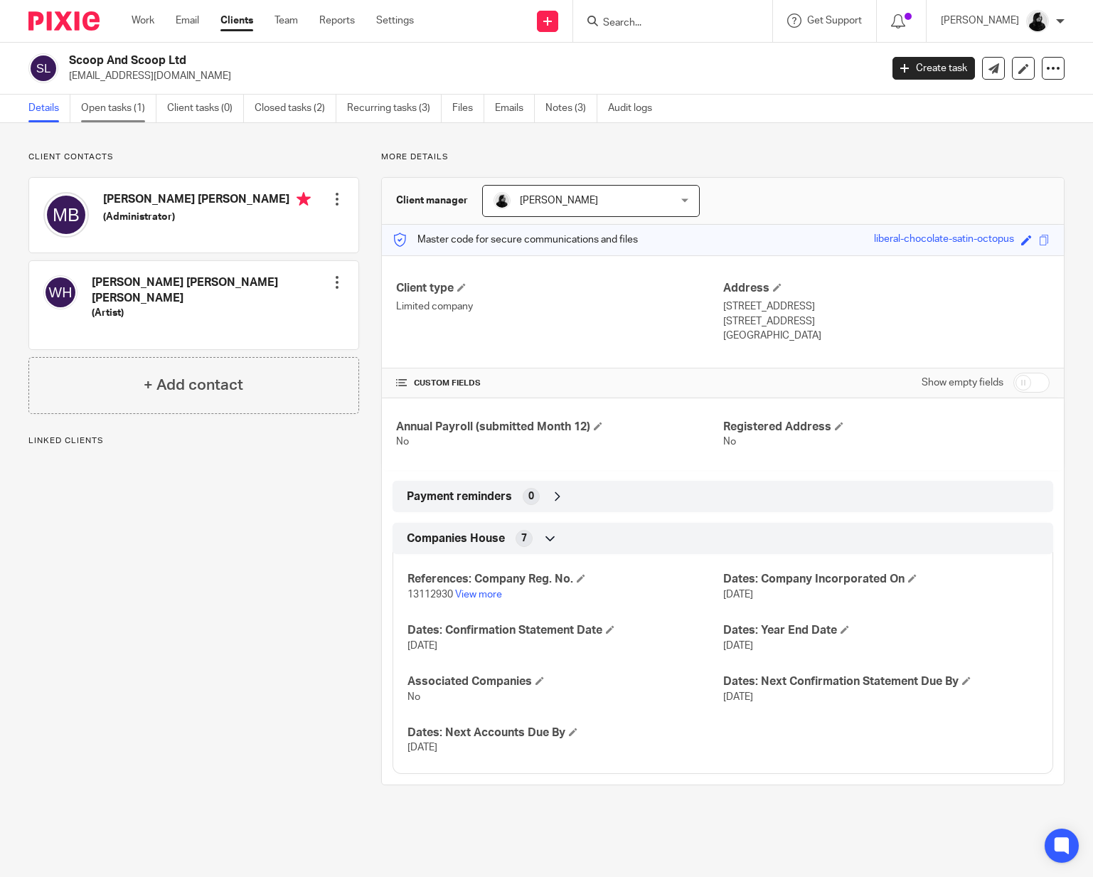
click at [117, 98] on link "Open tasks (1)" at bounding box center [118, 109] width 75 height 28
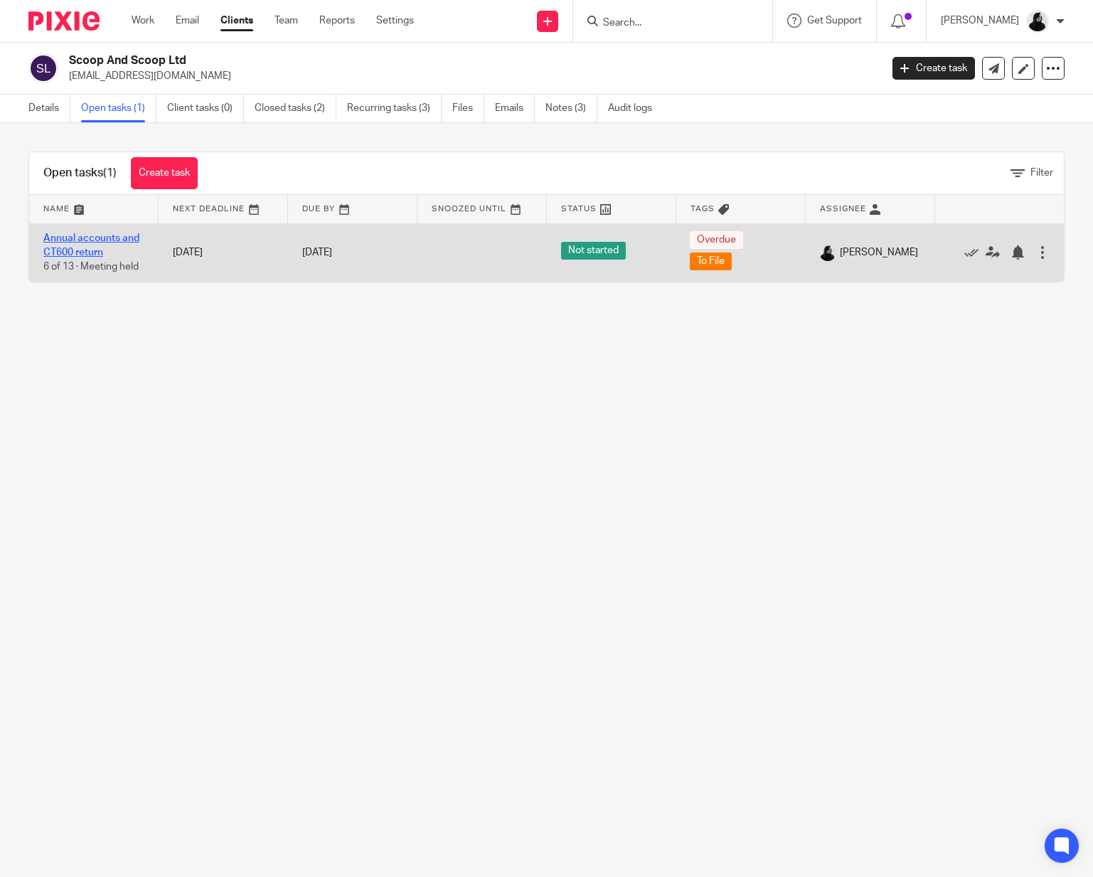
click at [97, 237] on link "Annual accounts and CT600 return" at bounding box center [91, 245] width 96 height 24
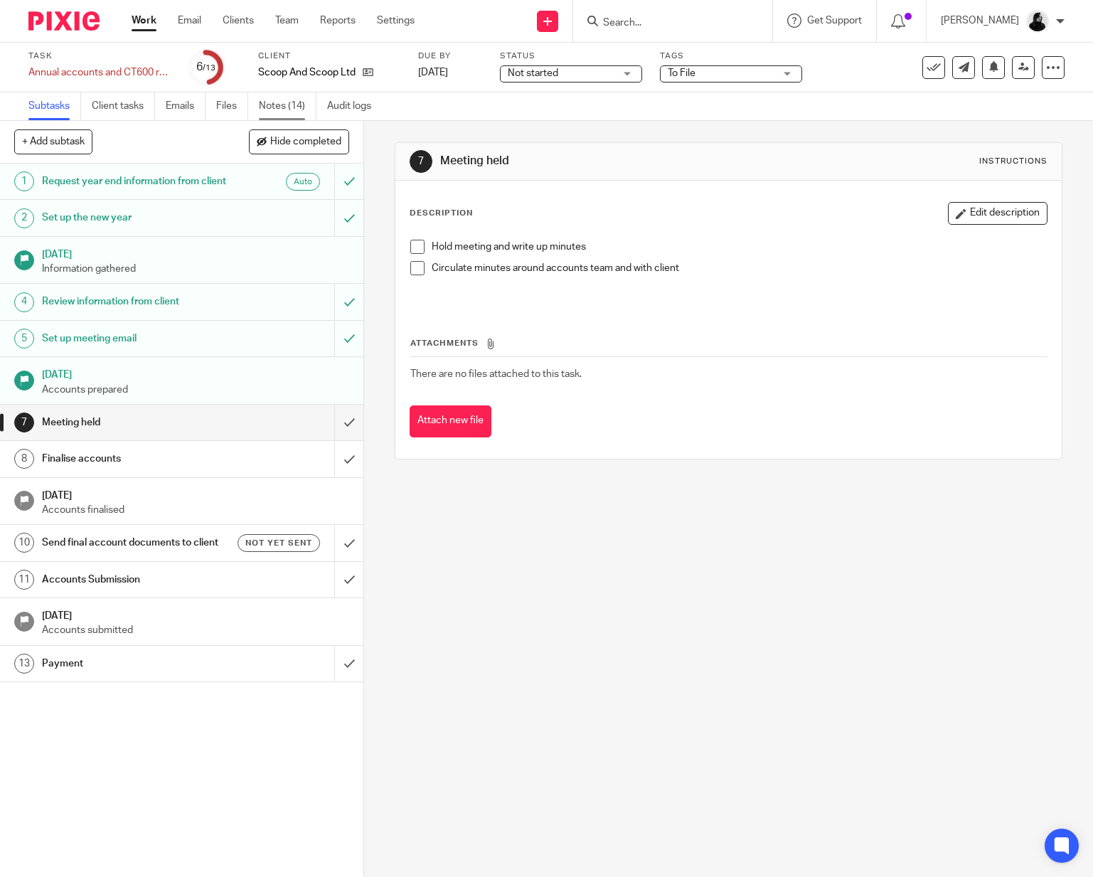
click at [303, 110] on link "Notes (14)" at bounding box center [288, 106] width 58 height 28
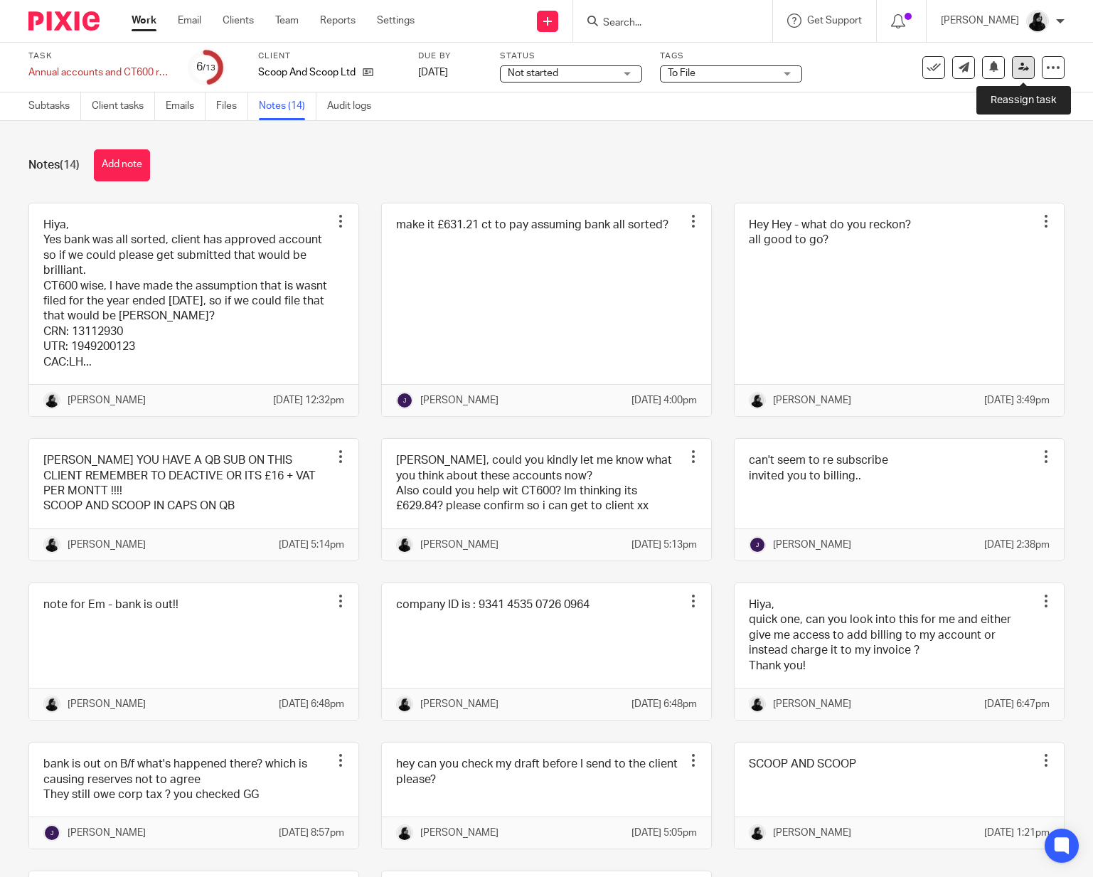
click at [1022, 73] on link at bounding box center [1023, 67] width 23 height 23
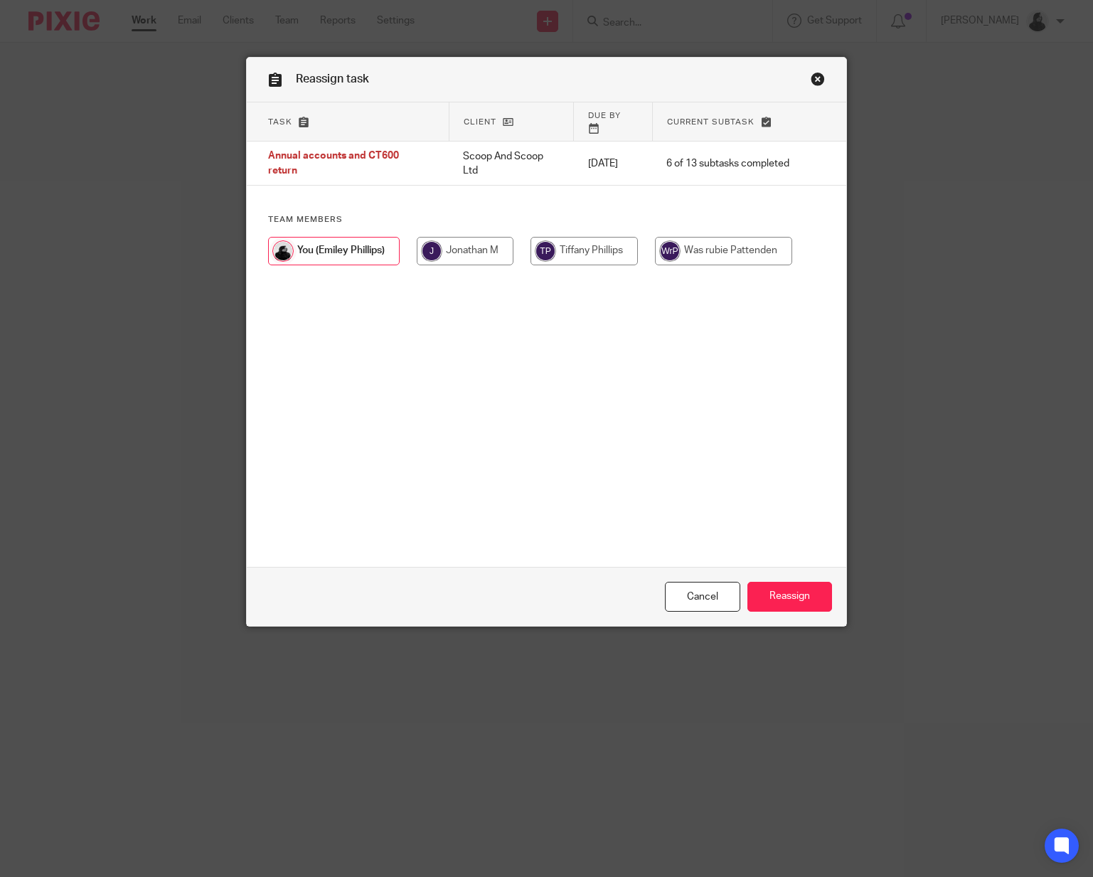
click at [498, 243] on input "radio" at bounding box center [465, 251] width 97 height 28
radio input "true"
click at [783, 598] on input "Reassign" at bounding box center [789, 597] width 85 height 31
